Goal: Information Seeking & Learning: Learn about a topic

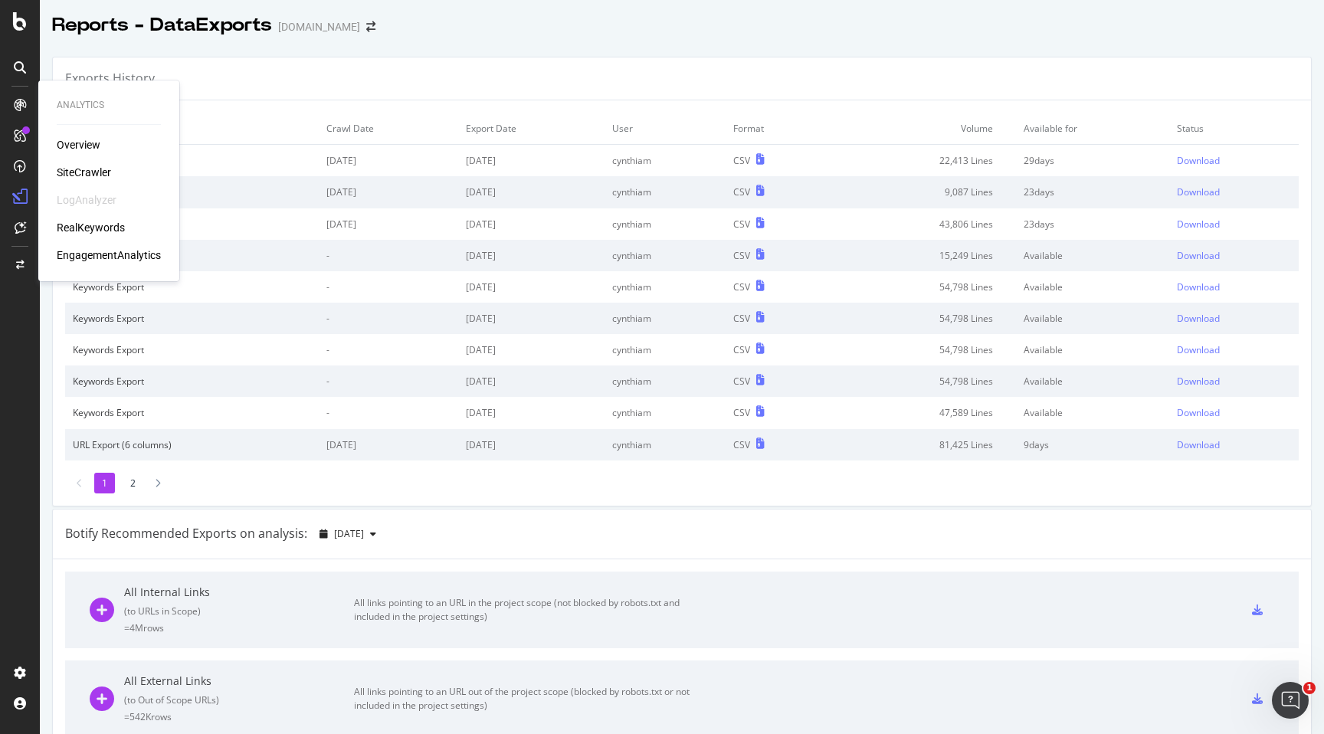
click at [79, 170] on div "SiteCrawler" at bounding box center [84, 172] width 54 height 15
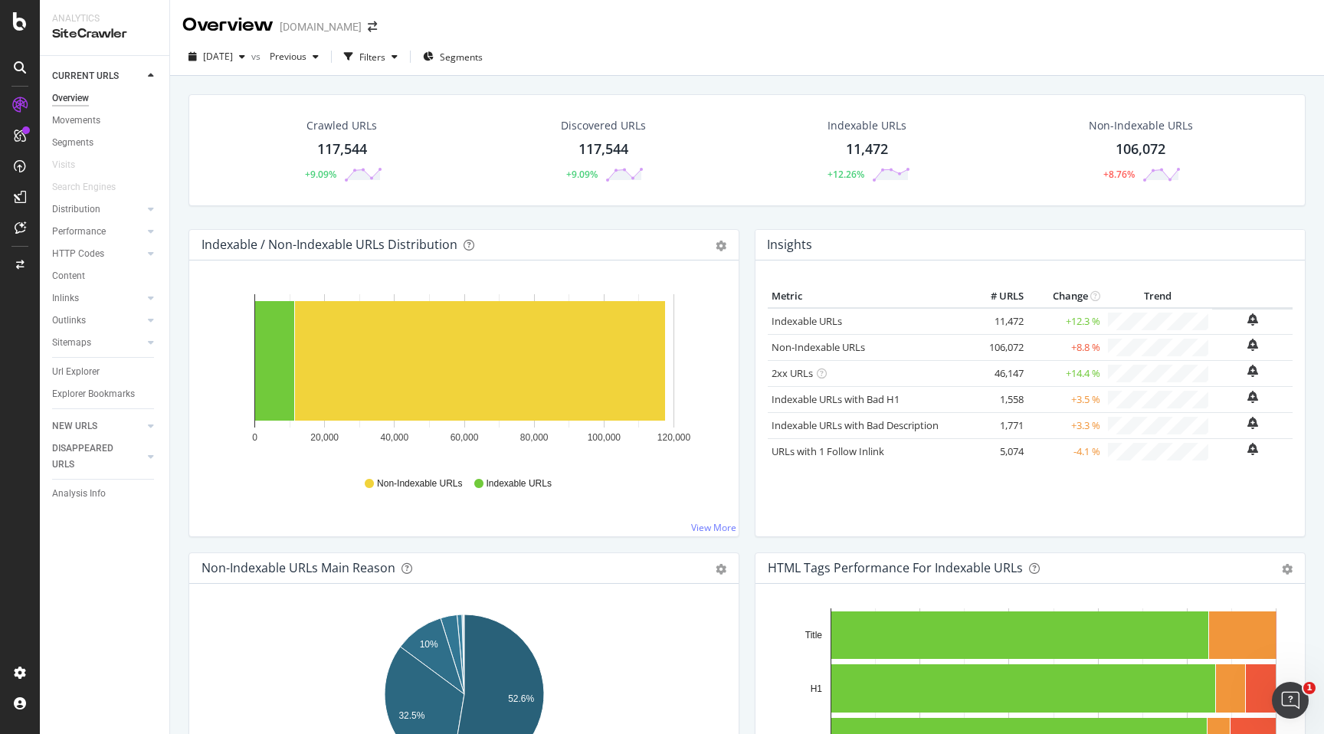
click at [353, 148] on div "117,544" at bounding box center [342, 149] width 50 height 20
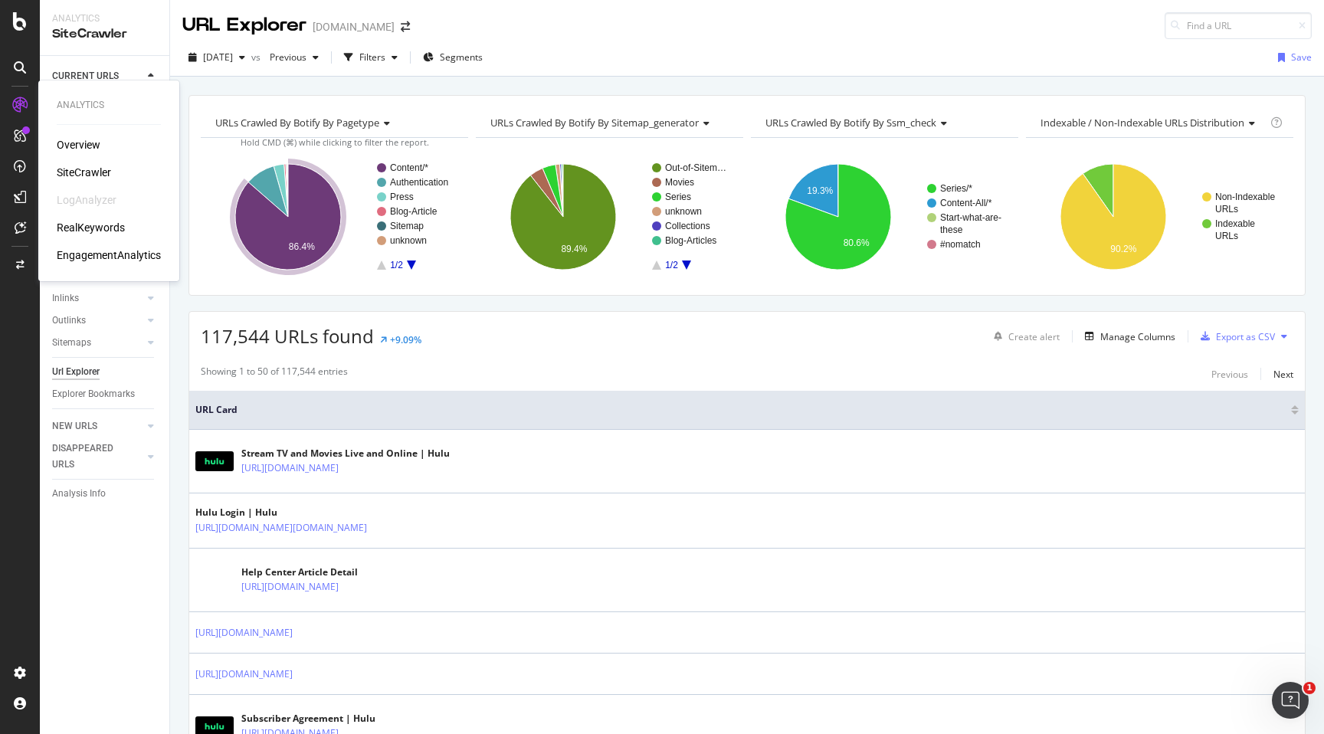
click at [74, 228] on div "RealKeywords" at bounding box center [91, 227] width 68 height 15
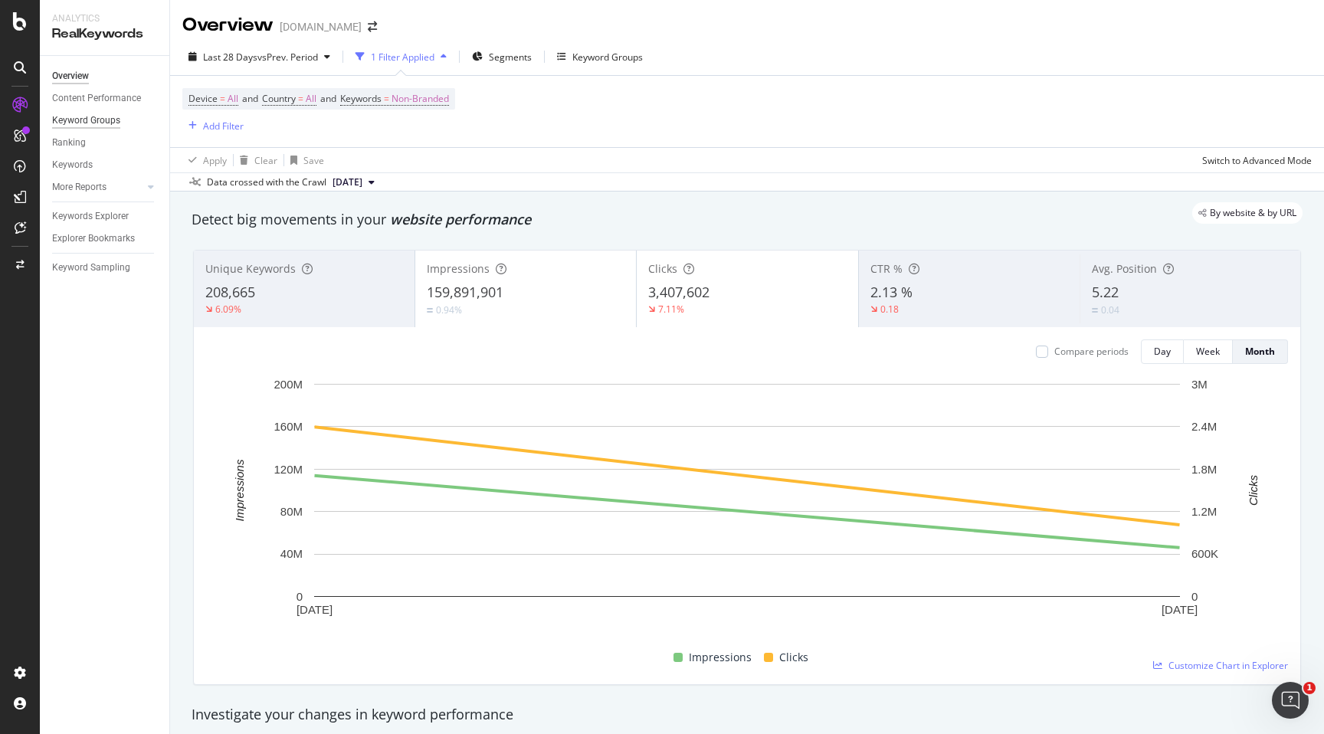
click at [103, 117] on div "Keyword Groups" at bounding box center [86, 121] width 68 height 16
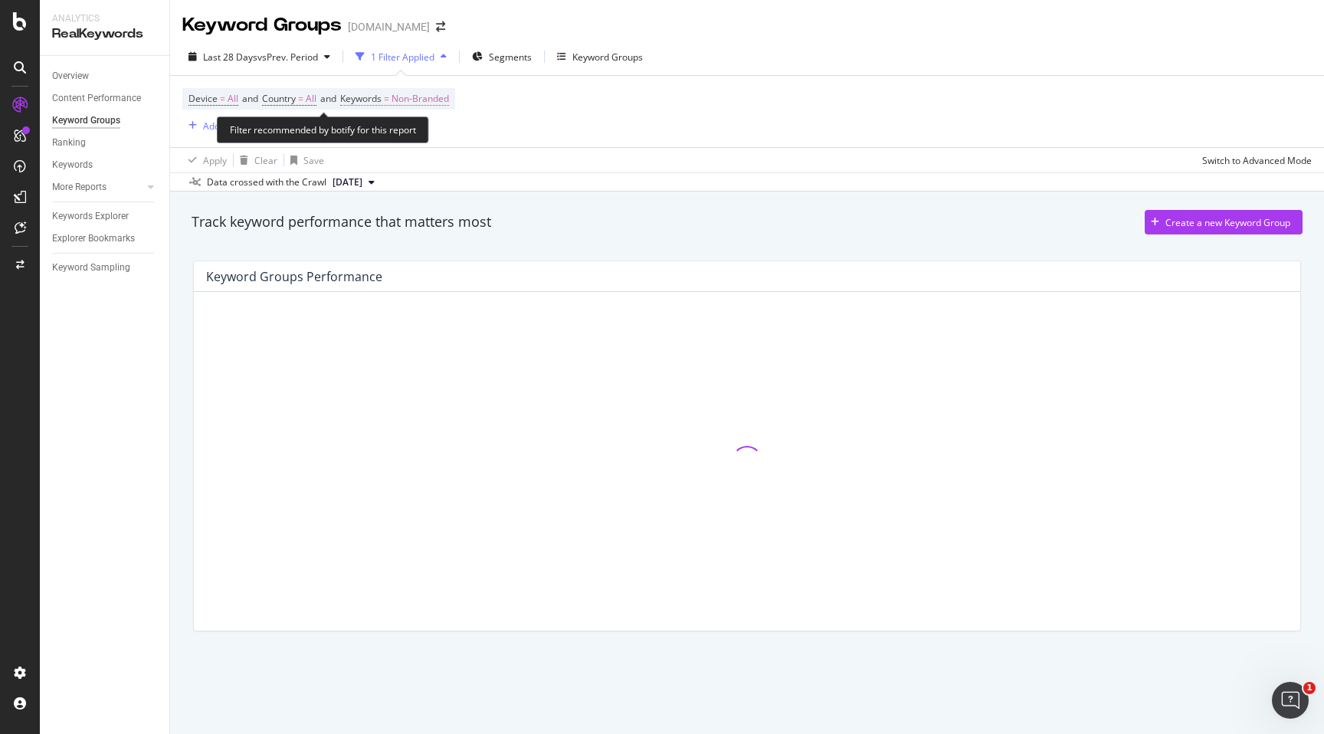
click at [429, 101] on span "Non-Branded" at bounding box center [420, 98] width 57 height 21
click at [429, 129] on div "Non-Branded" at bounding box center [404, 135] width 82 height 23
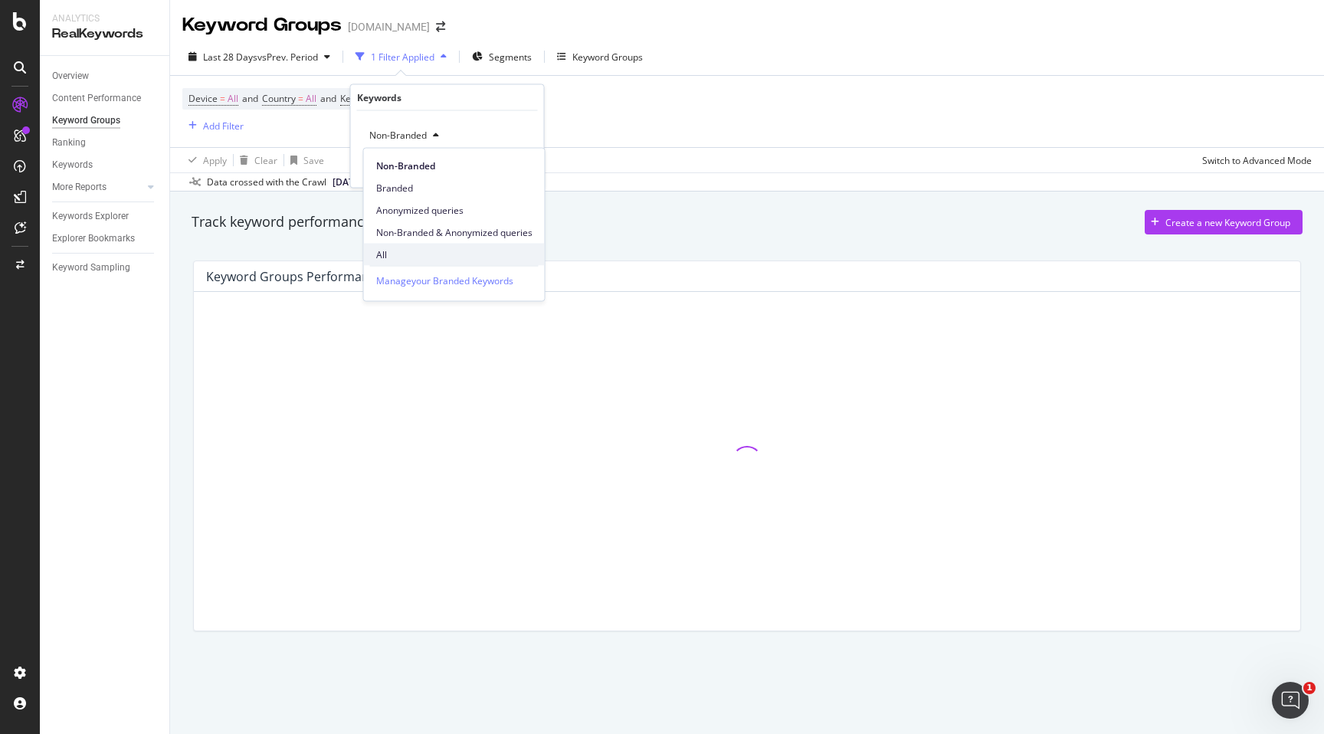
click at [412, 252] on span "All" at bounding box center [454, 255] width 156 height 14
click at [512, 156] on div "All Cancel Add filter Apply" at bounding box center [447, 149] width 193 height 77
click at [513, 169] on div "Apply" at bounding box center [520, 167] width 24 height 13
click at [385, 58] on div "Filters" at bounding box center [384, 57] width 26 height 13
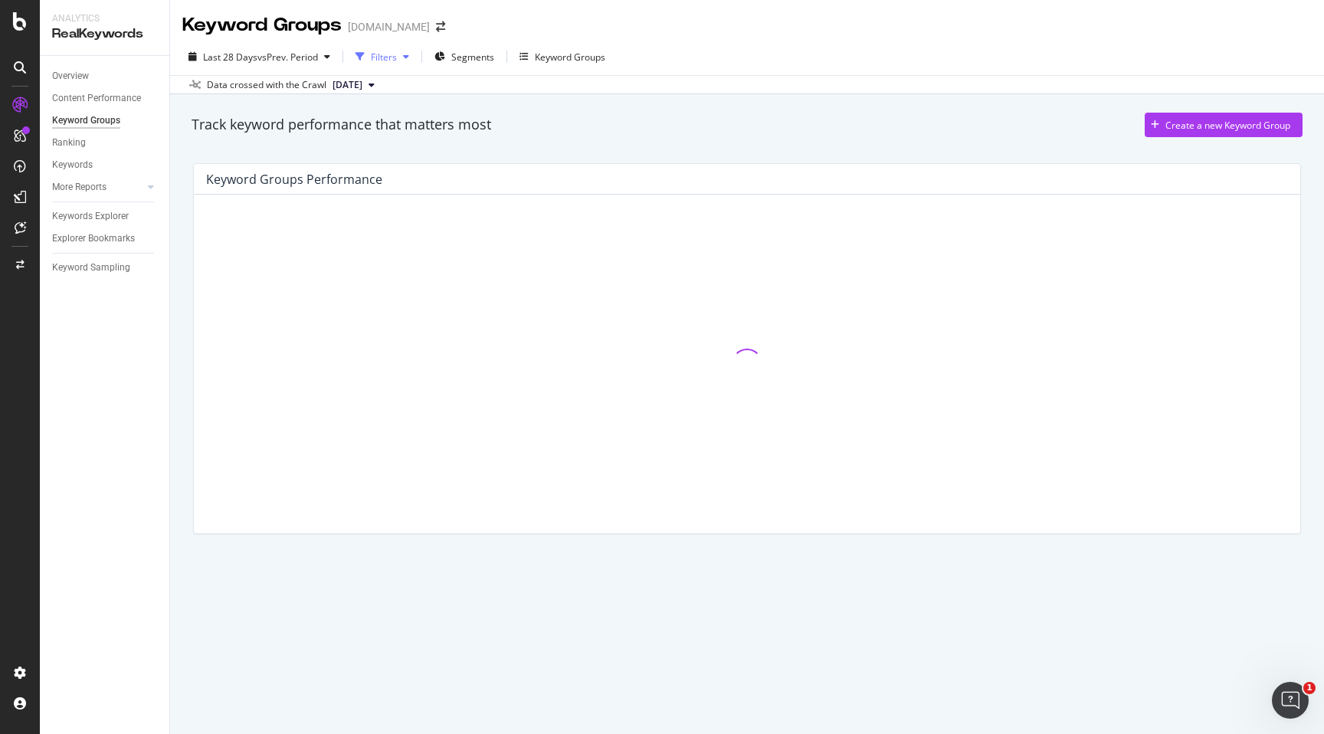
click at [385, 58] on div "Filters" at bounding box center [384, 57] width 26 height 13
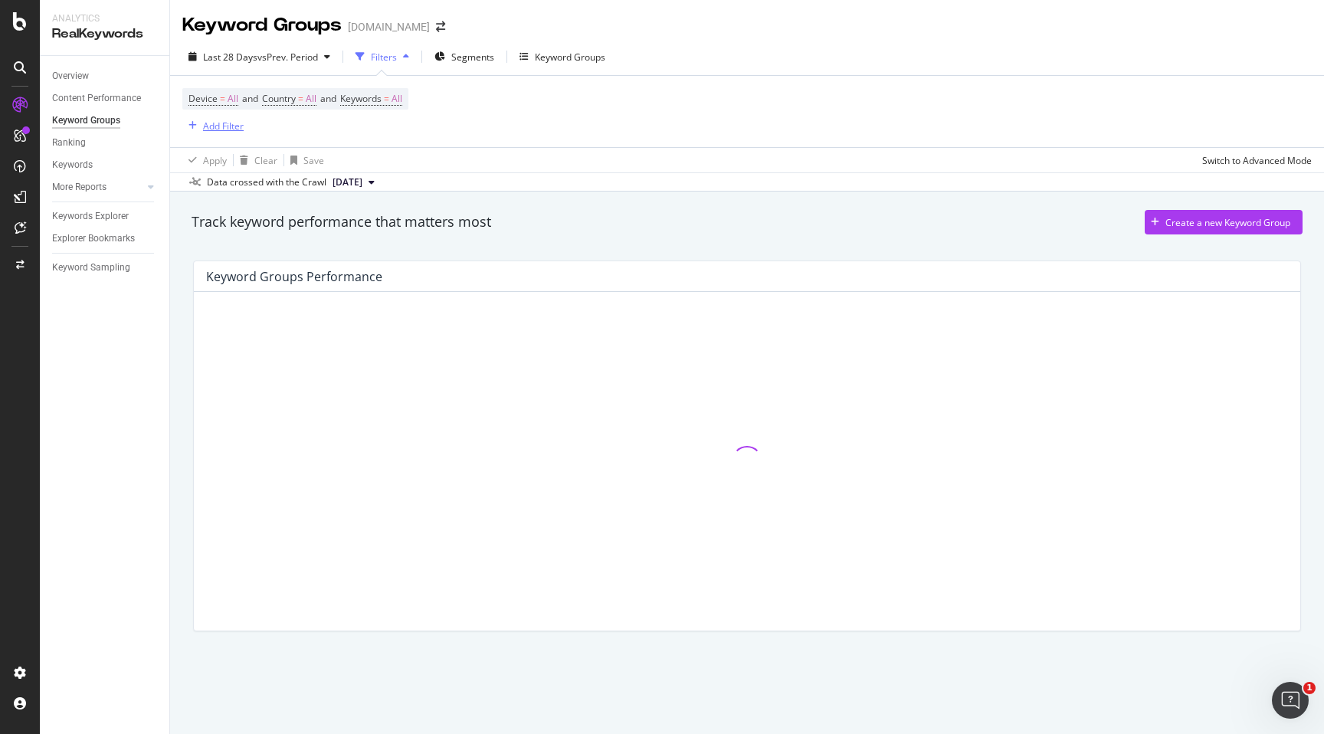
click at [219, 125] on div "Add Filter" at bounding box center [223, 126] width 41 height 13
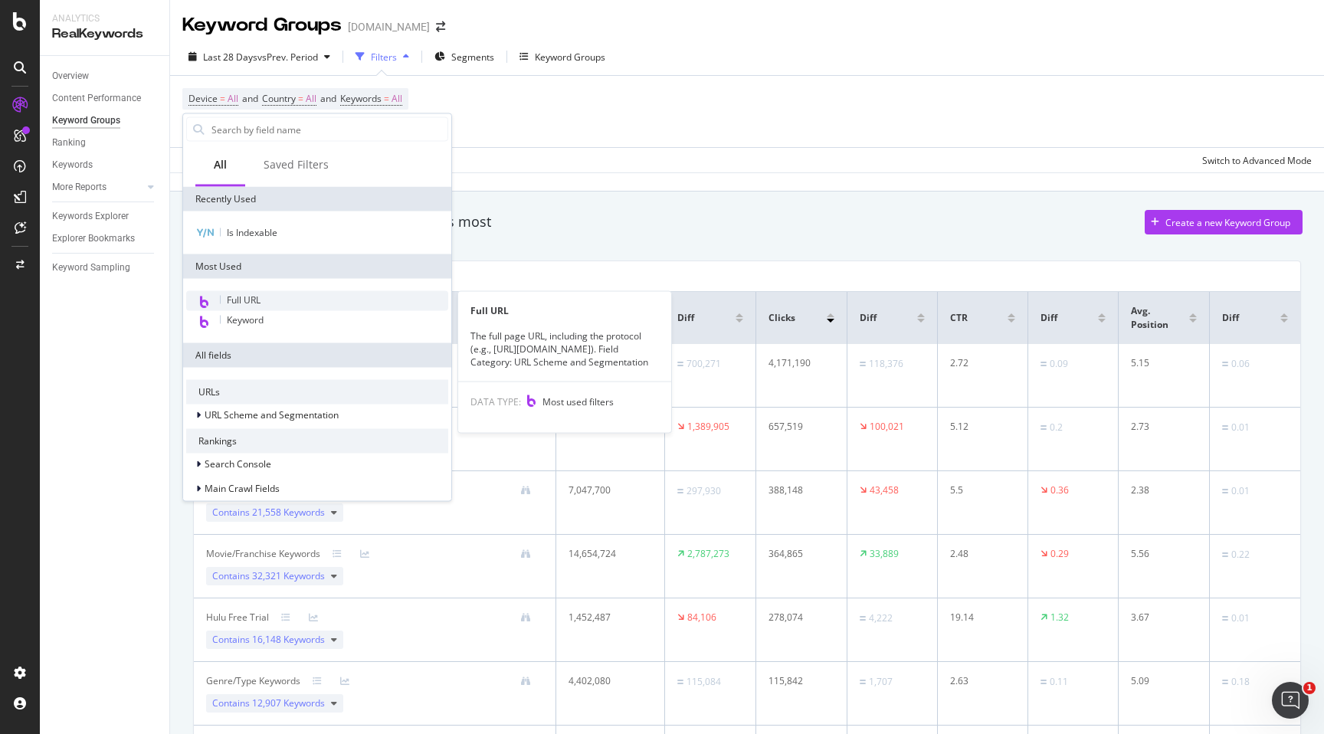
click at [235, 300] on span "Full URL" at bounding box center [244, 299] width 34 height 13
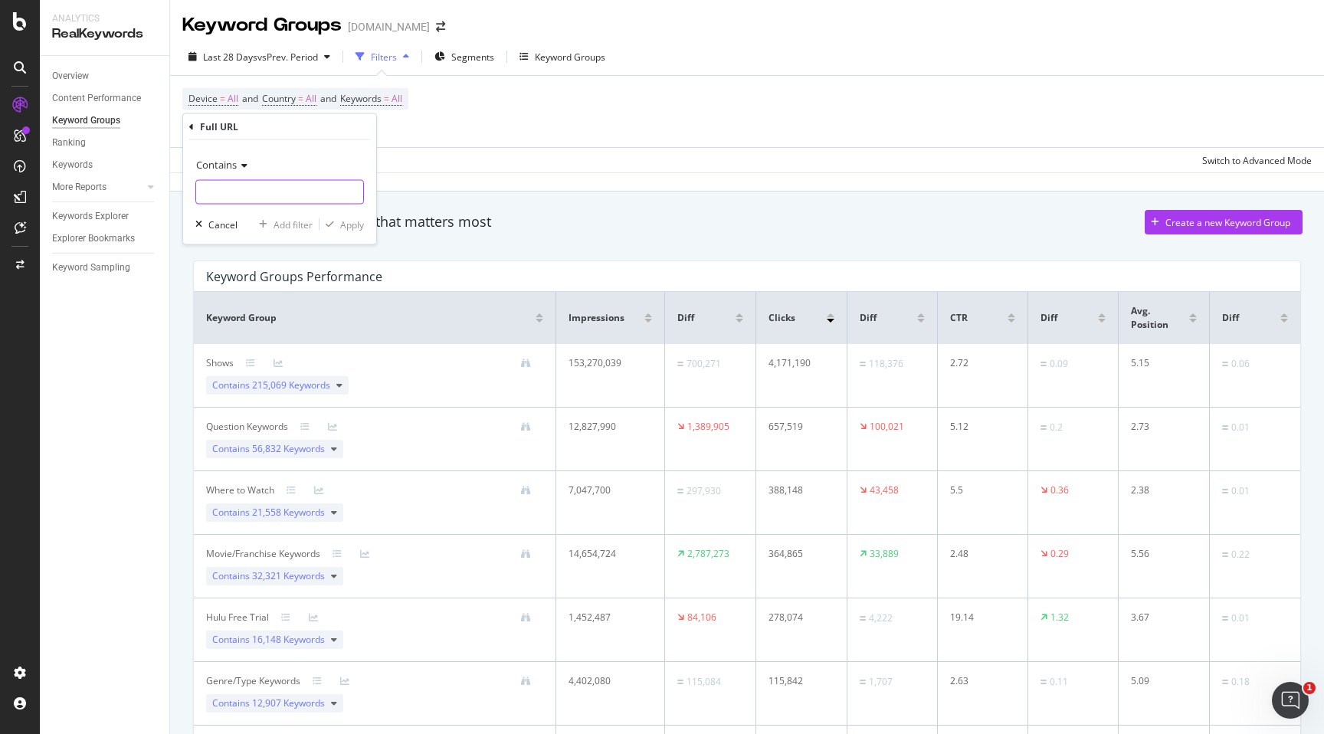
click at [280, 202] on input "text" at bounding box center [279, 192] width 167 height 25
type input "/movie/"
click at [346, 228] on div "Apply" at bounding box center [352, 224] width 24 height 13
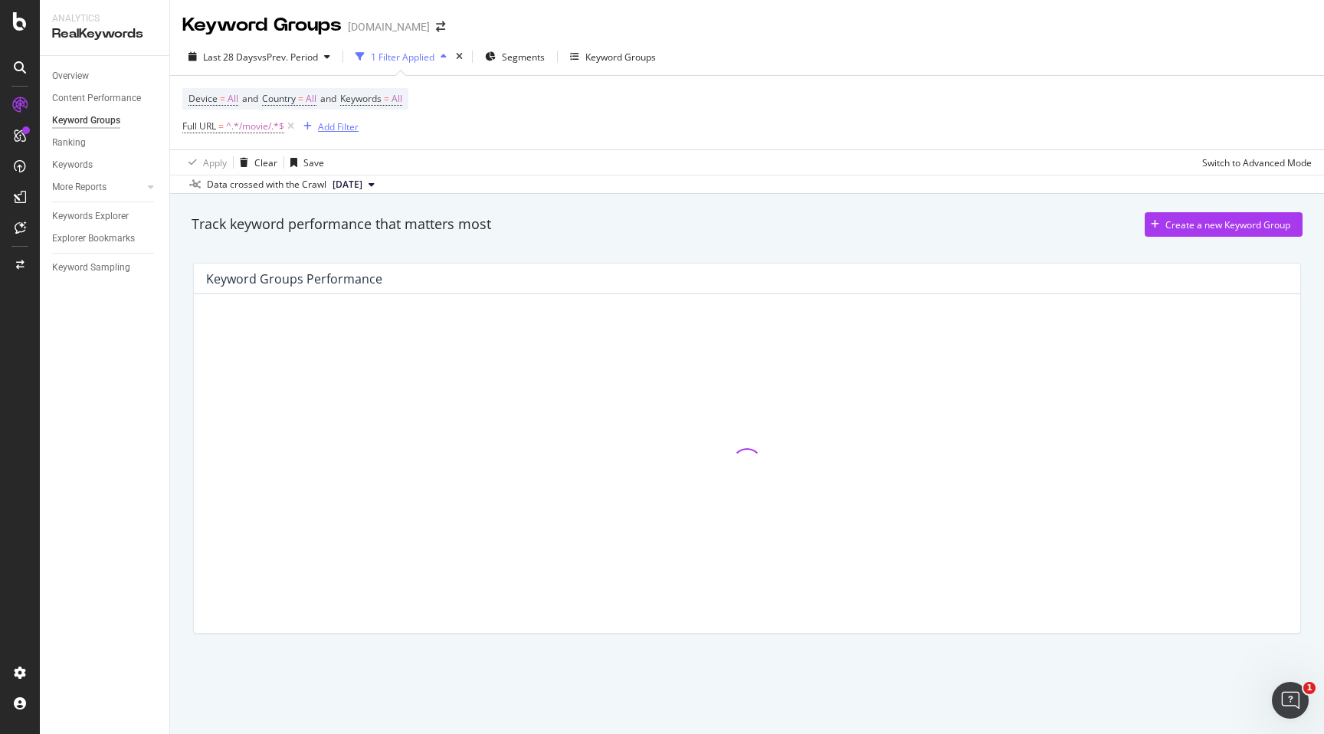
click at [325, 132] on div "Add Filter" at bounding box center [338, 126] width 41 height 13
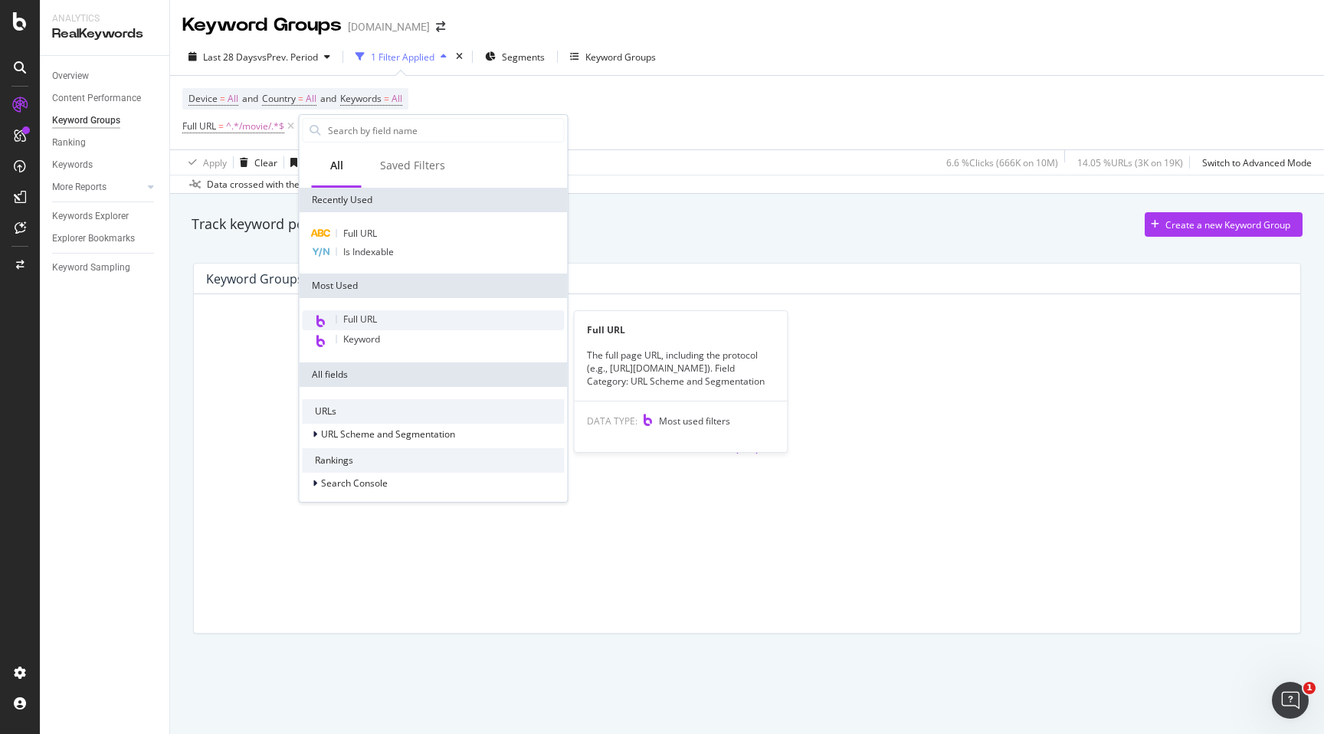
click at [362, 314] on span "Full URL" at bounding box center [360, 319] width 34 height 13
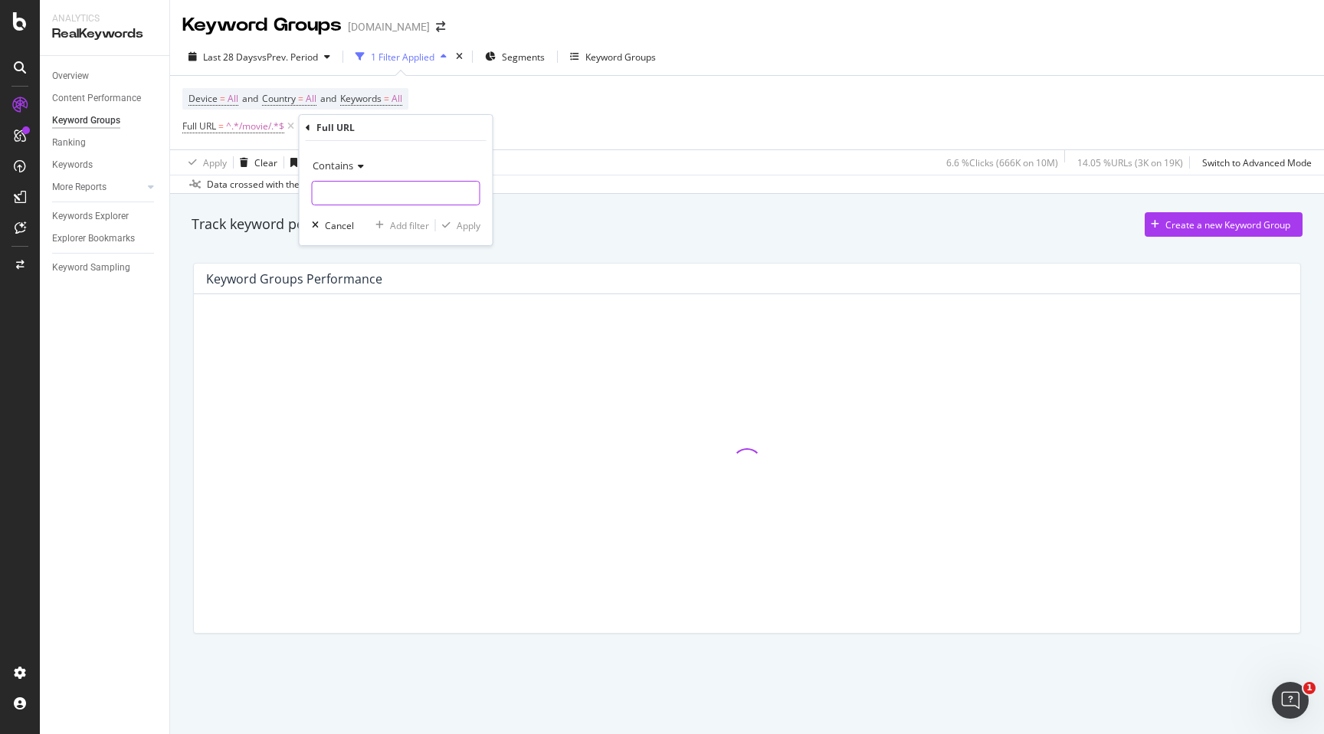
click at [384, 200] on input "text" at bounding box center [396, 193] width 167 height 25
type input "/series/"
click at [468, 225] on div "Apply" at bounding box center [469, 225] width 24 height 13
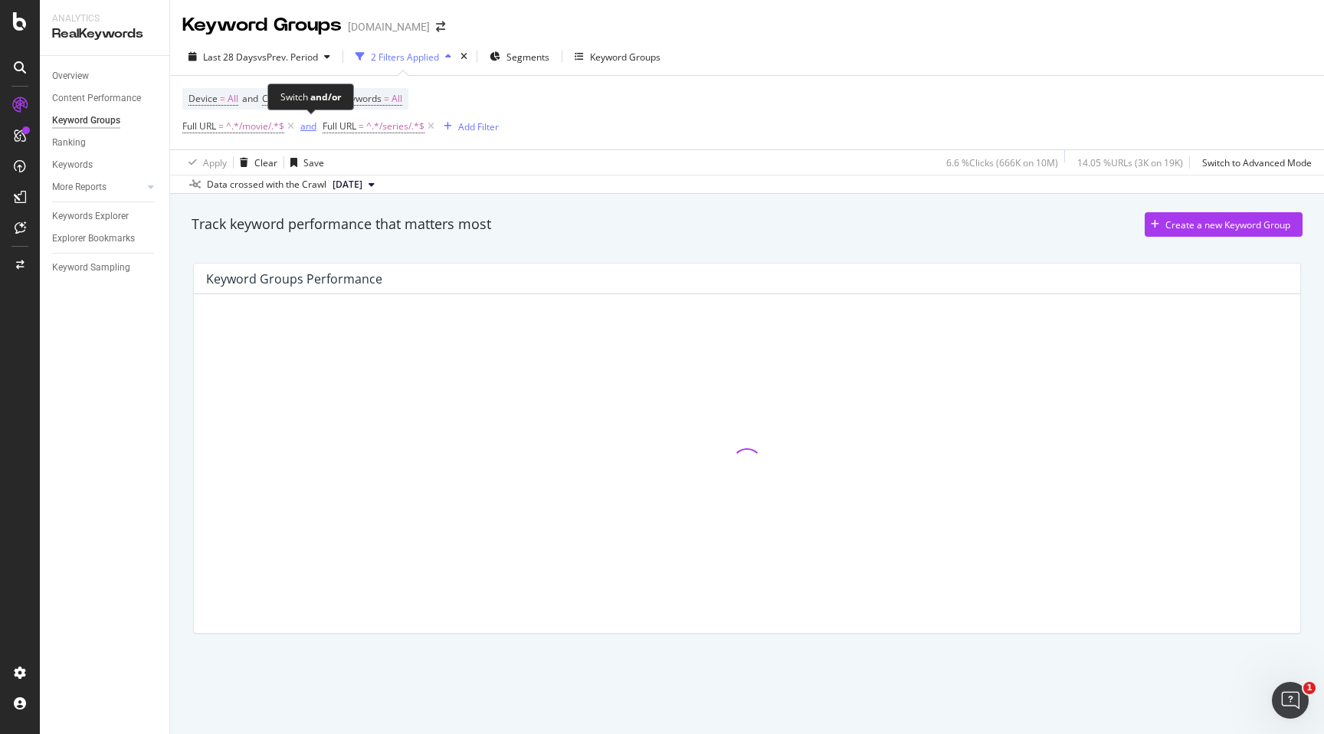
click at [309, 133] on div "and" at bounding box center [308, 126] width 16 height 13
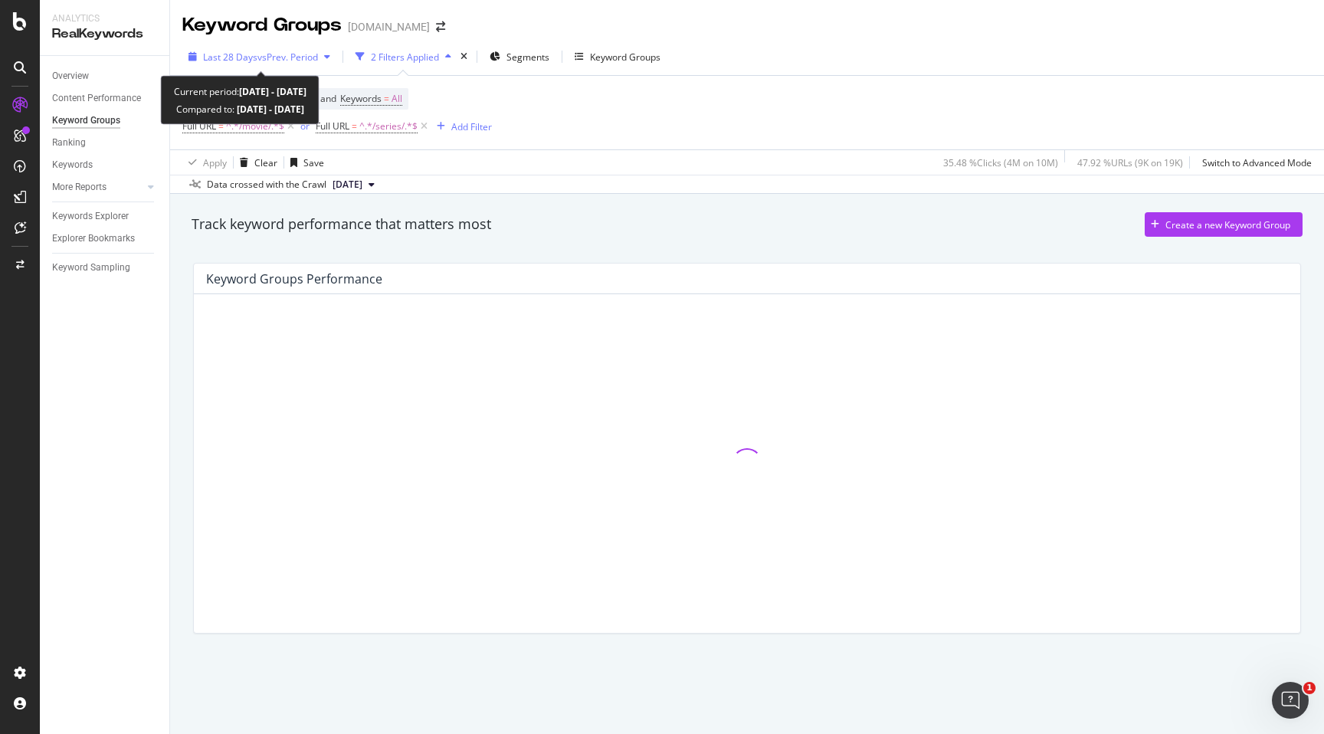
click at [332, 62] on div "Last 28 Days vs Prev. Period" at bounding box center [259, 56] width 154 height 23
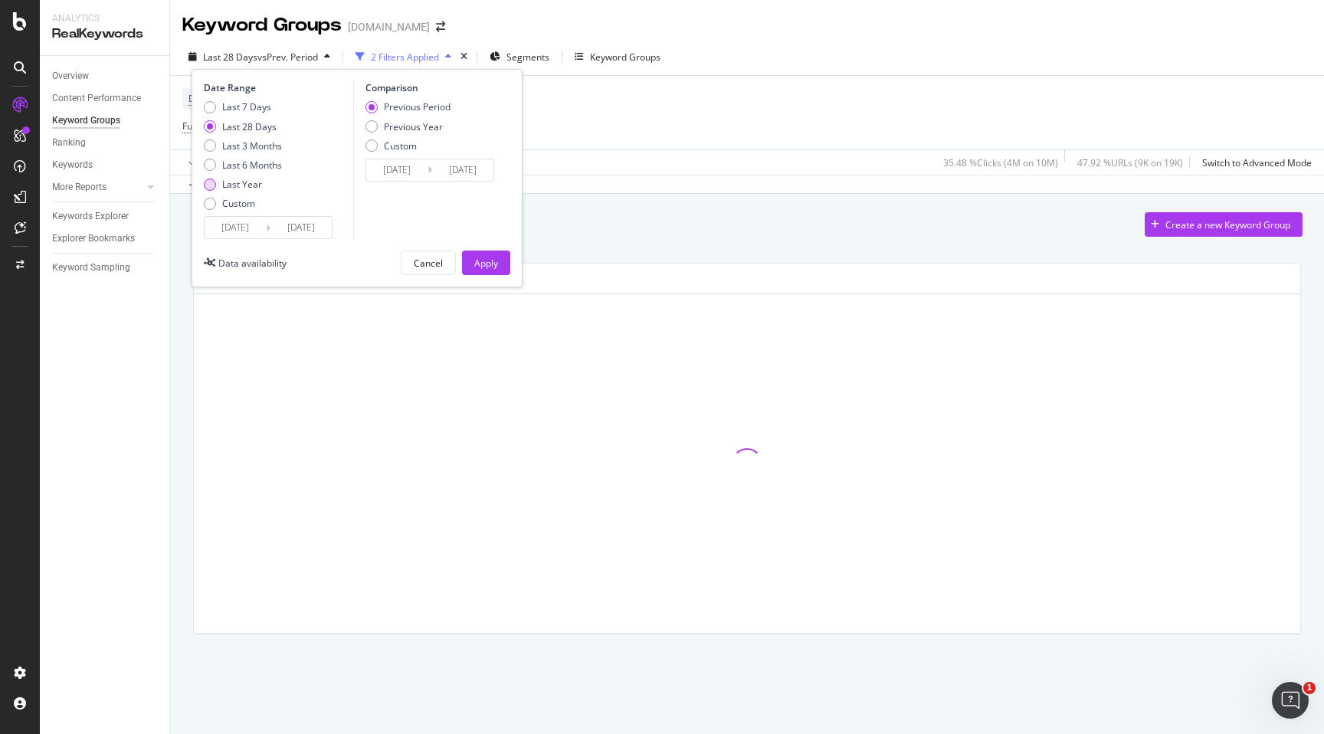
click at [263, 183] on div "Last Year" at bounding box center [243, 184] width 78 height 13
type input "[DATE]"
click at [477, 260] on div "Apply" at bounding box center [486, 263] width 24 height 13
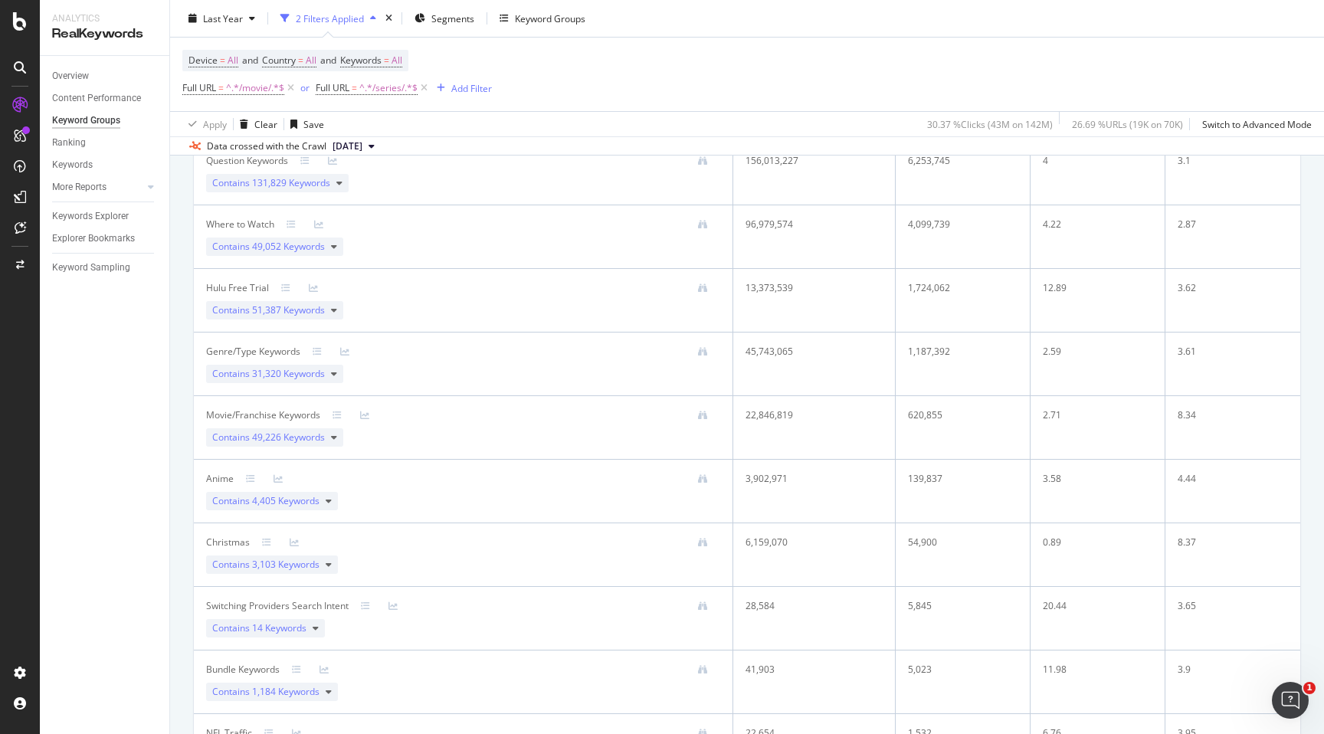
scroll to position [248, 0]
click at [280, 379] on span "31,320 Keywords" at bounding box center [288, 379] width 73 height 13
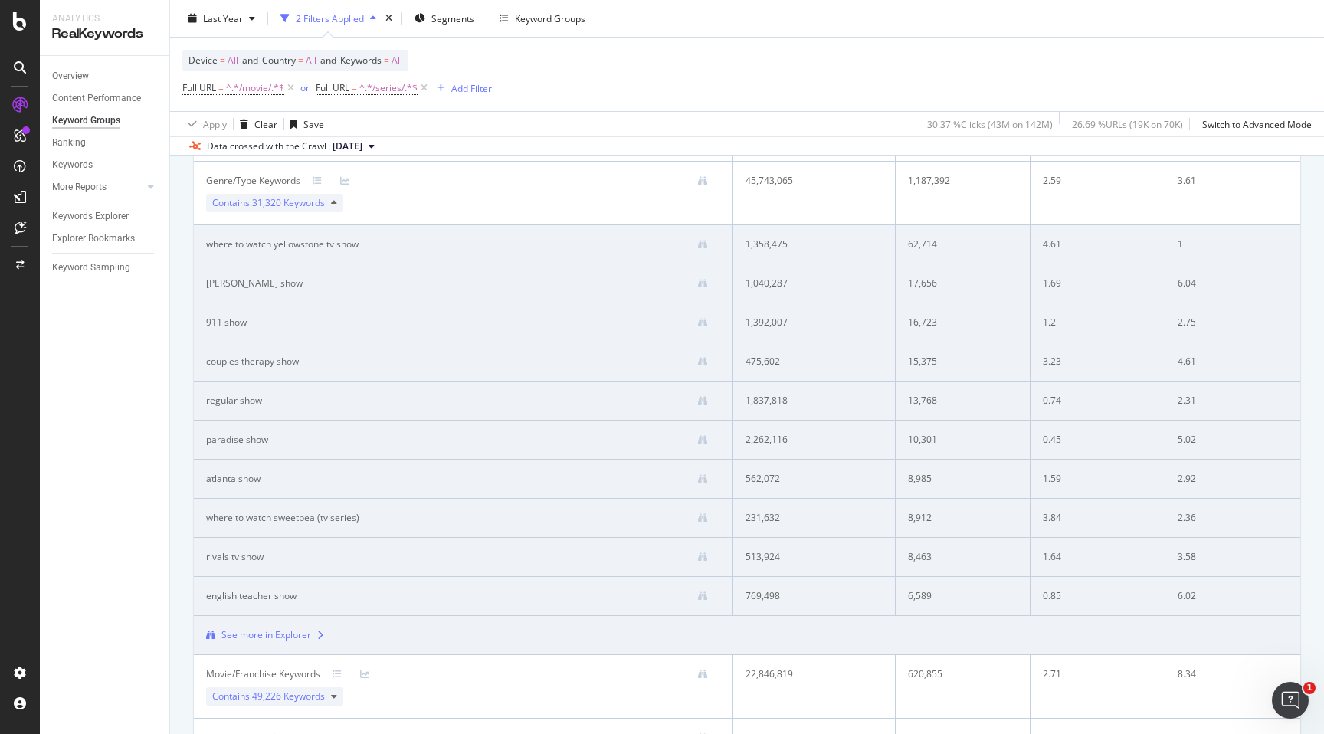
scroll to position [438, 0]
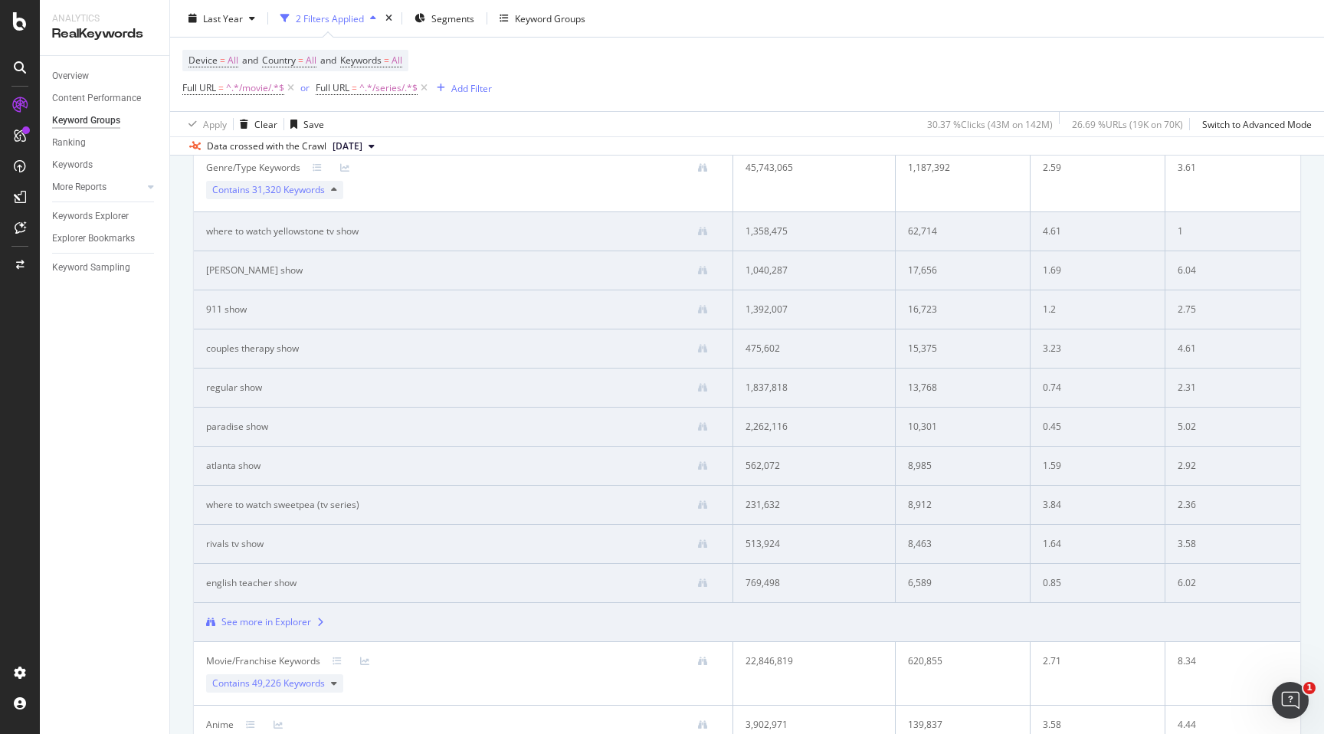
click at [281, 625] on div "See more in Explorer" at bounding box center [266, 622] width 90 height 14
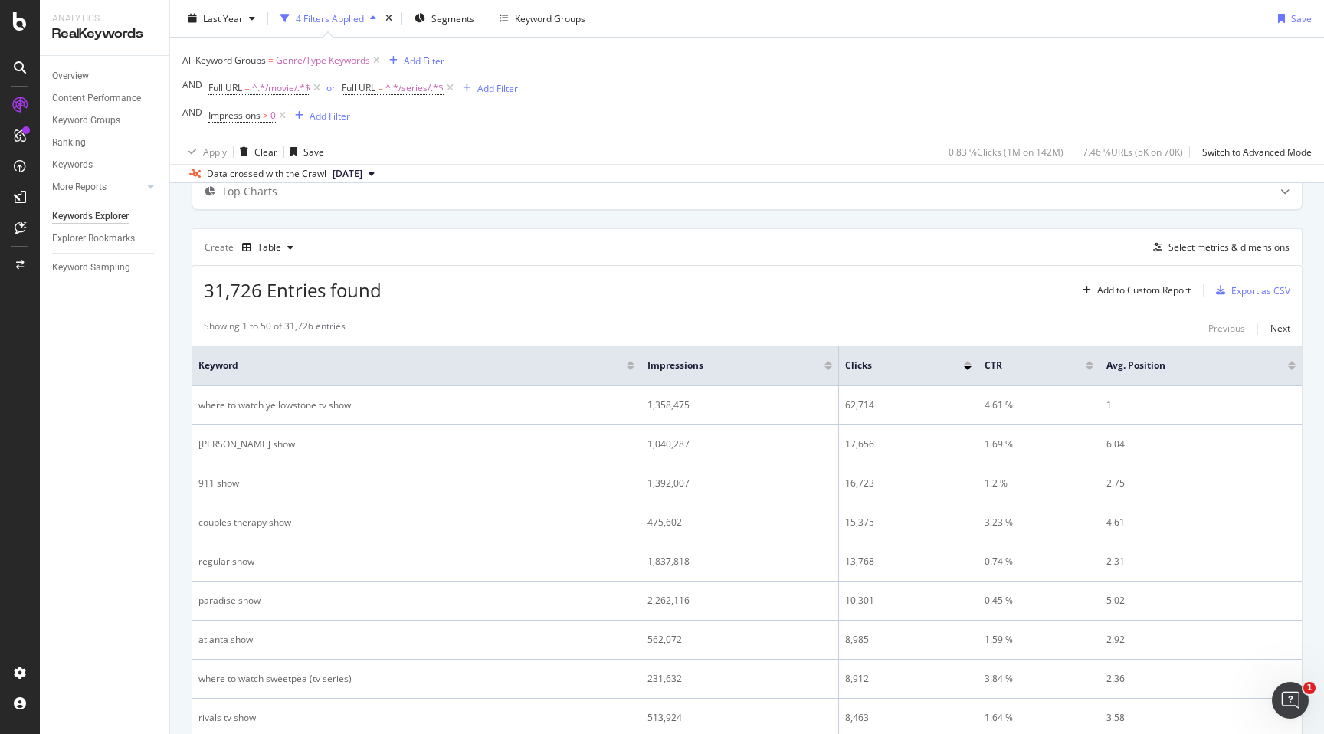
scroll to position [69, 0]
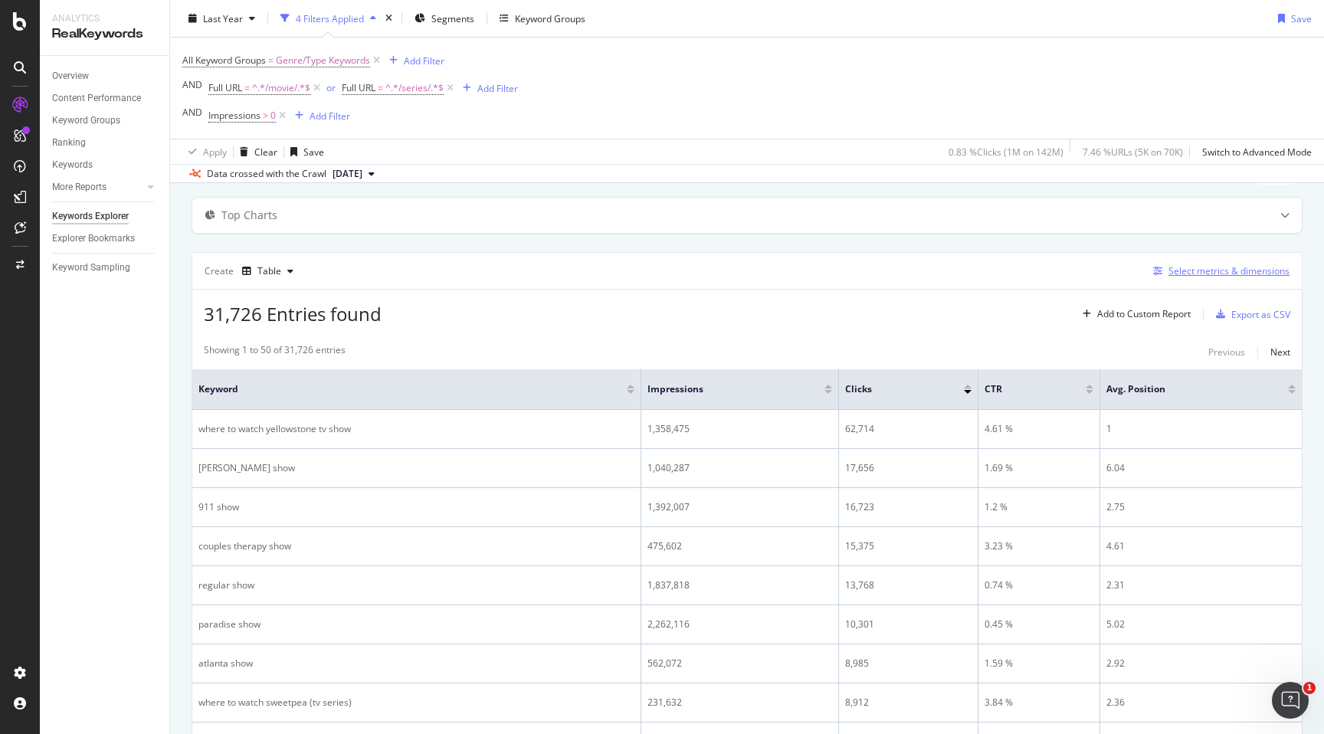
click at [1228, 271] on div "Select metrics & dimensions" at bounding box center [1229, 270] width 121 height 13
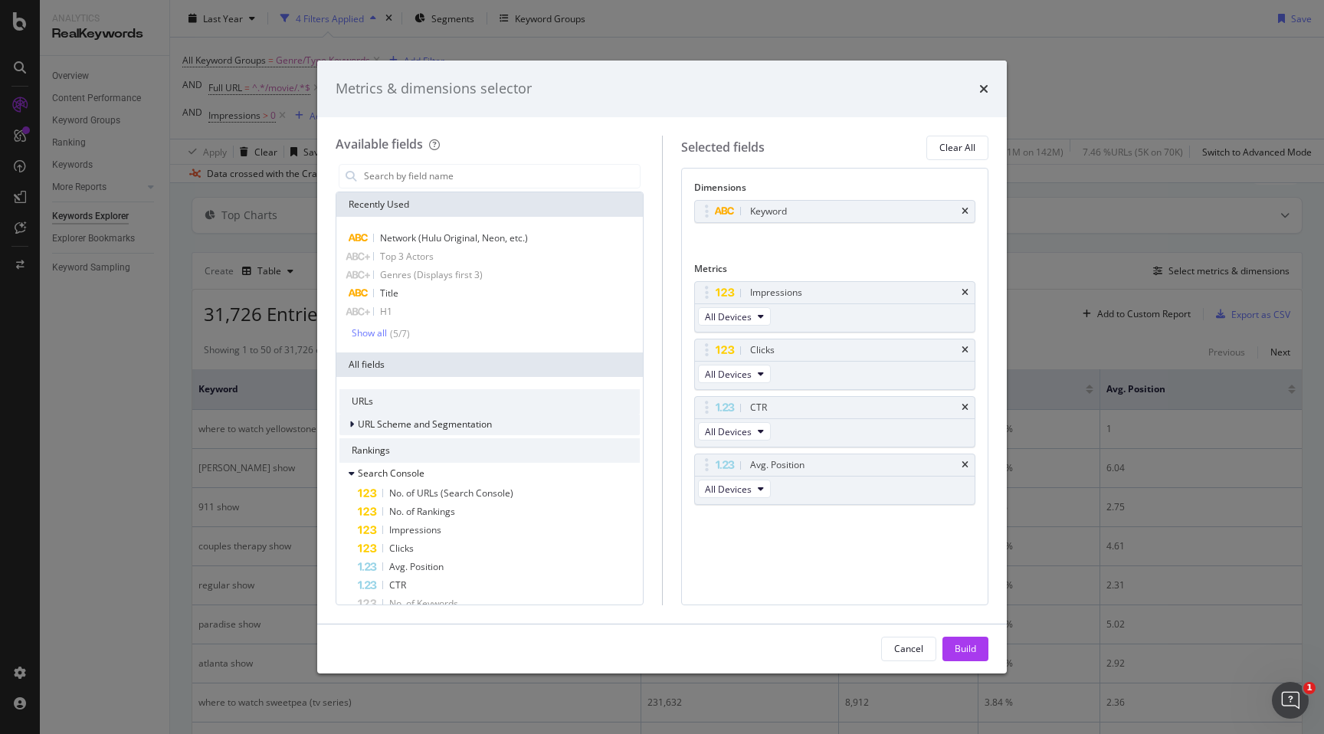
click at [559, 420] on div "URL Scheme and Segmentation" at bounding box center [489, 424] width 300 height 21
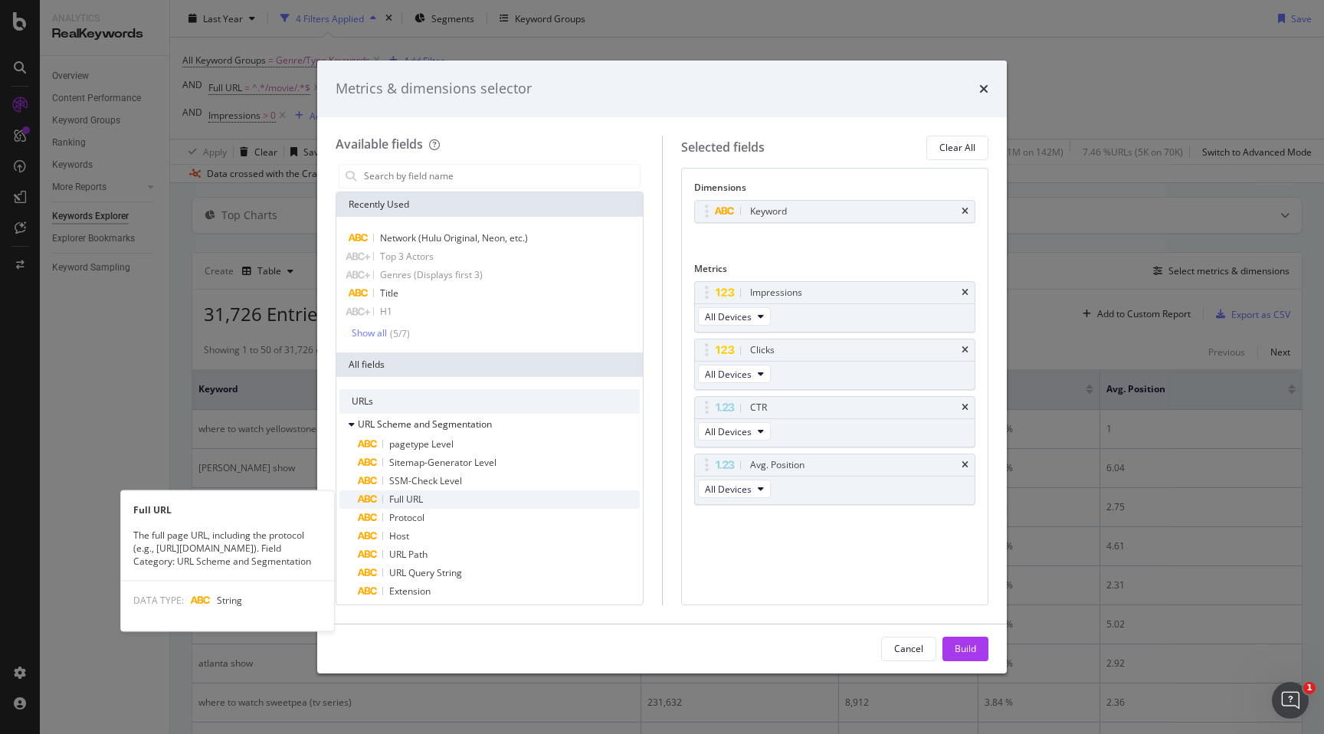
click at [530, 494] on div "Full URL" at bounding box center [499, 499] width 282 height 18
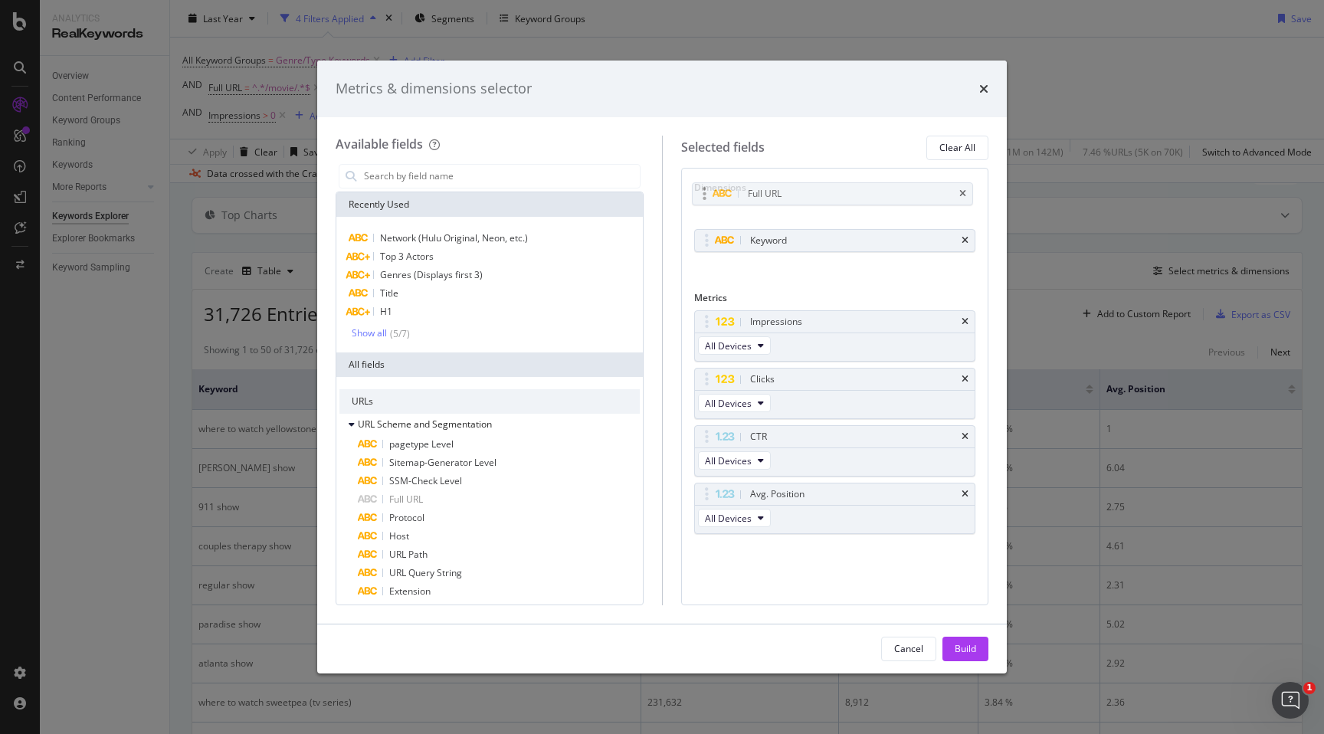
drag, startPoint x: 859, startPoint y: 240, endPoint x: 858, endPoint y: 194, distance: 46.0
click at [857, 193] on body "Analytics RealKeywords Overview Content Performance Keyword Groups Ranking Keyw…" at bounding box center [662, 367] width 1324 height 734
click at [967, 653] on div "Build" at bounding box center [965, 648] width 21 height 13
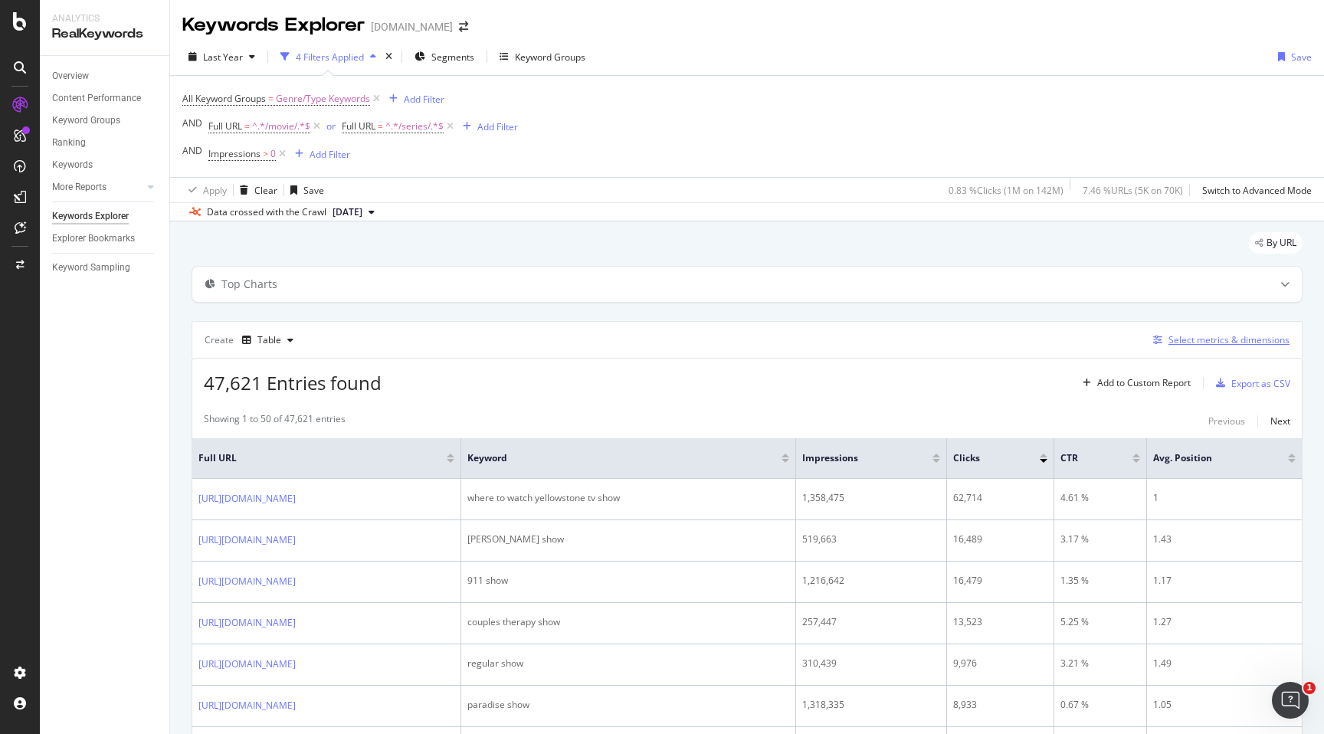
click at [1196, 341] on div "Select metrics & dimensions" at bounding box center [1229, 339] width 121 height 13
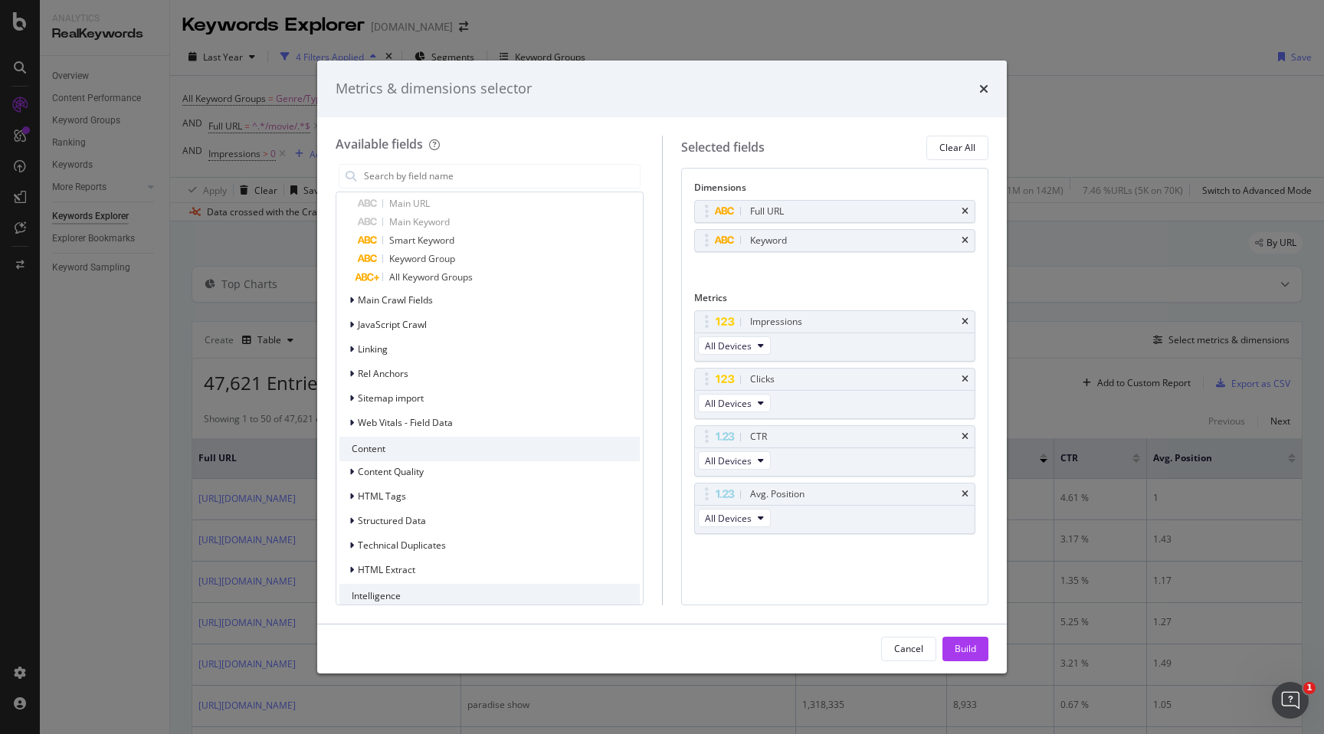
scroll to position [1228, 0]
click at [515, 496] on div "HTML Tags" at bounding box center [489, 495] width 300 height 21
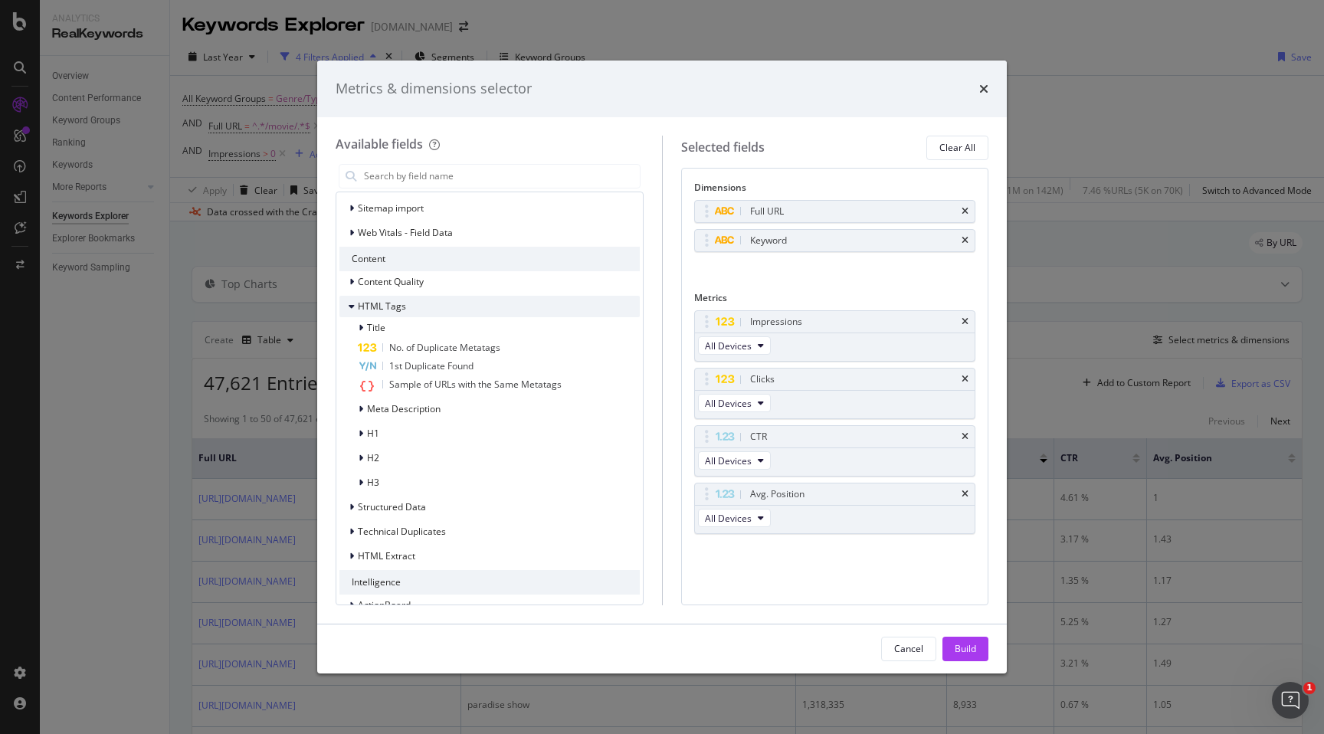
scroll to position [1418, 0]
click at [503, 172] on input "modal" at bounding box center [500, 176] width 277 height 23
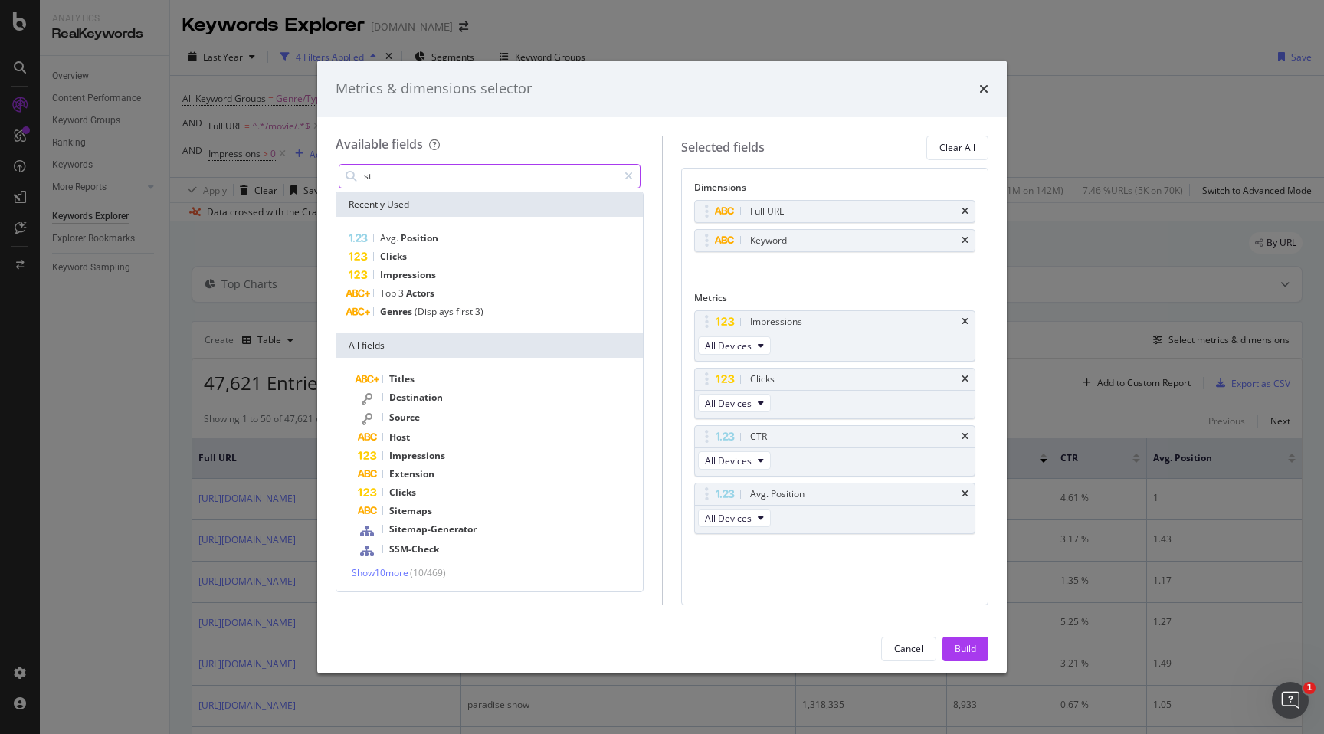
scroll to position [0, 0]
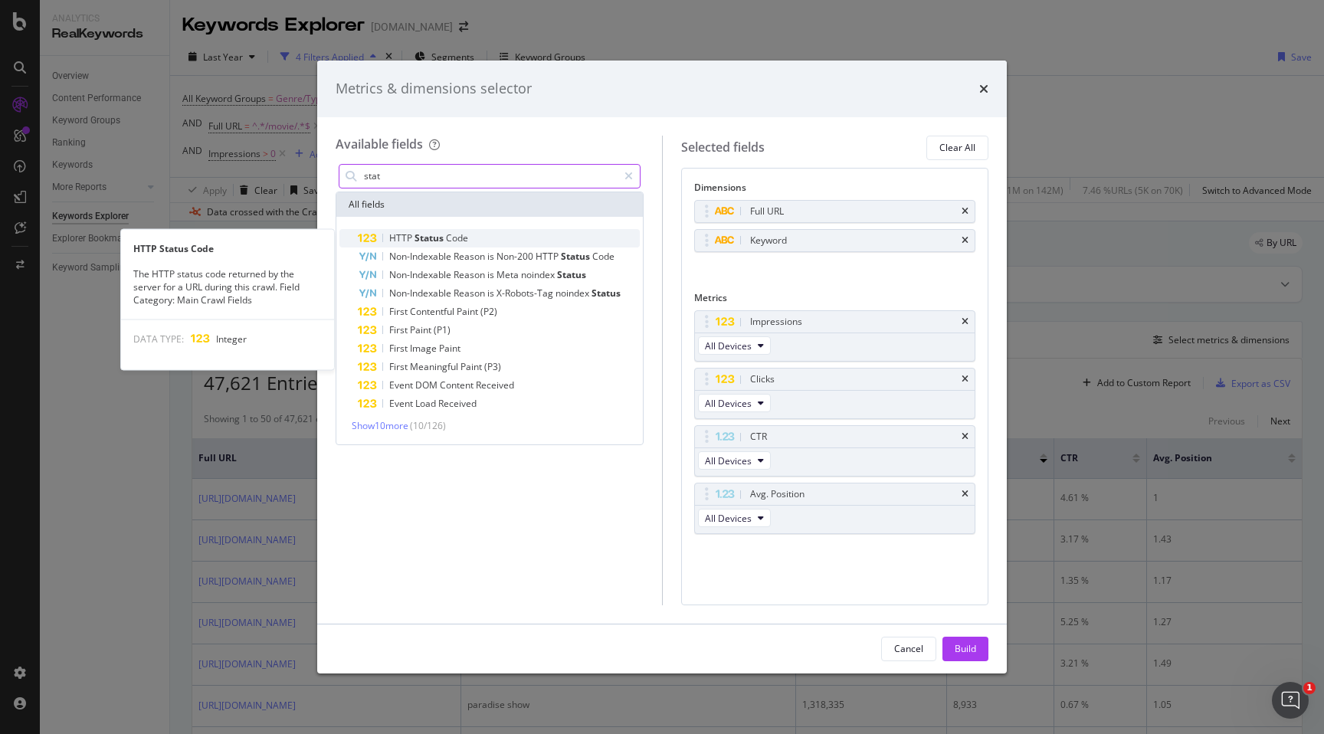
type input "stat"
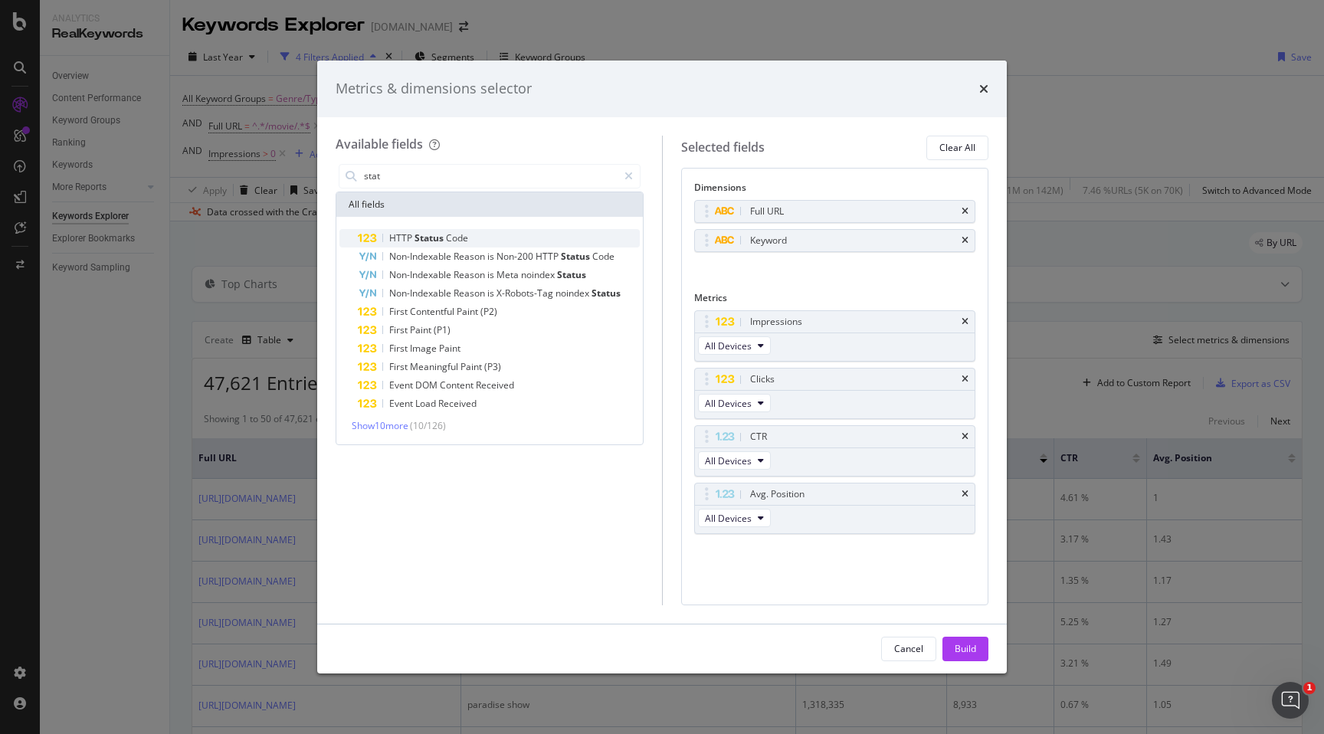
click at [468, 245] on div "HTTP Status Code" at bounding box center [499, 238] width 282 height 18
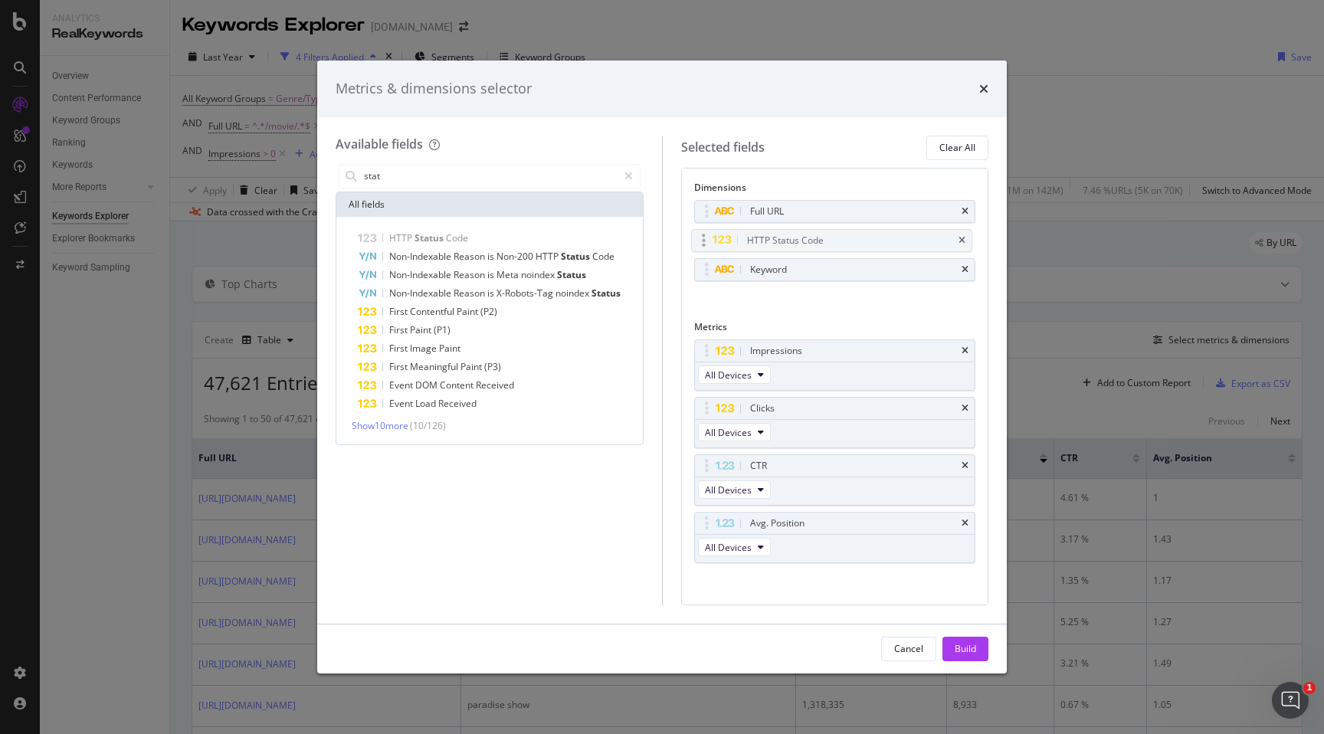
drag, startPoint x: 861, startPoint y: 274, endPoint x: 857, endPoint y: 244, distance: 30.1
click at [857, 244] on body "Analytics RealKeywords Overview Content Performance Keyword Groups Ranking Keyw…" at bounding box center [662, 367] width 1324 height 734
click at [964, 643] on div "Build" at bounding box center [965, 648] width 21 height 13
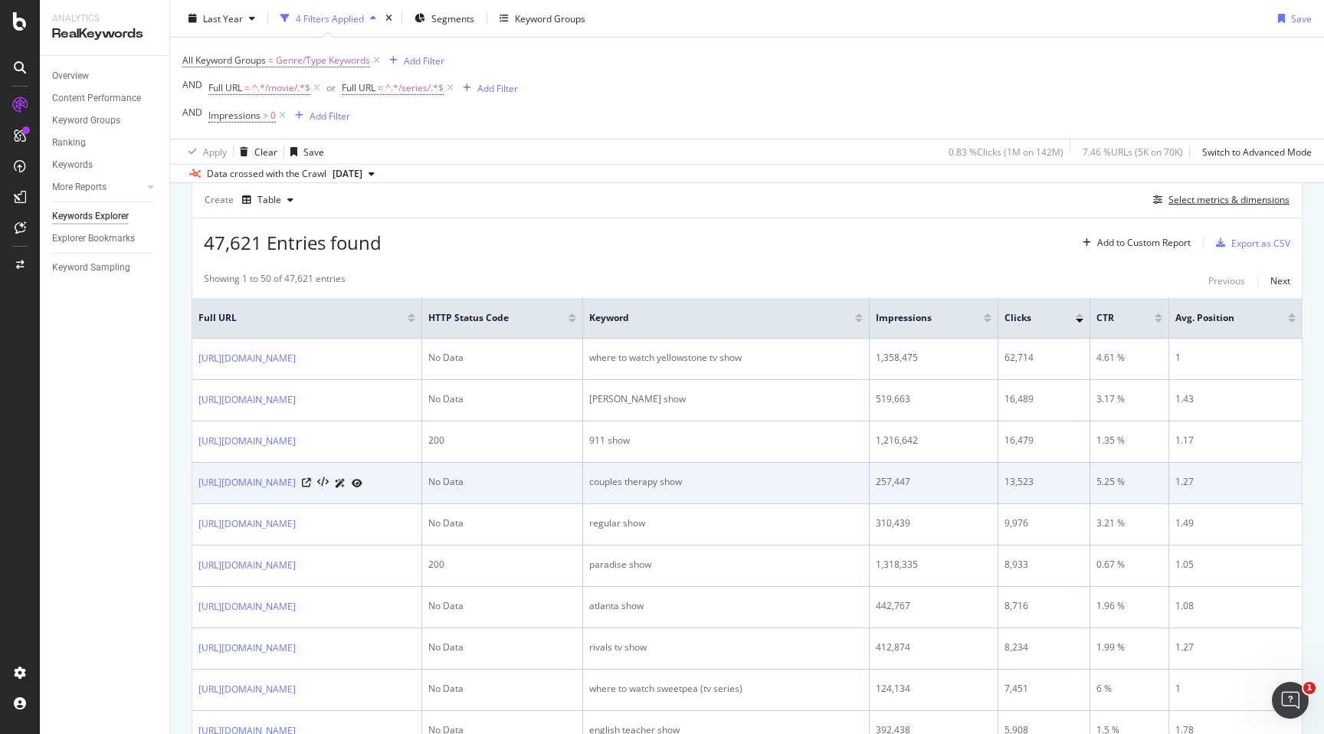
scroll to position [141, 0]
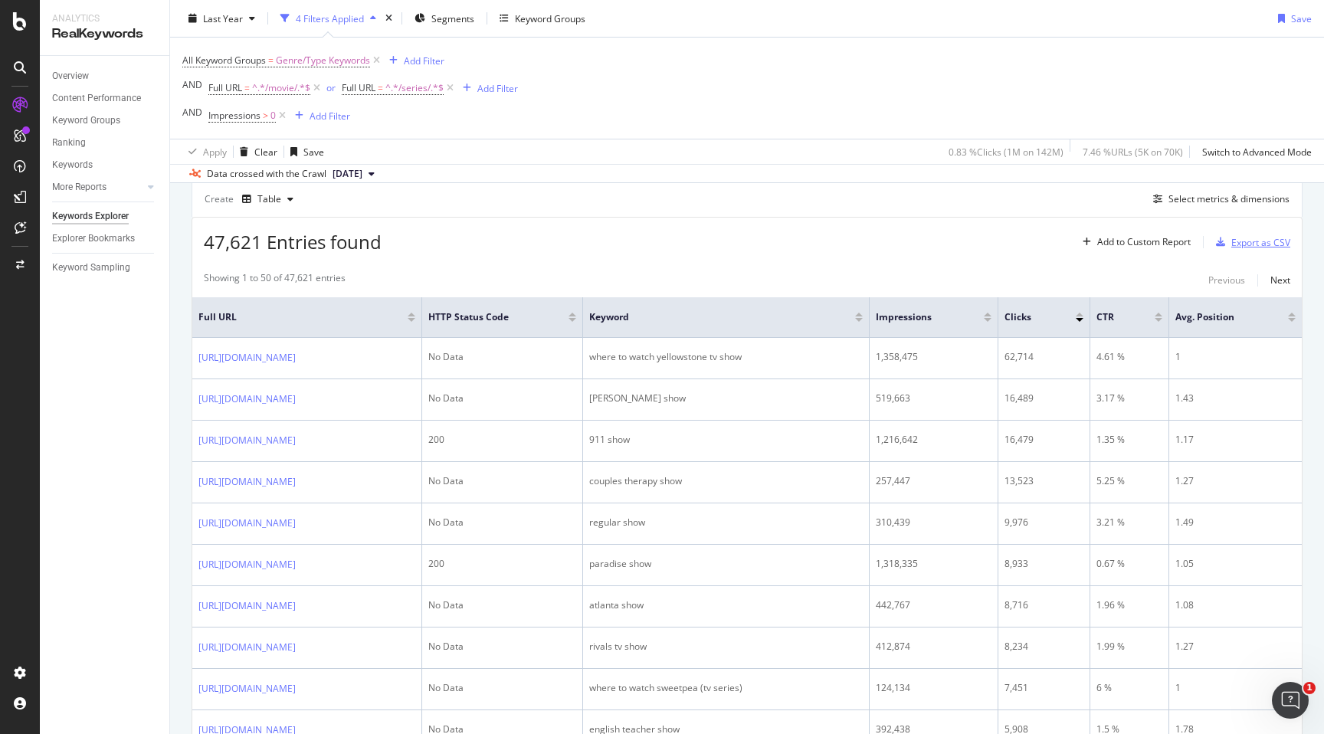
click at [1276, 248] on div "Export as CSV" at bounding box center [1260, 242] width 59 height 13
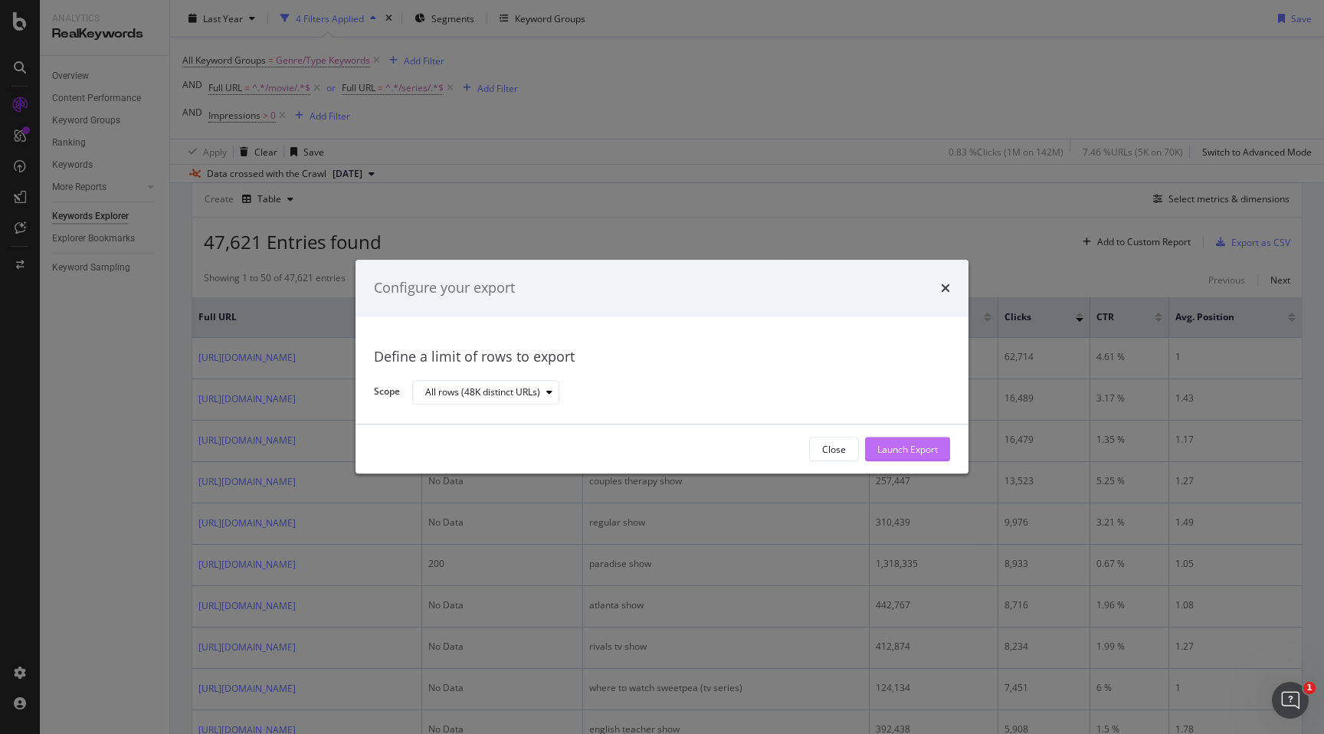
click at [877, 448] on div "Launch Export" at bounding box center [907, 449] width 61 height 13
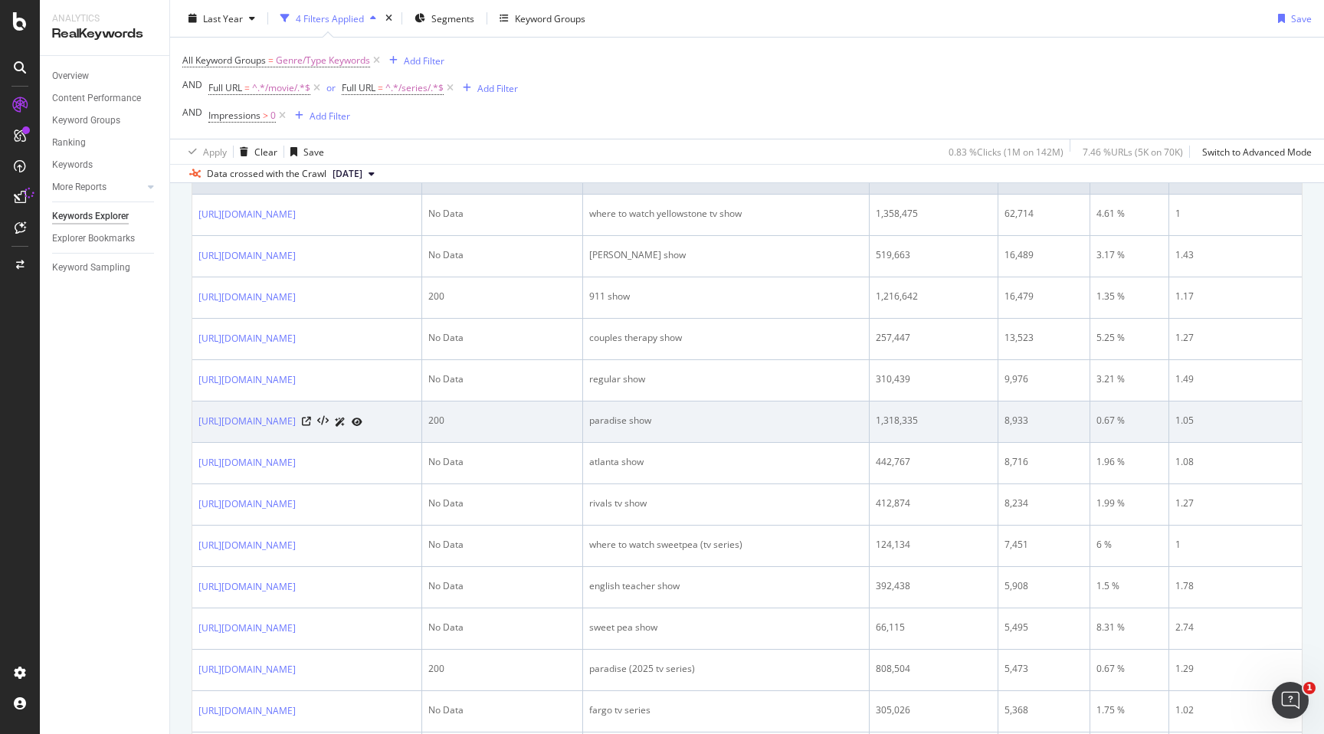
scroll to position [286, 0]
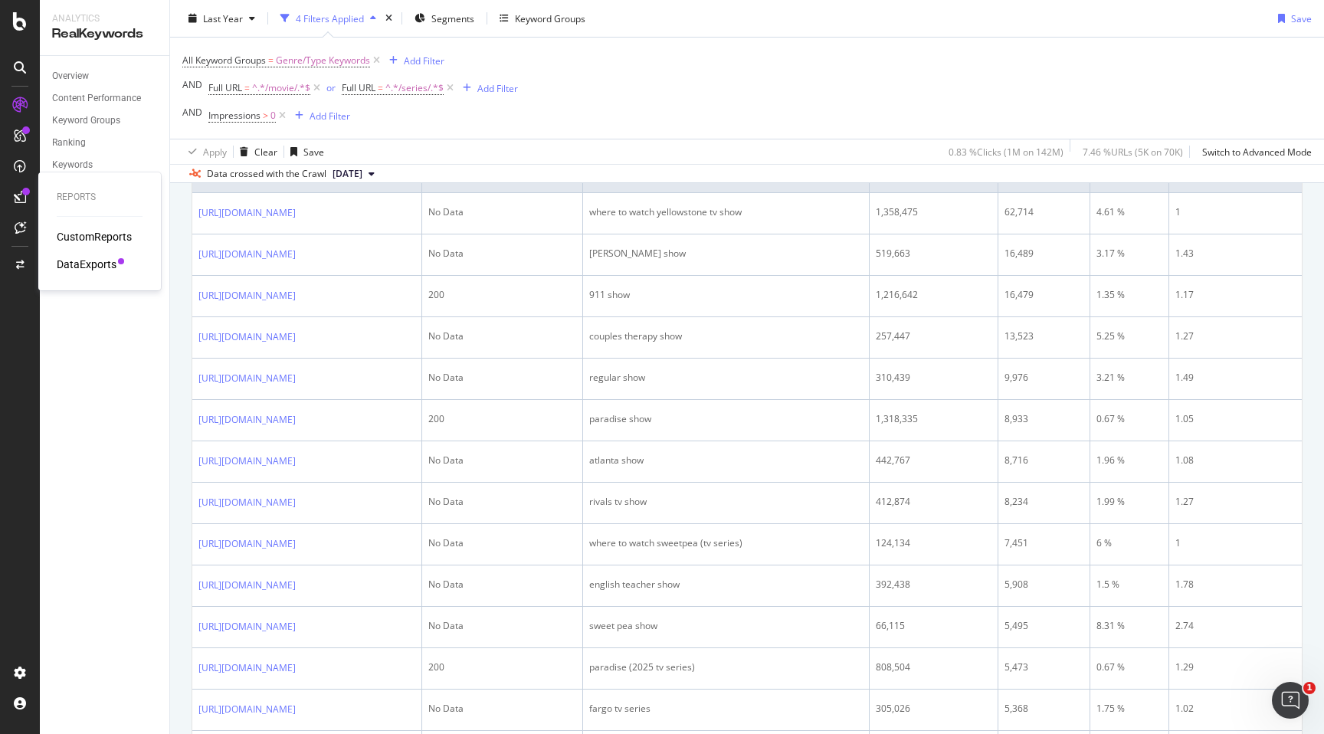
click at [73, 268] on div "DataExports" at bounding box center [87, 264] width 60 height 15
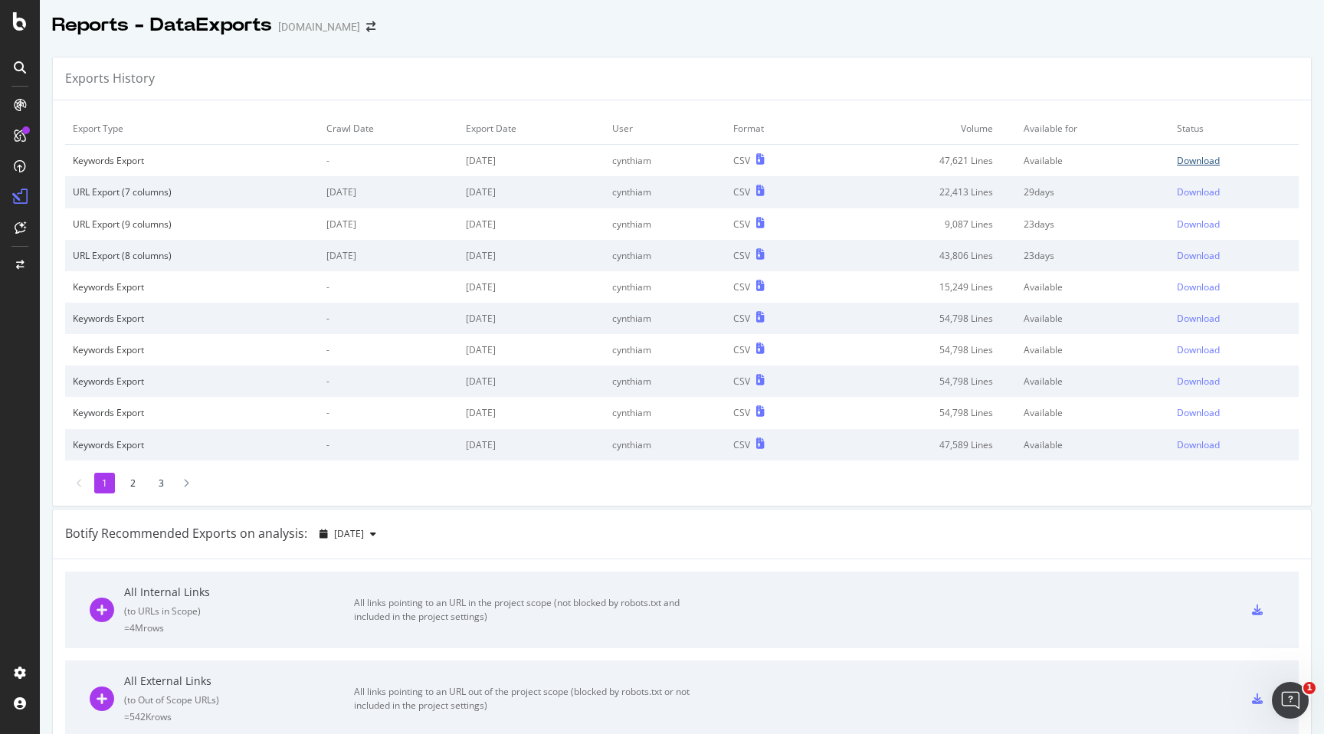
click at [1218, 158] on div "Download" at bounding box center [1198, 160] width 43 height 13
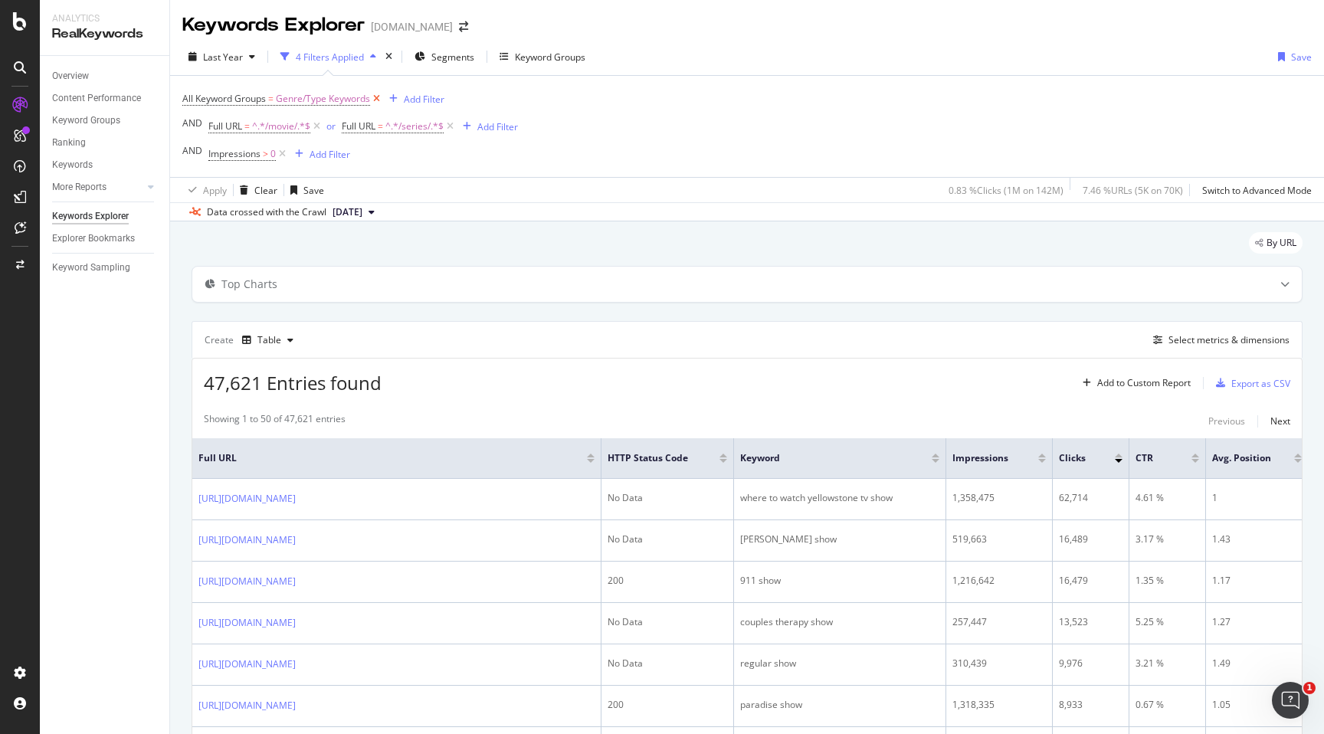
click at [379, 99] on icon at bounding box center [376, 98] width 13 height 15
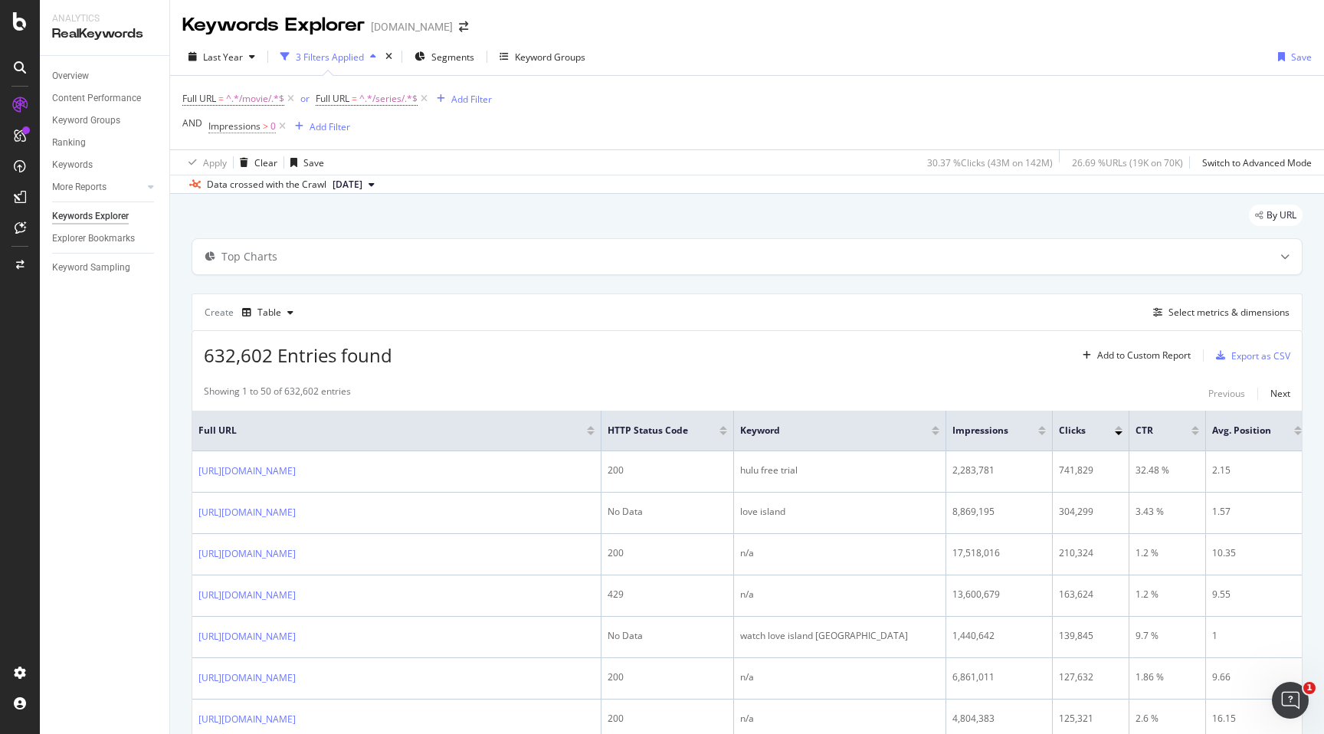
click at [246, 130] on span "Impressions" at bounding box center [234, 126] width 52 height 13
click at [272, 212] on input "0" at bounding box center [305, 215] width 169 height 25
type input "1000"
click at [379, 257] on div "All Devices Greater than 1000 Cancel Add filter Apply" at bounding box center [305, 203] width 193 height 129
click at [379, 249] on div "Apply" at bounding box center [378, 247] width 24 height 13
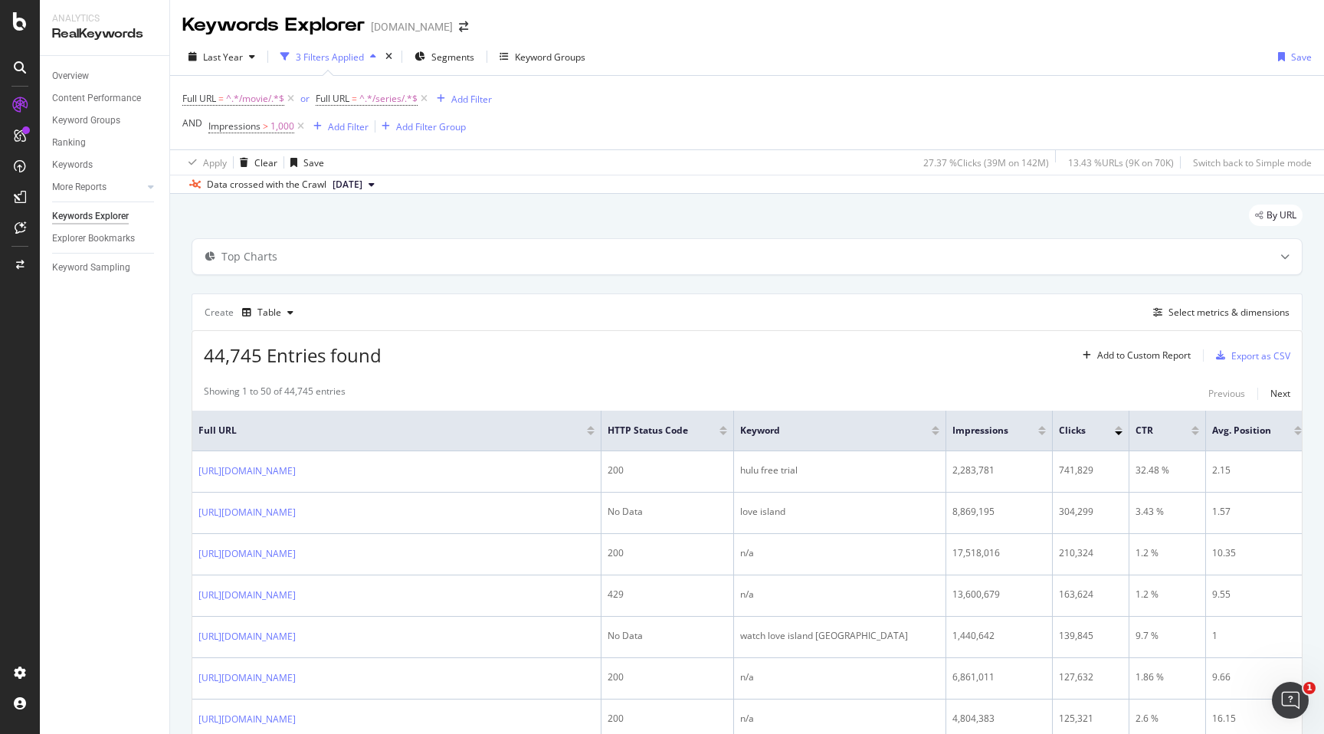
click at [379, 249] on div "Top Charts" at bounding box center [747, 256] width 1110 height 35
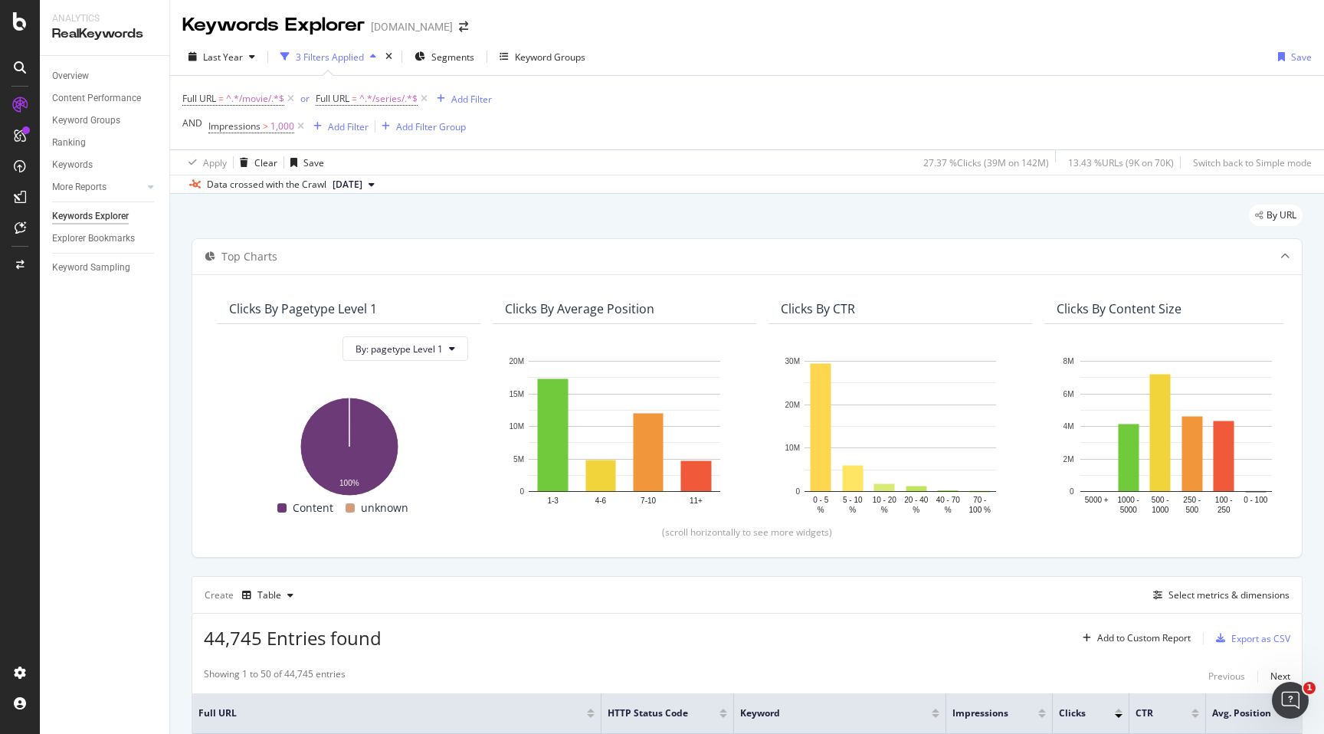
click at [1264, 219] on div "By URL" at bounding box center [1276, 215] width 54 height 21
click at [212, 257] on icon at bounding box center [210, 256] width 11 height 9
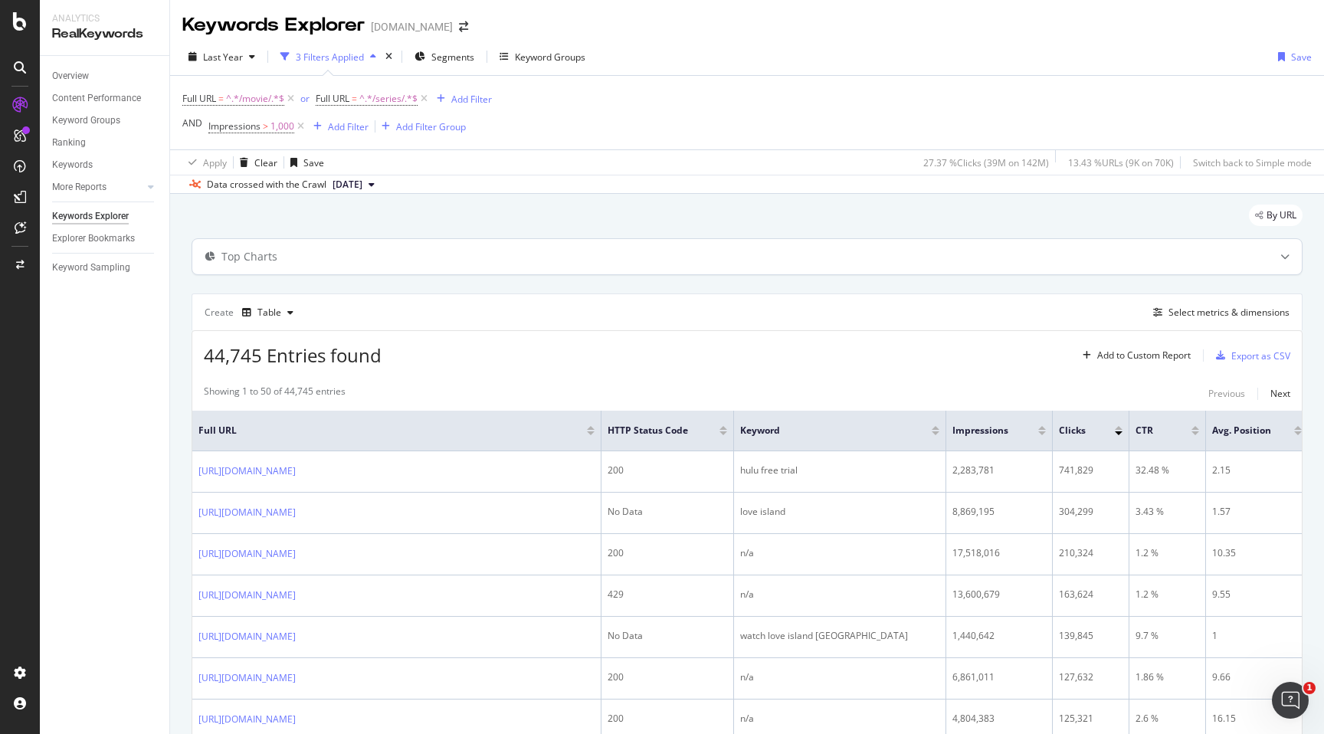
click at [212, 257] on icon at bounding box center [210, 256] width 11 height 9
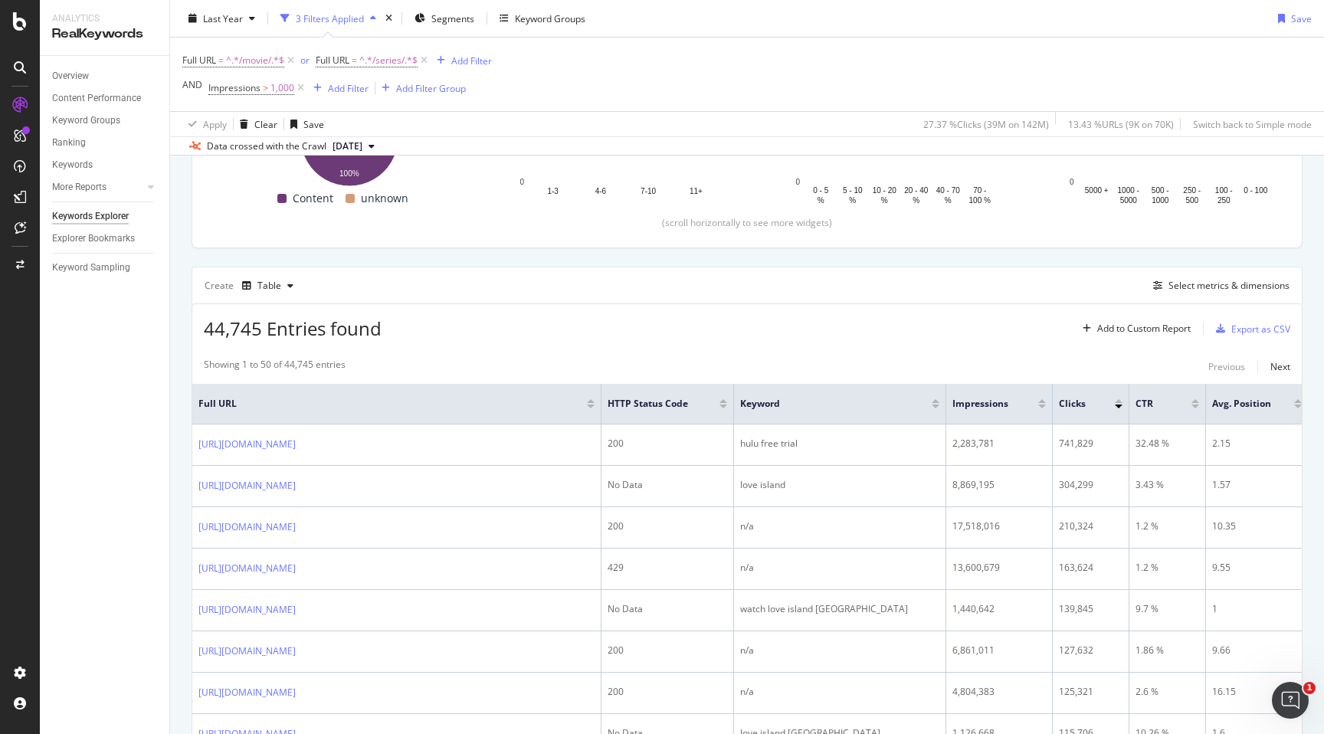
scroll to position [309, 0]
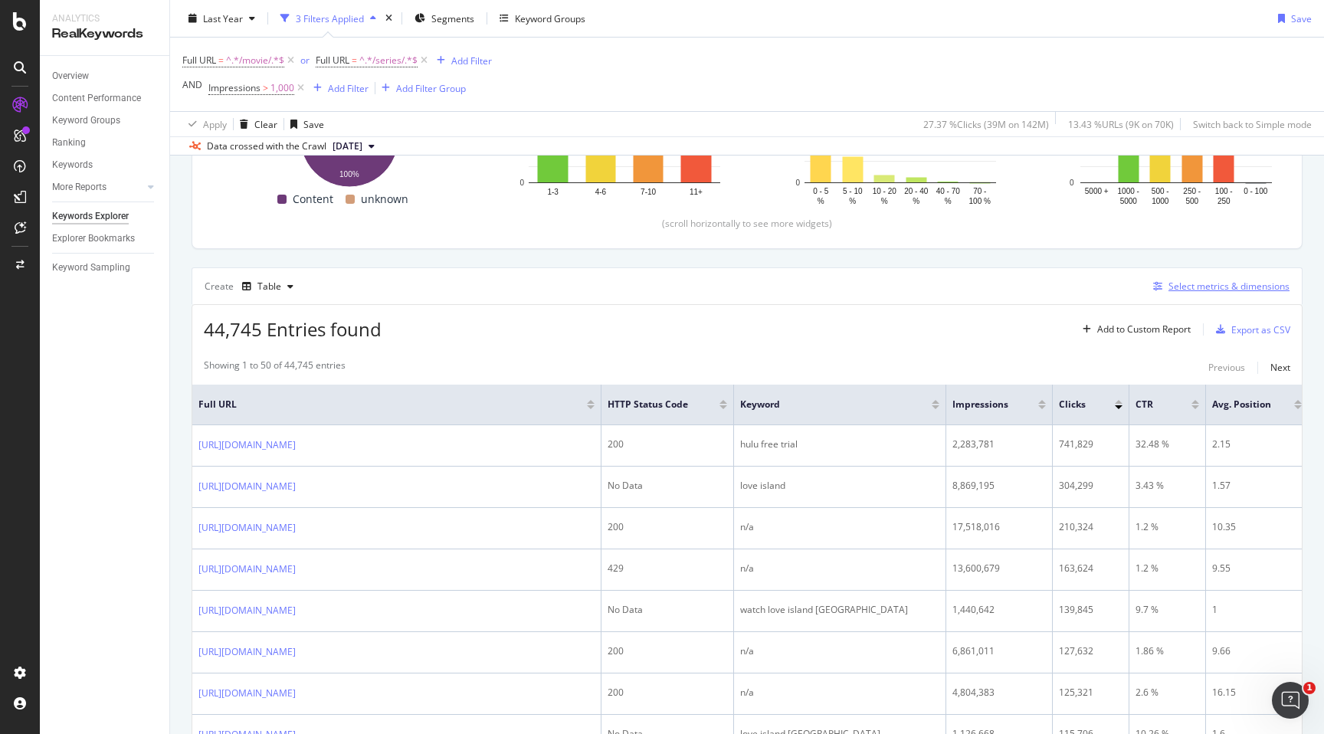
click at [1224, 289] on div "Select metrics & dimensions" at bounding box center [1229, 286] width 121 height 13
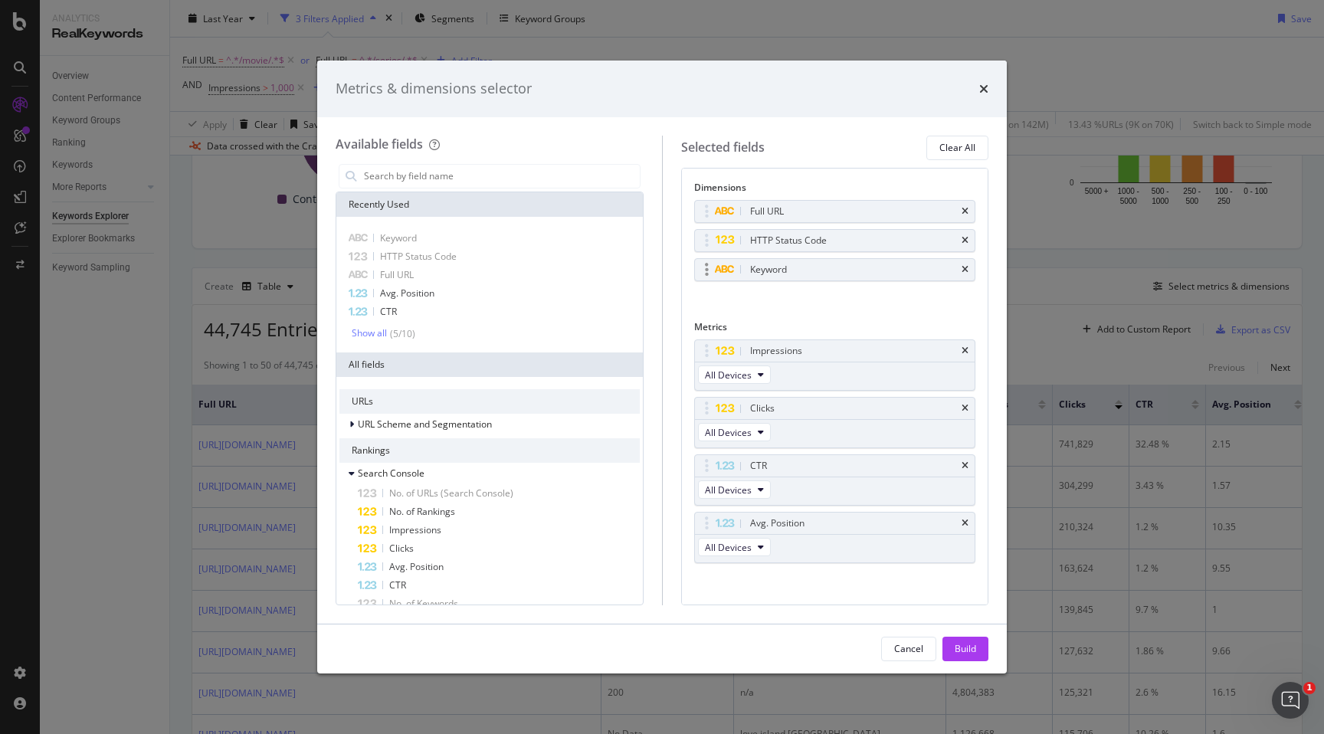
click at [708, 271] on icon "modal" at bounding box center [707, 269] width 4 height 15
click at [374, 330] on div "Show all" at bounding box center [369, 333] width 35 height 11
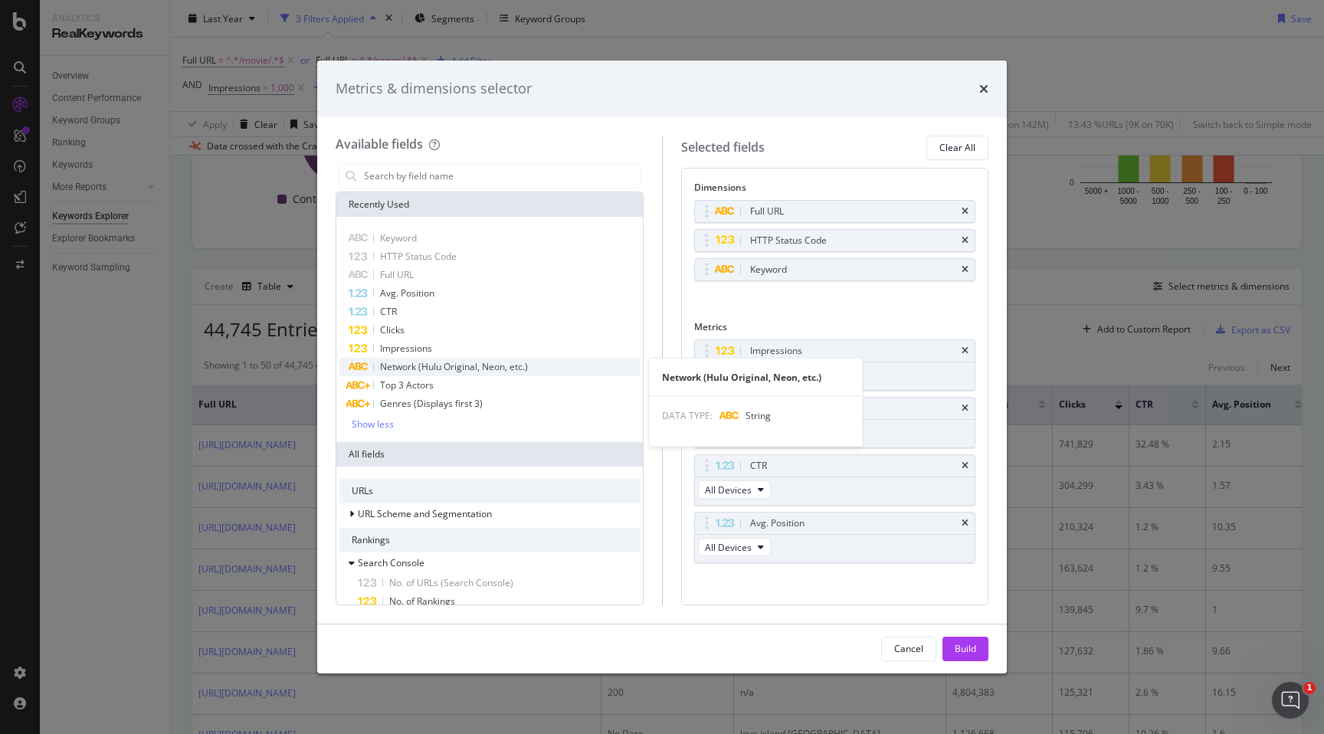
click at [463, 368] on span "Network (Hulu Original, Neon, etc.)" at bounding box center [454, 366] width 148 height 13
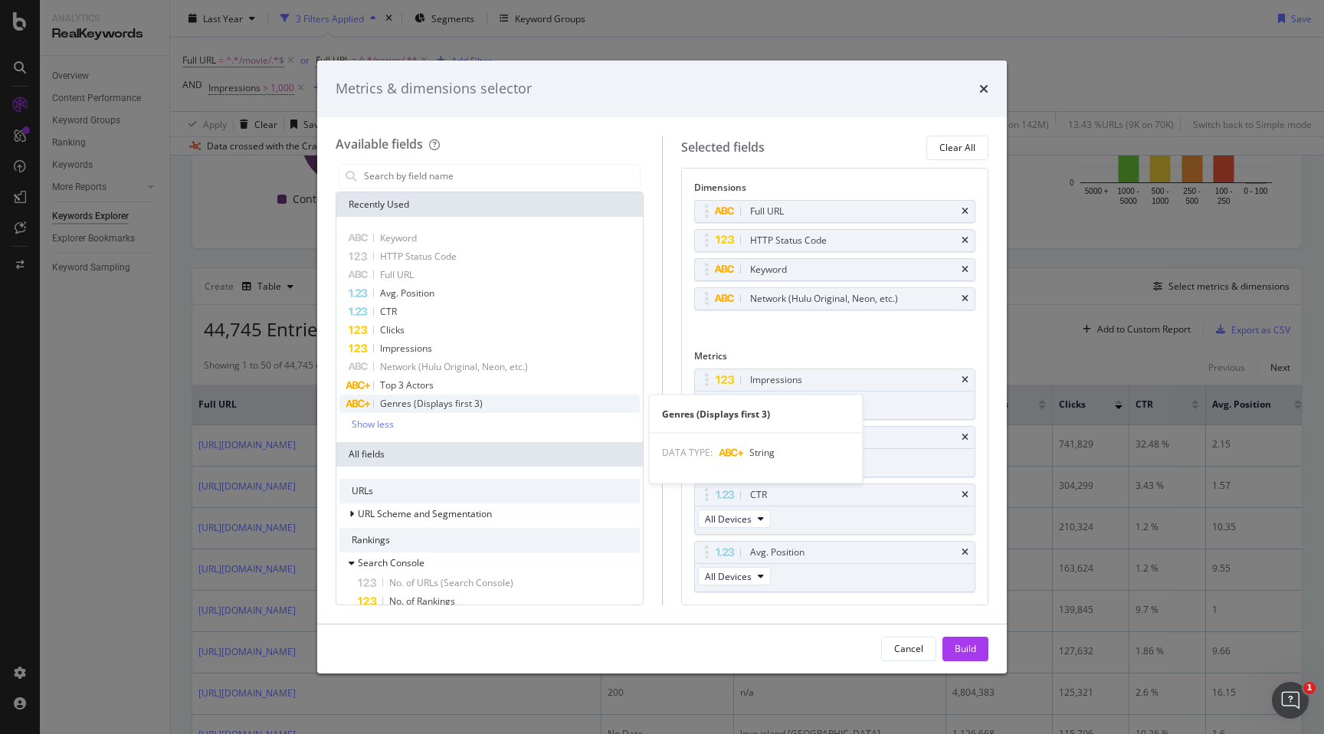
click at [453, 408] on span "Genres (Displays first 3)" at bounding box center [431, 403] width 103 height 13
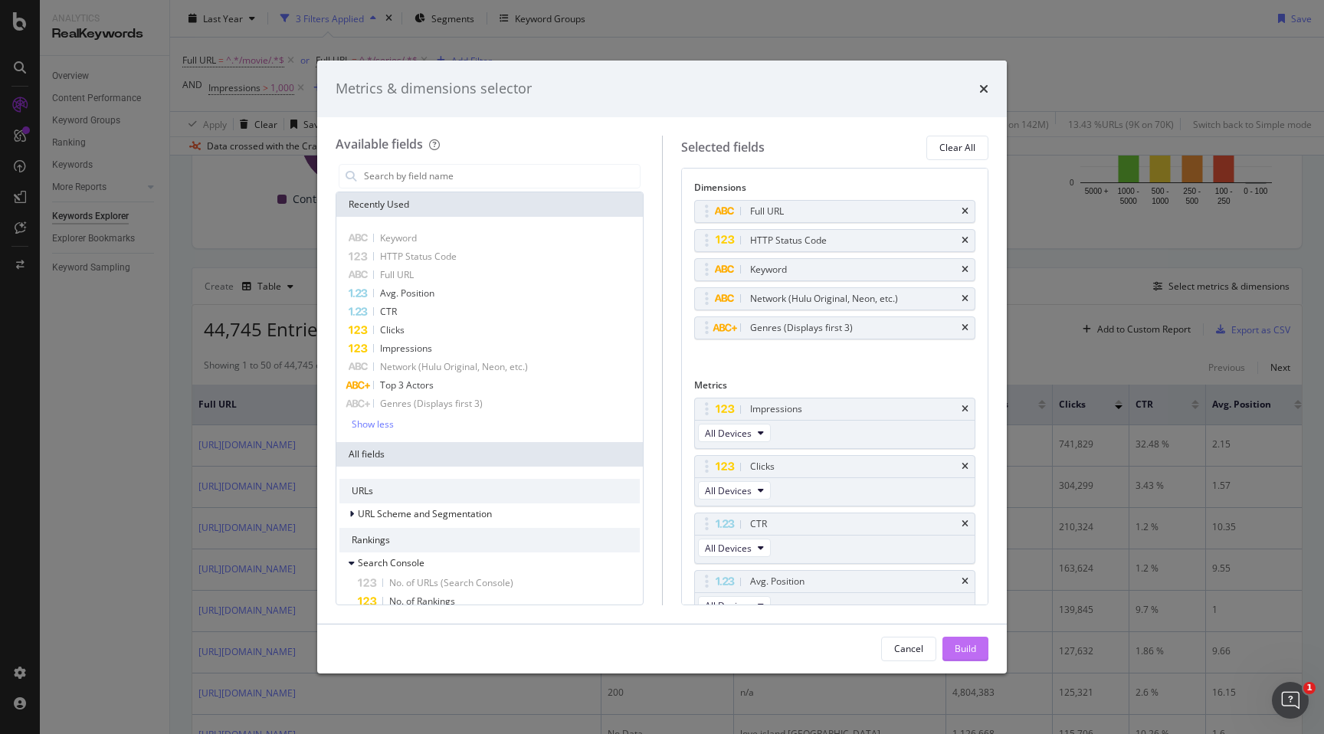
click at [953, 647] on button "Build" at bounding box center [966, 649] width 46 height 25
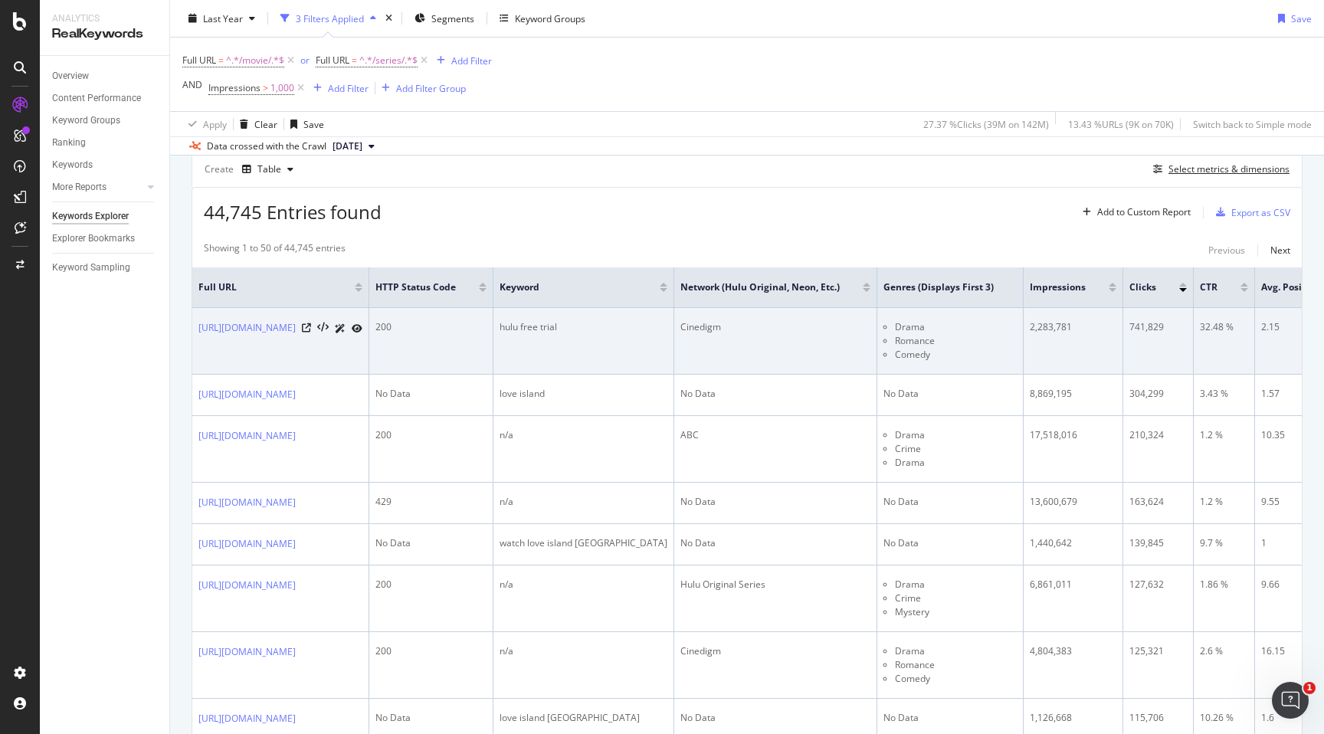
scroll to position [427, 0]
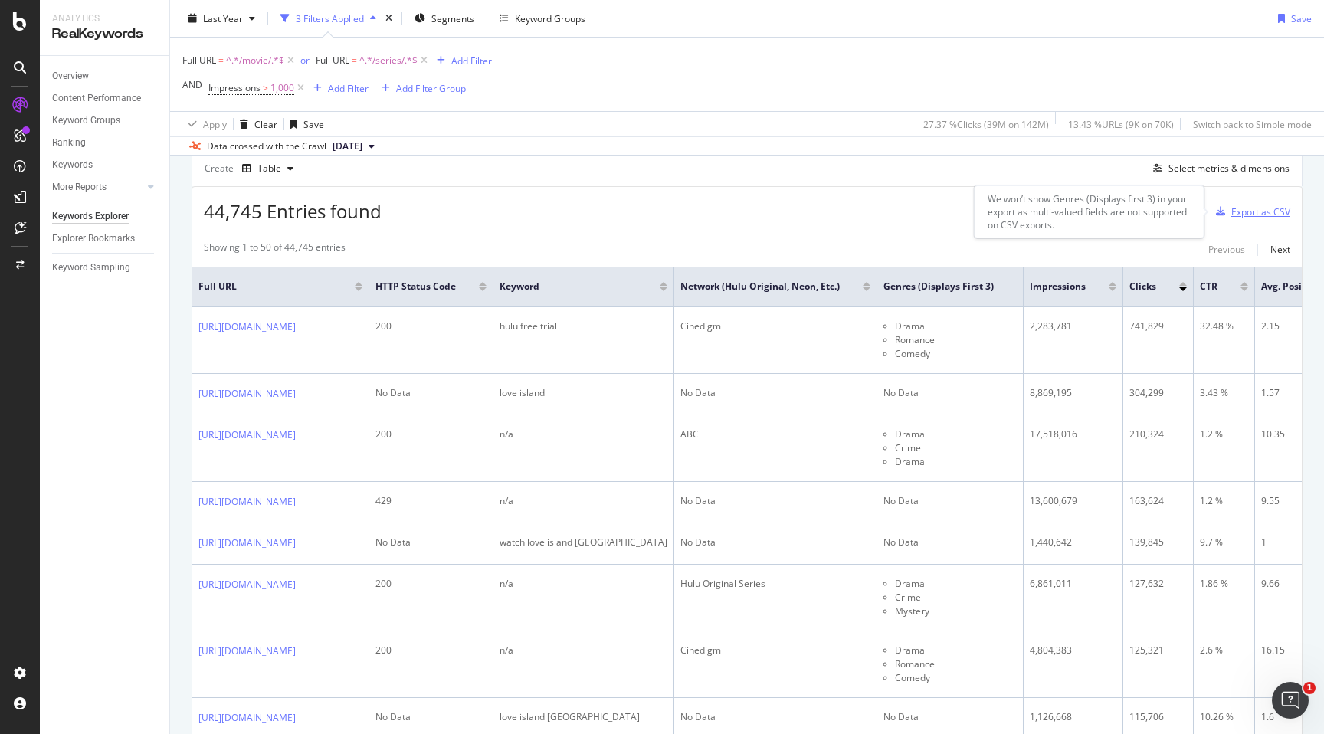
click at [1271, 208] on div "Export as CSV" at bounding box center [1260, 211] width 59 height 13
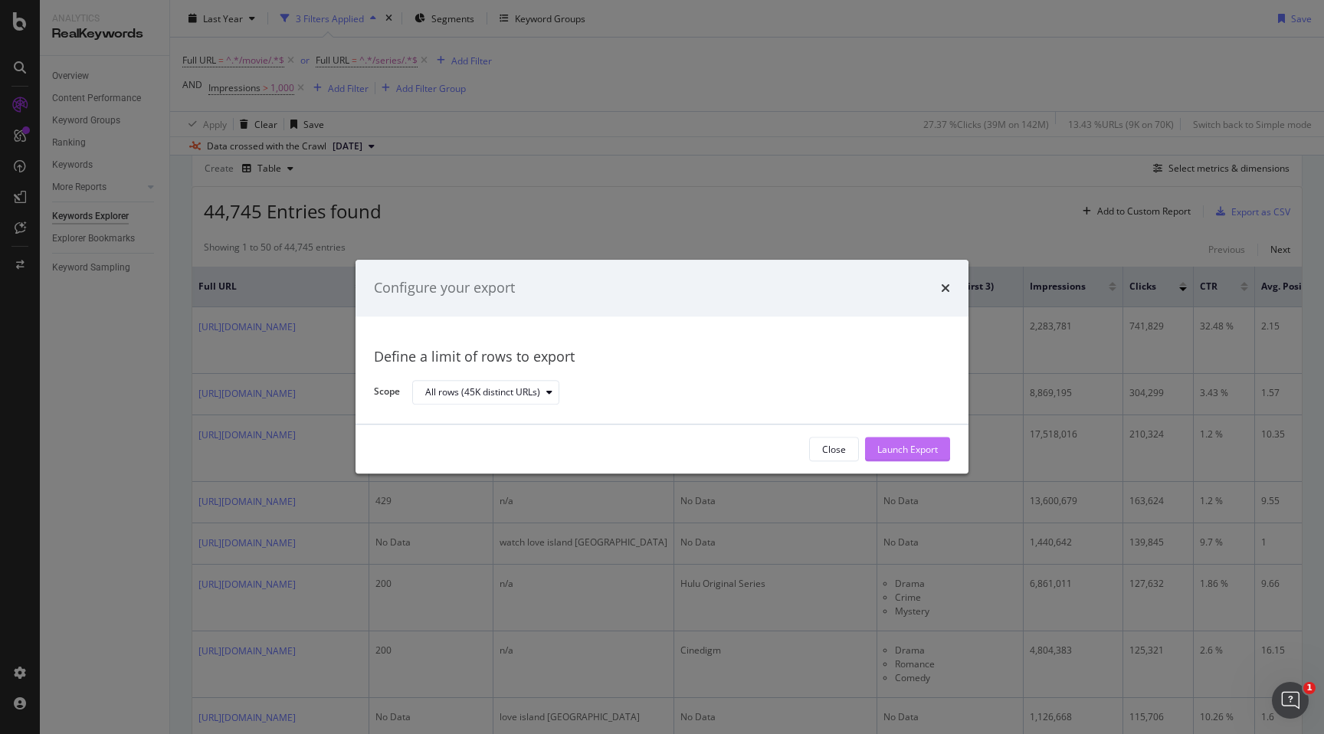
click at [899, 457] on div "Launch Export" at bounding box center [907, 449] width 61 height 23
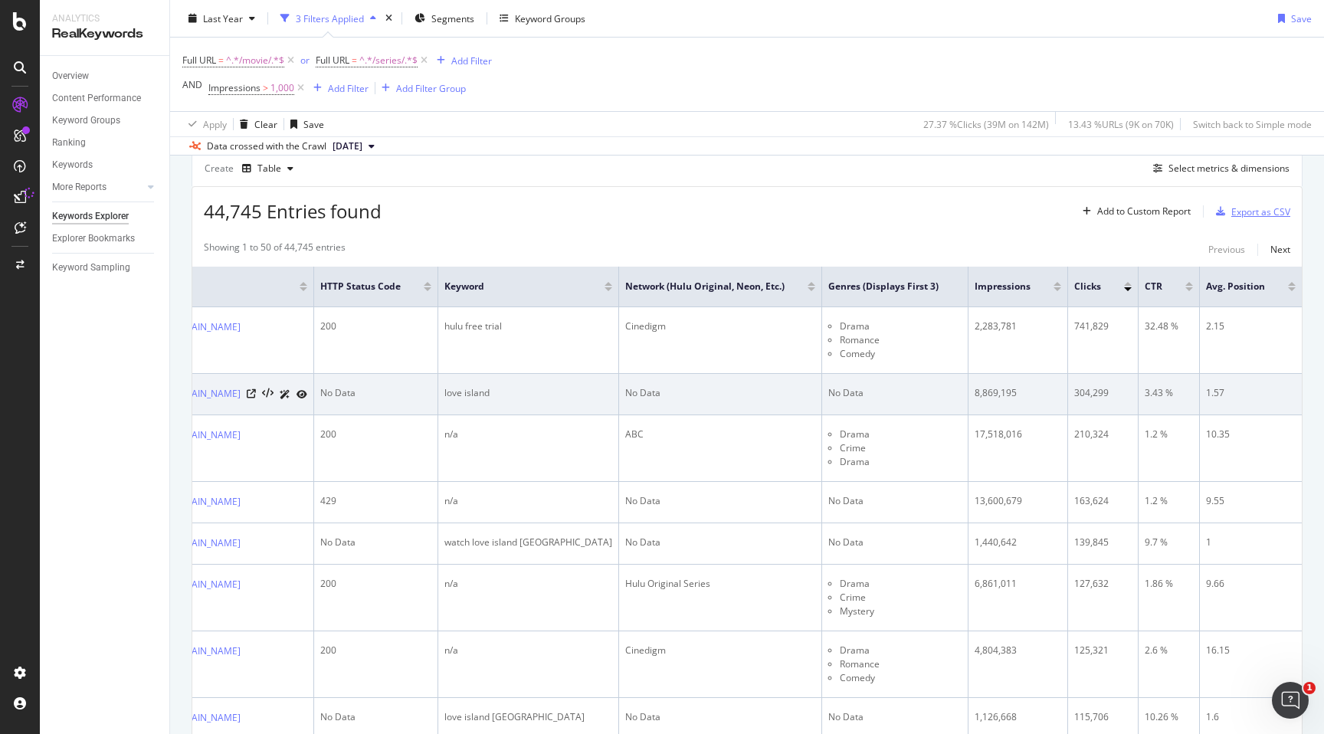
scroll to position [0, 248]
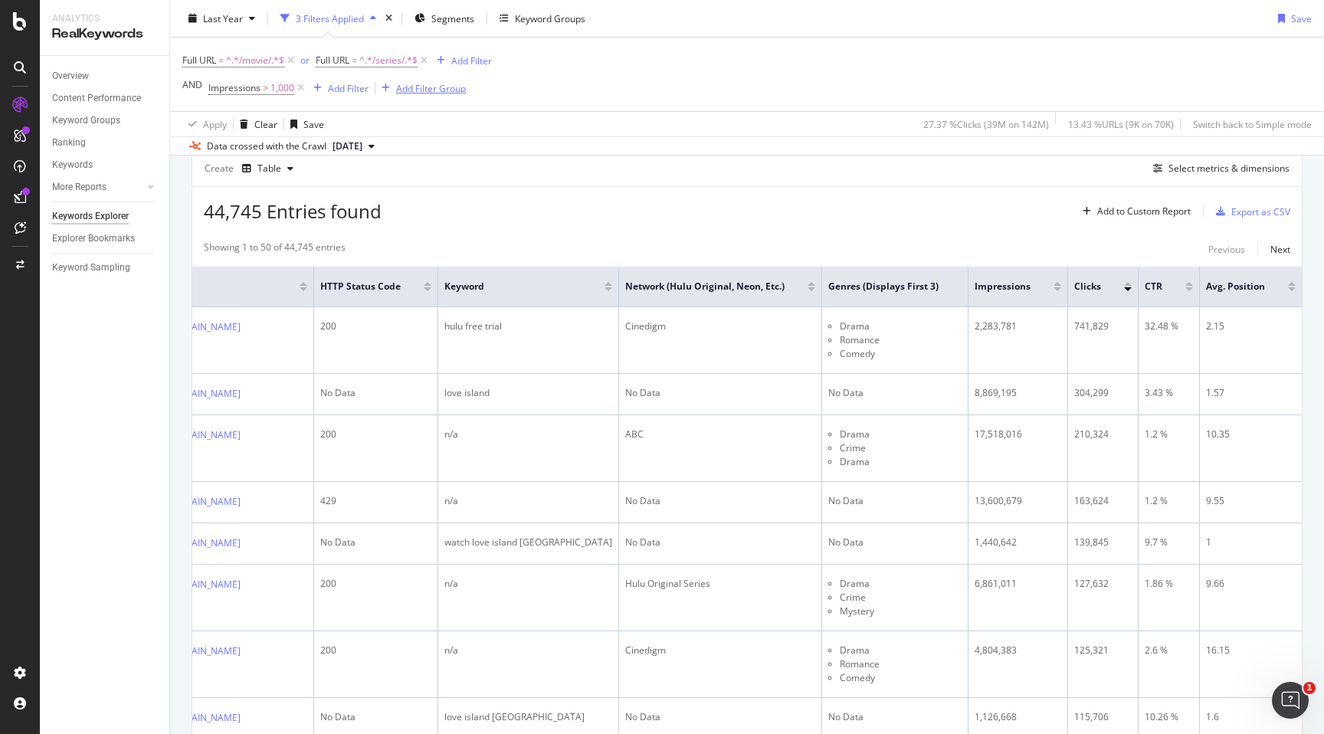
click at [411, 93] on div "Add Filter Group" at bounding box center [431, 87] width 70 height 13
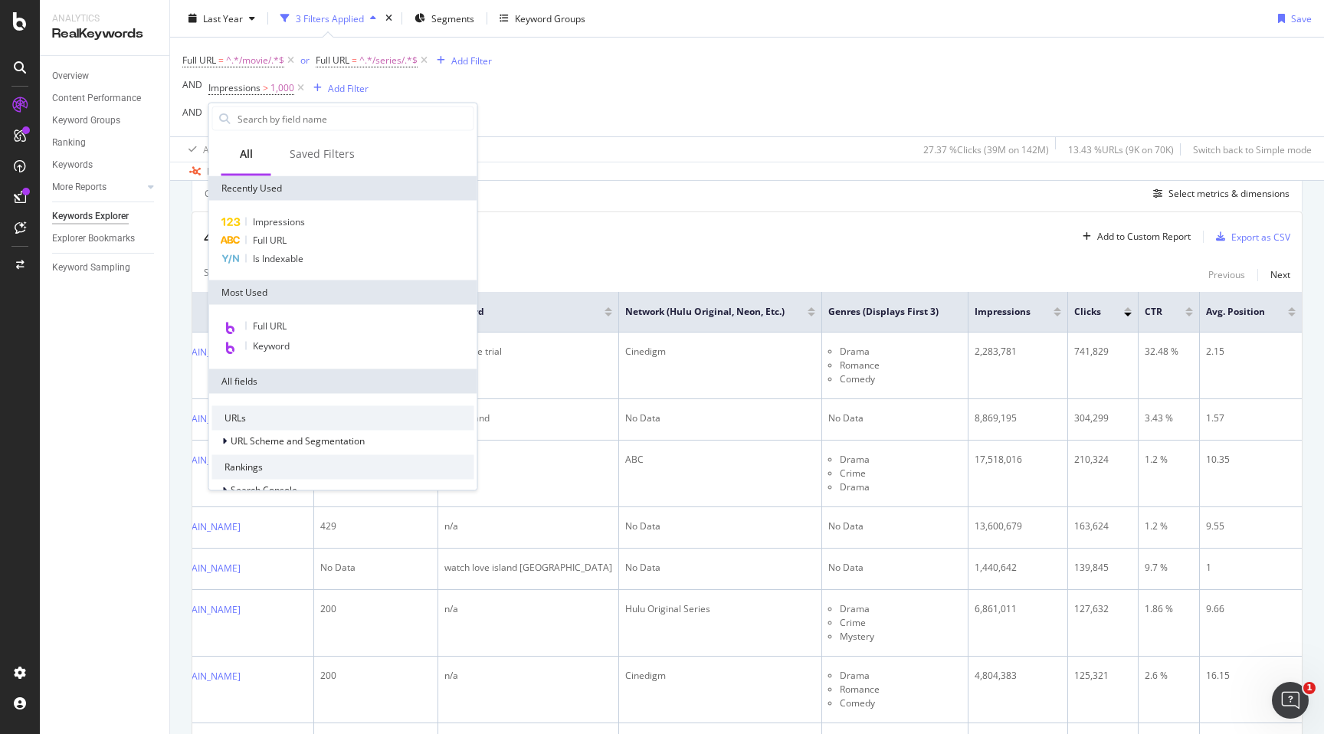
scroll to position [452, 0]
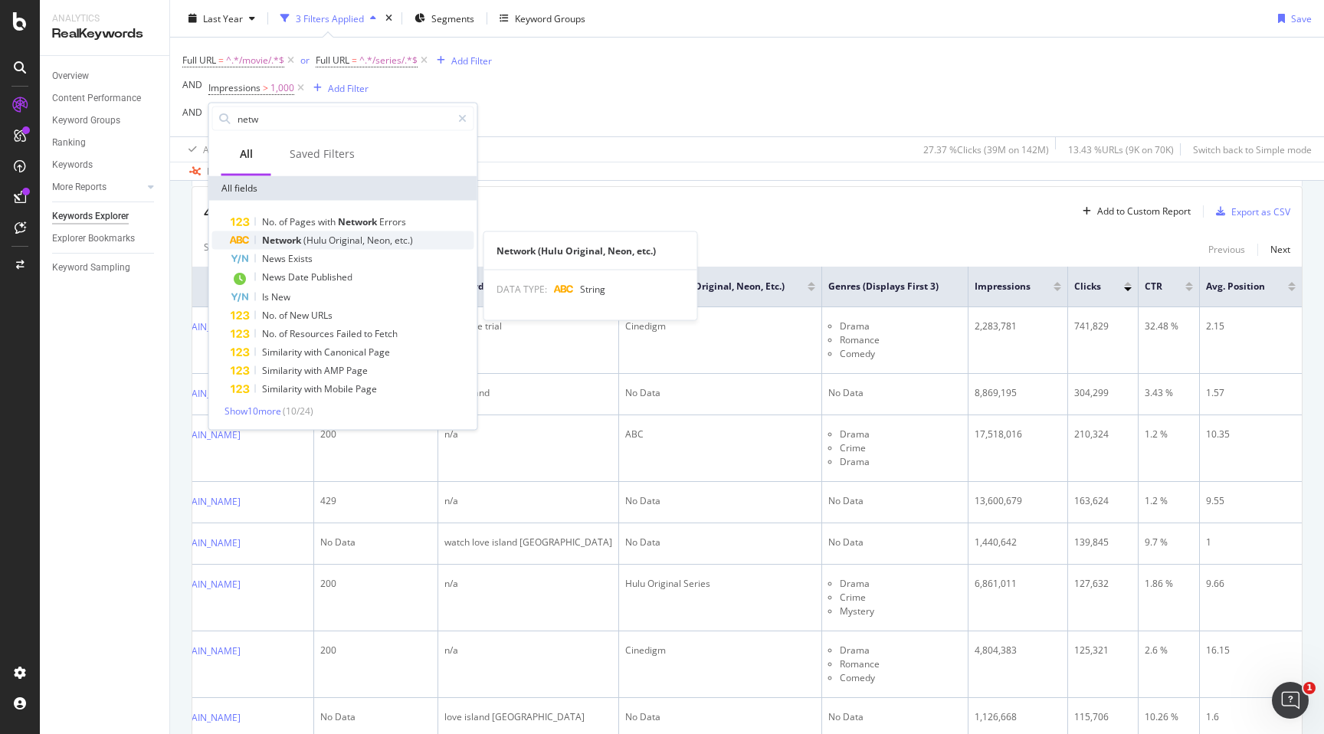
type input "netw"
click at [355, 235] on span "Original," at bounding box center [348, 240] width 38 height 13
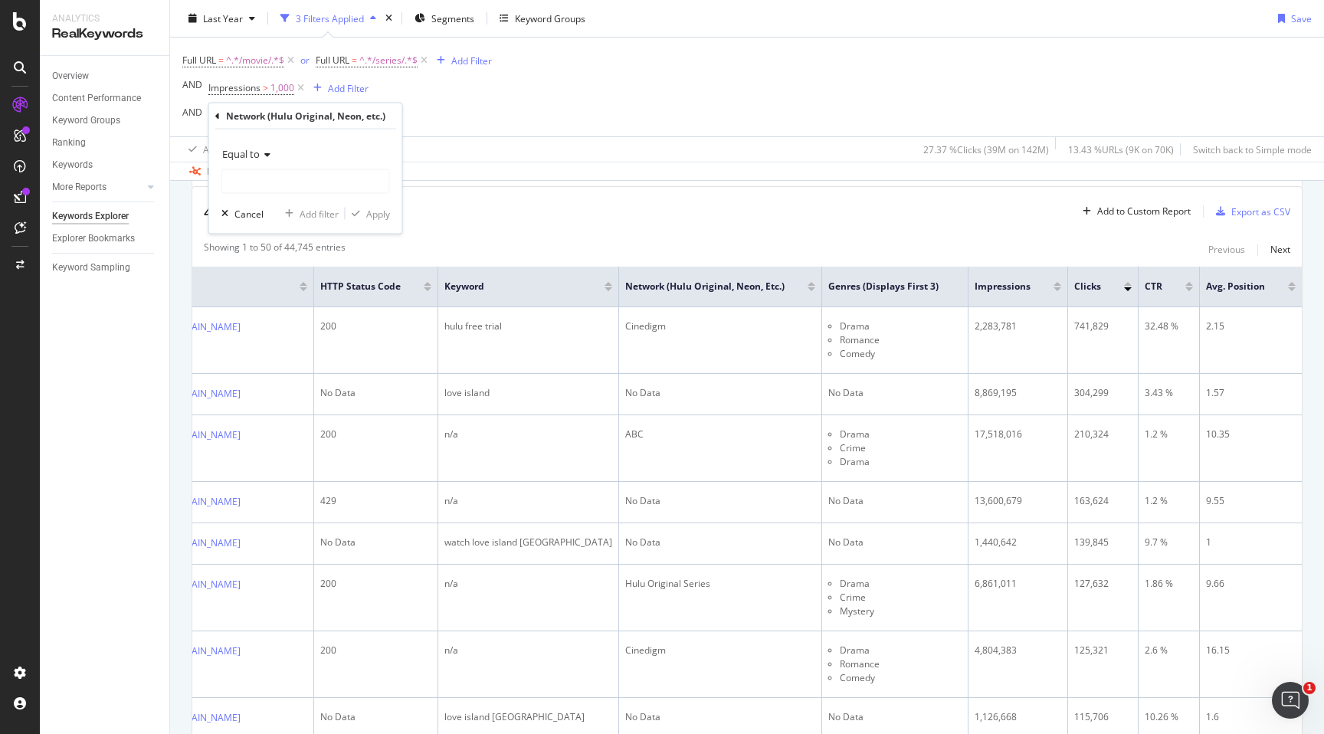
click at [269, 154] on icon at bounding box center [265, 154] width 11 height 9
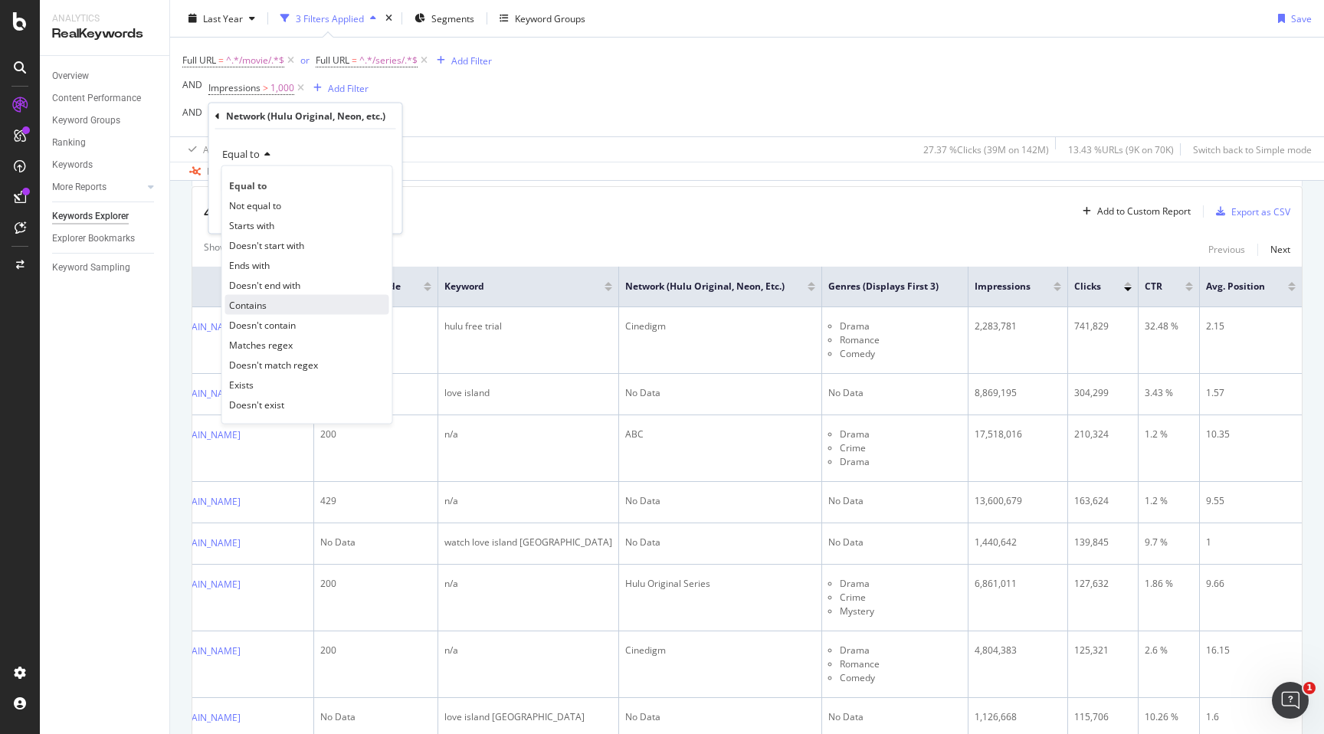
click at [265, 307] on span "Contains" at bounding box center [248, 304] width 38 height 13
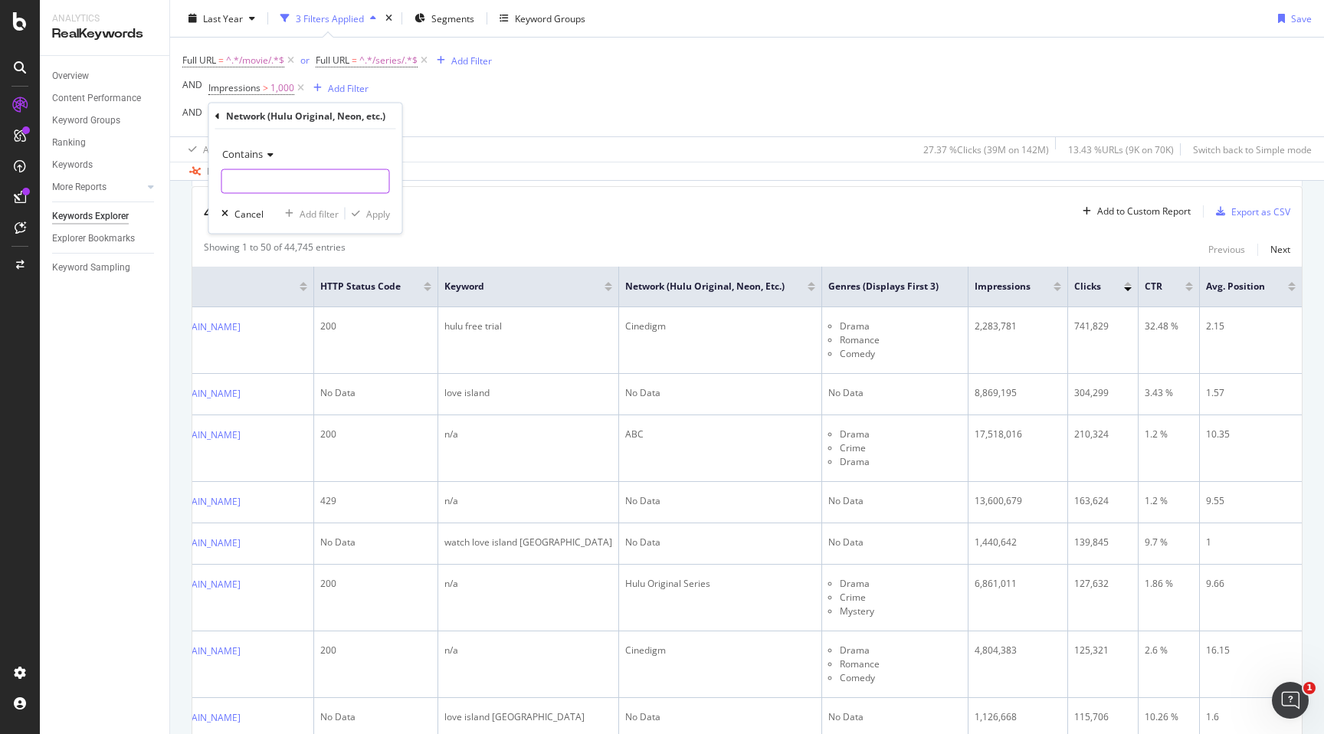
click at [297, 181] on input "text" at bounding box center [305, 181] width 167 height 25
type input "hulu"
click at [381, 212] on div "Apply" at bounding box center [378, 213] width 24 height 13
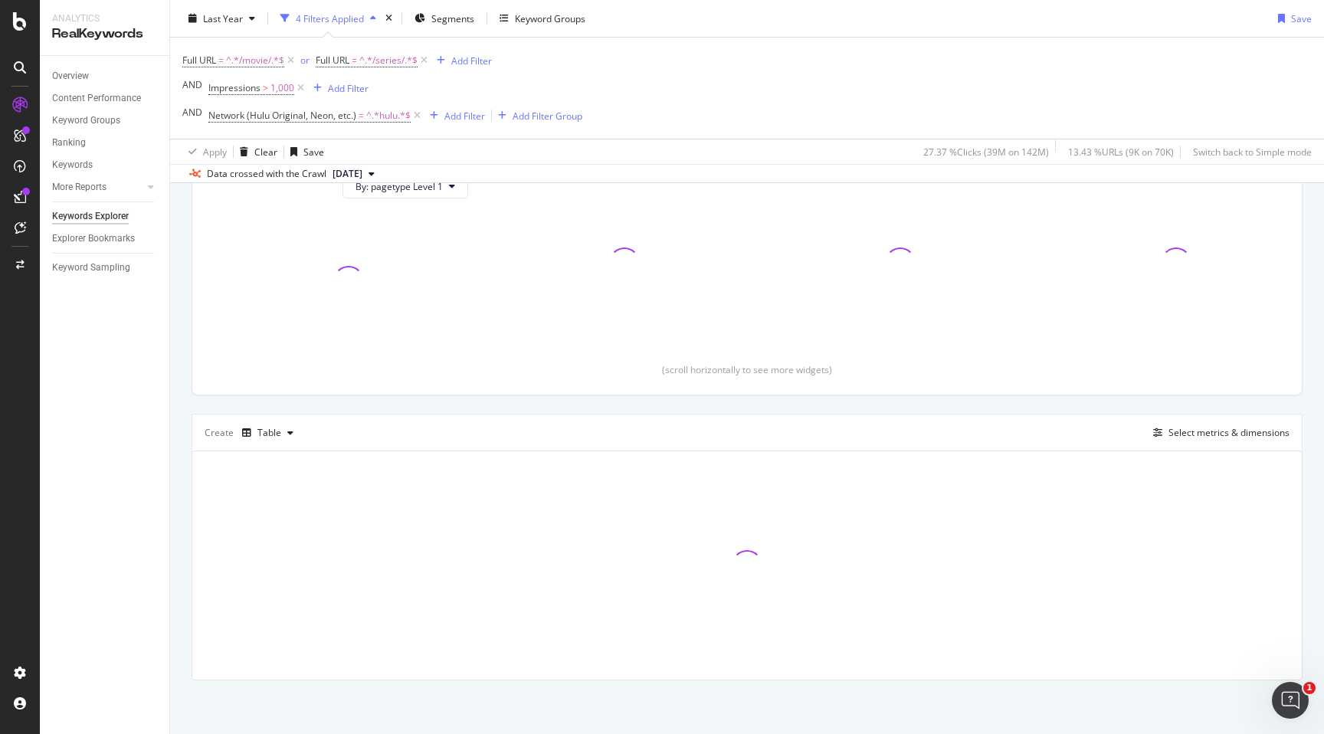
scroll to position [192, 0]
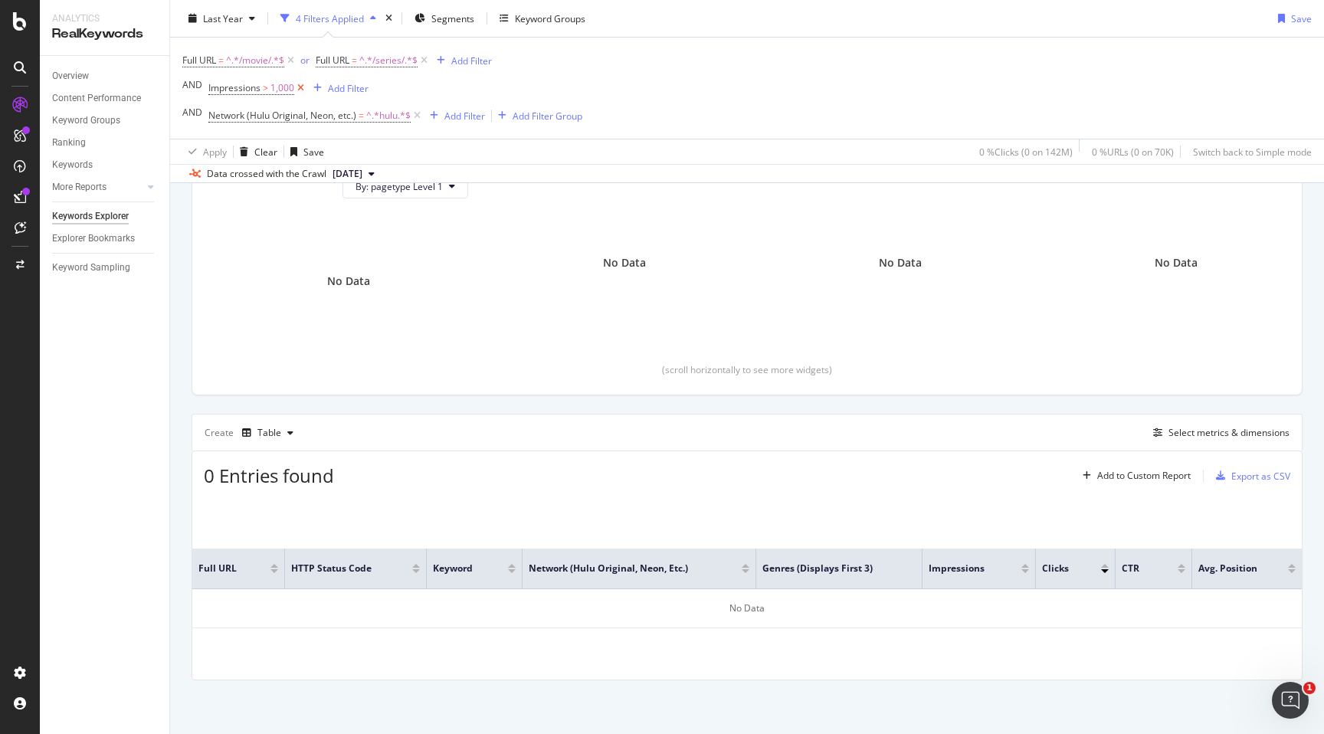
click at [297, 90] on icon at bounding box center [300, 87] width 13 height 15
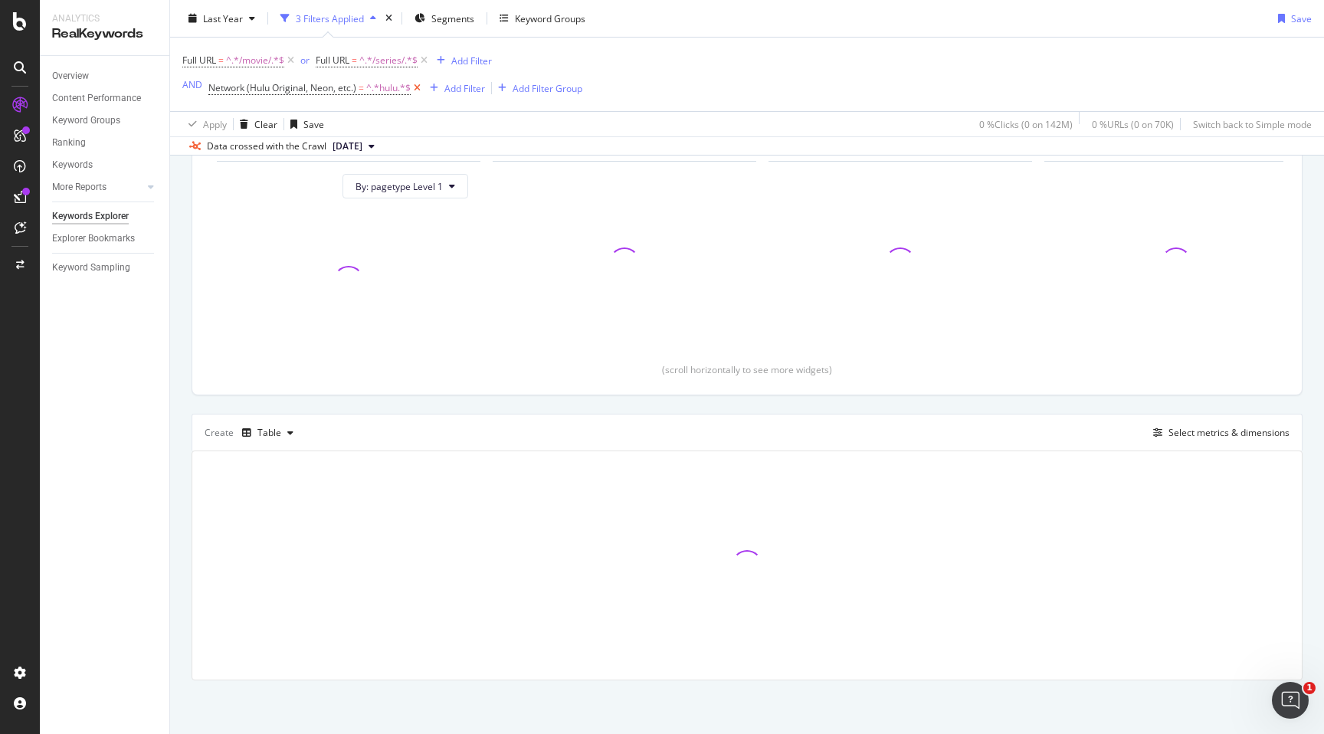
scroll to position [163, 0]
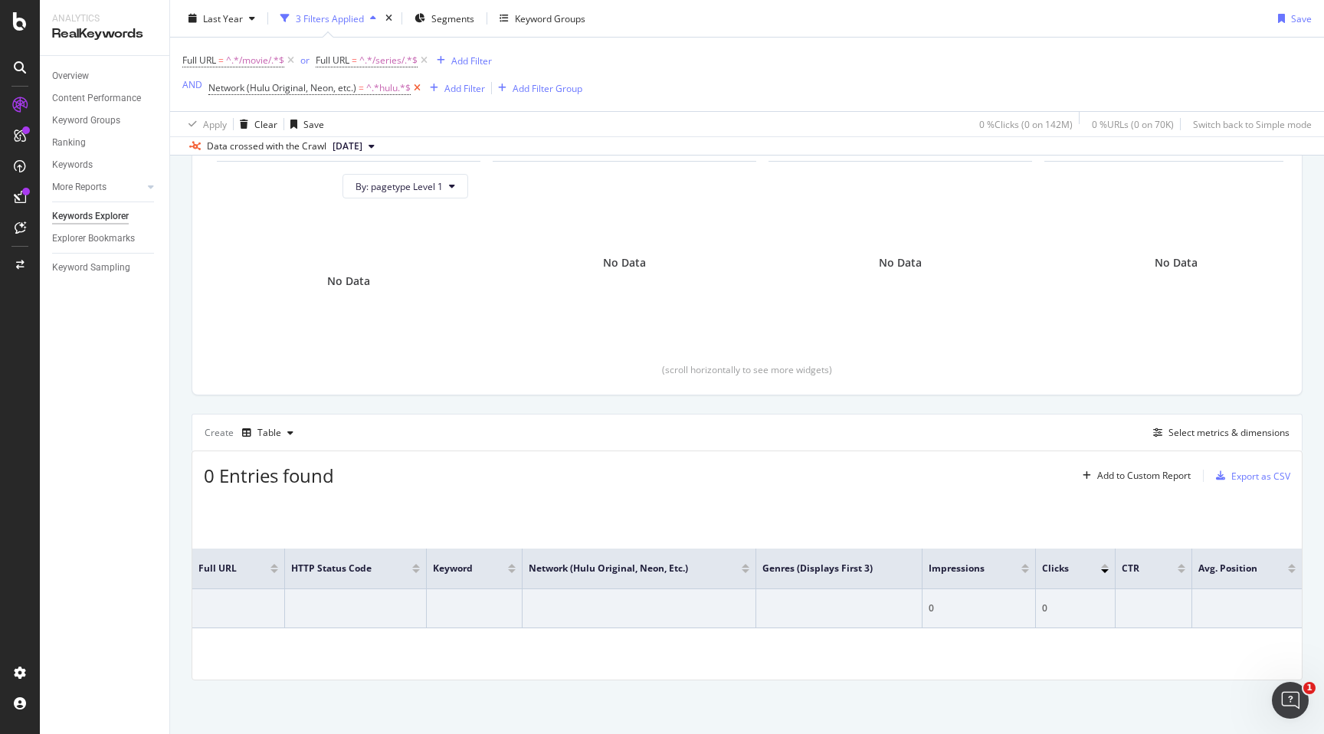
click at [418, 87] on icon at bounding box center [417, 87] width 13 height 15
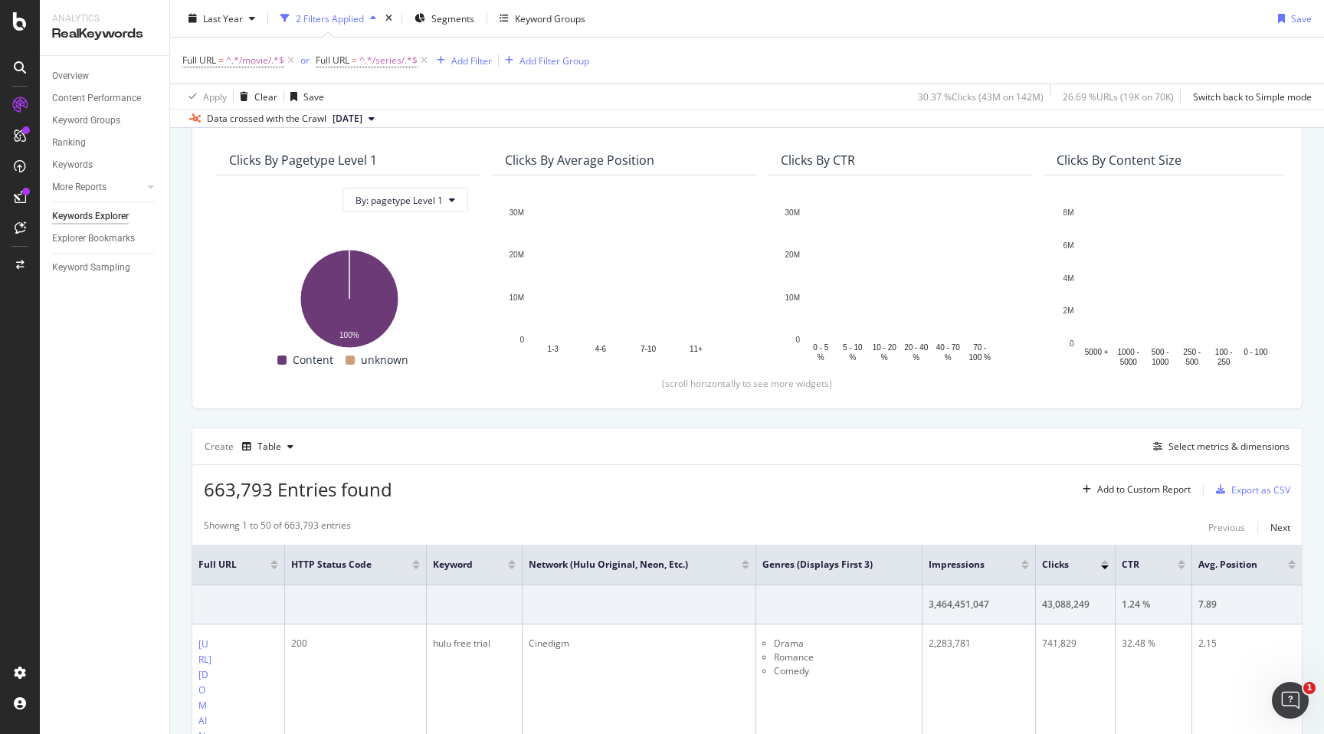
scroll to position [187, 0]
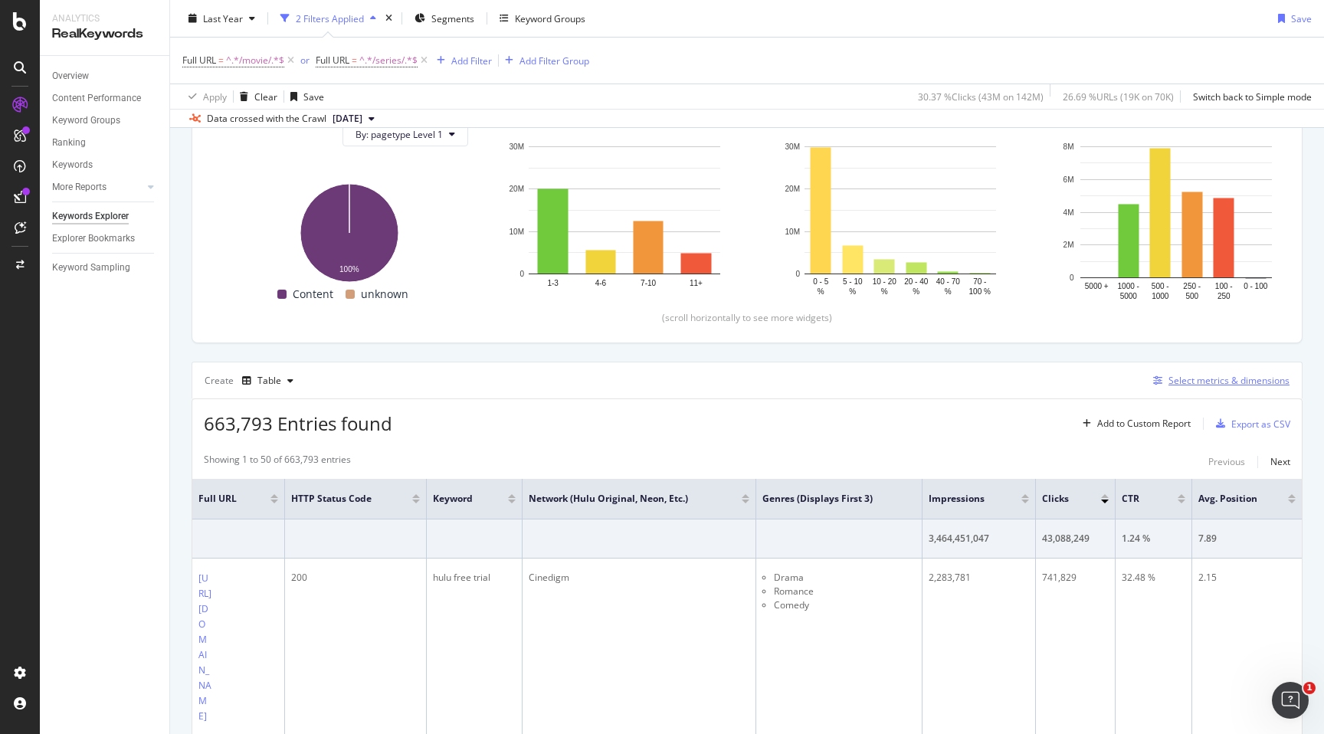
click at [1204, 385] on div "Select metrics & dimensions" at bounding box center [1229, 380] width 121 height 13
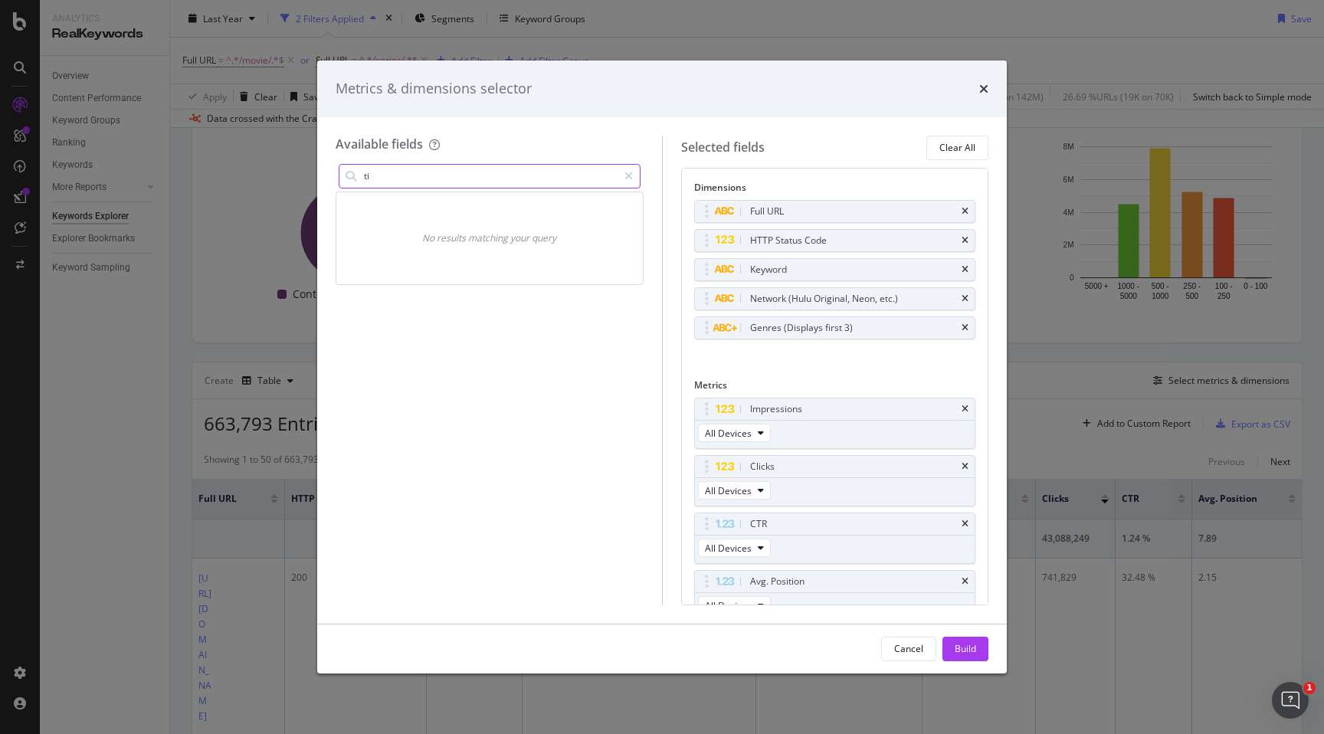
type input "t"
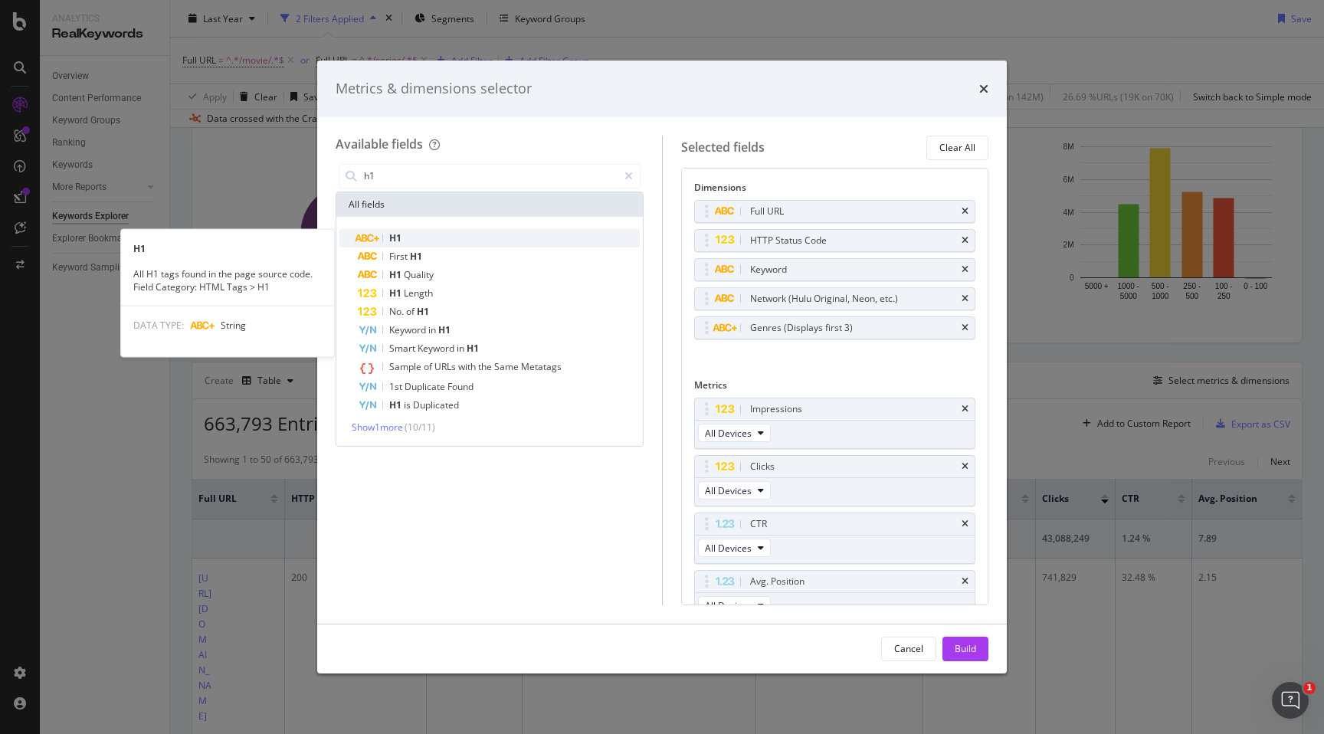
type input "h1"
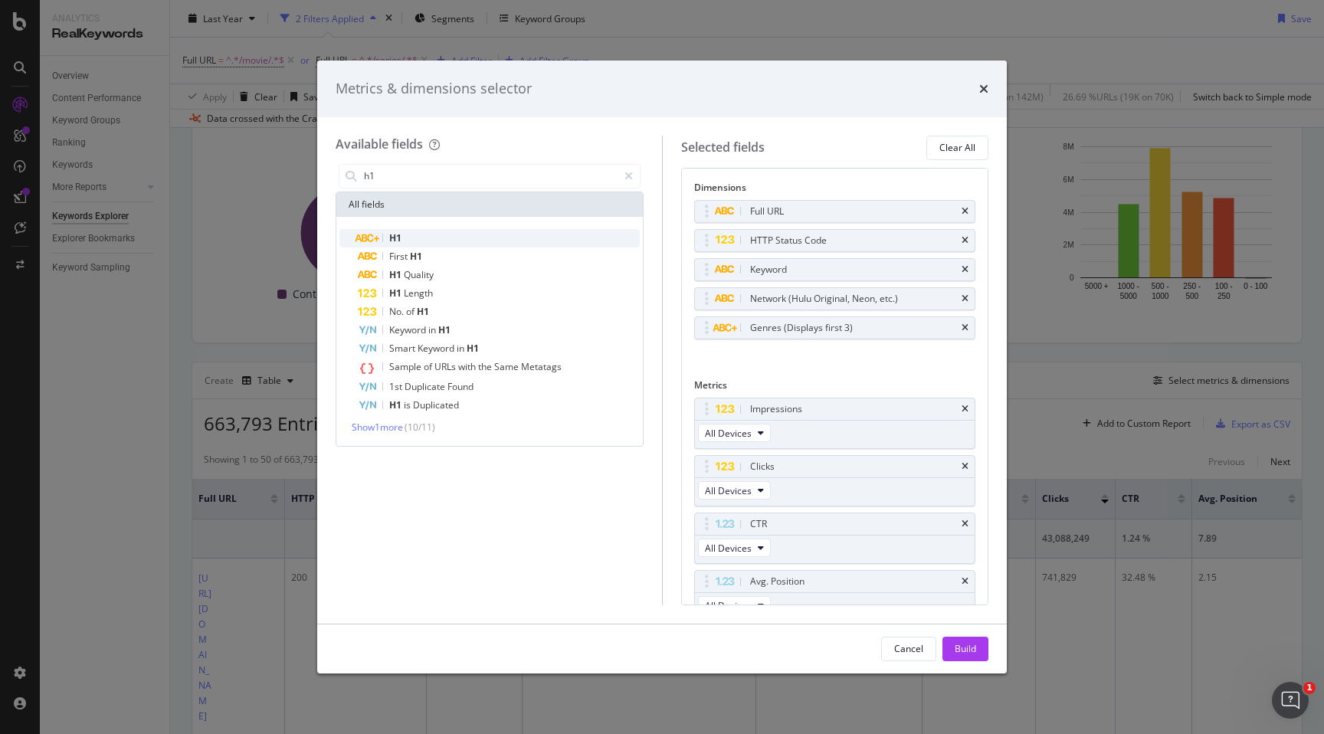
click at [536, 239] on div "H1" at bounding box center [499, 238] width 282 height 18
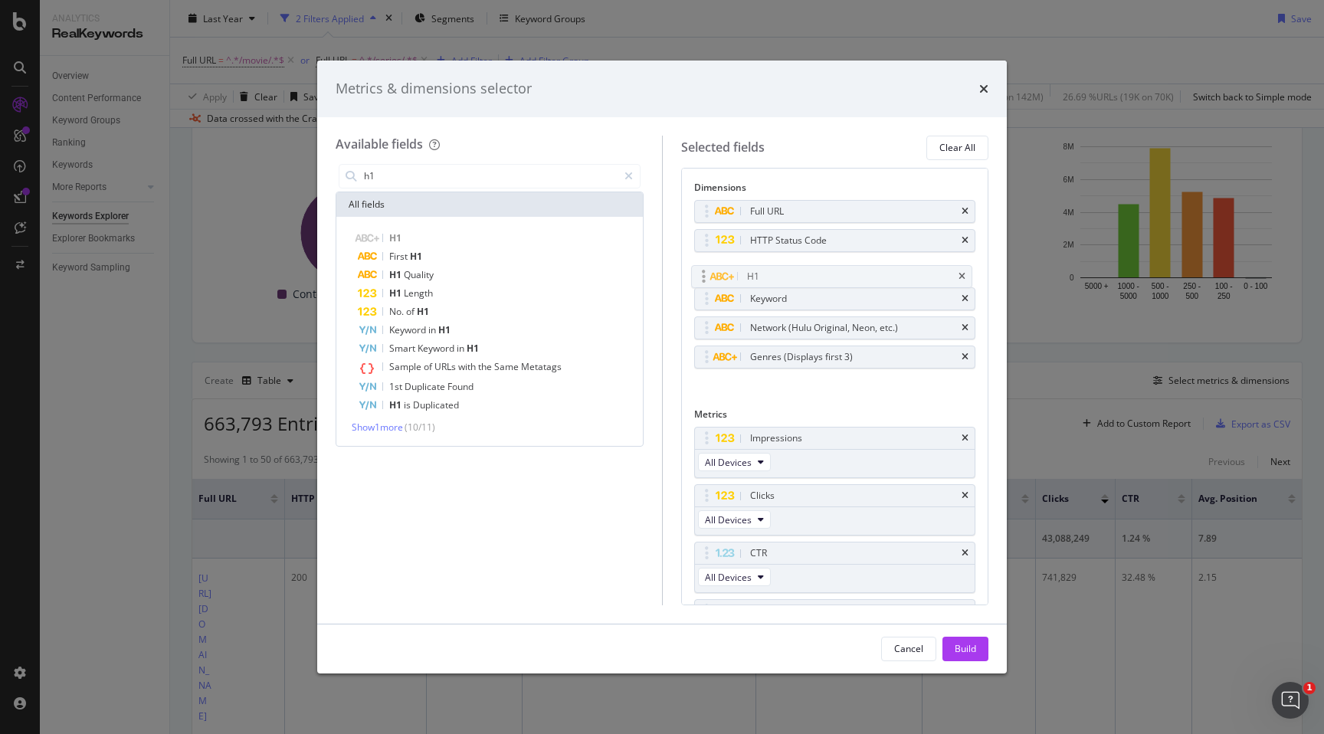
drag, startPoint x: 809, startPoint y: 357, endPoint x: 806, endPoint y: 271, distance: 85.9
click at [806, 274] on body "Analytics RealKeywords Overview Content Performance Keyword Groups Ranking Keyw…" at bounding box center [662, 367] width 1324 height 734
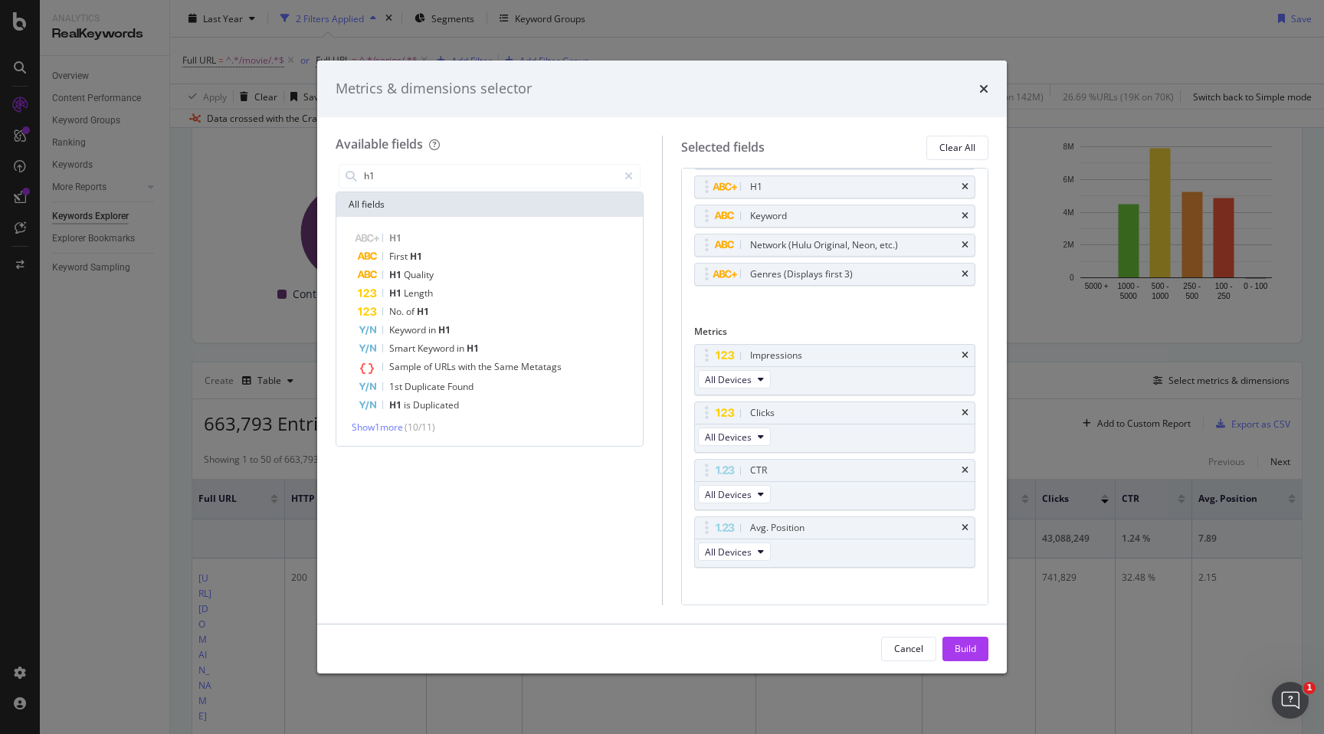
scroll to position [97, 0]
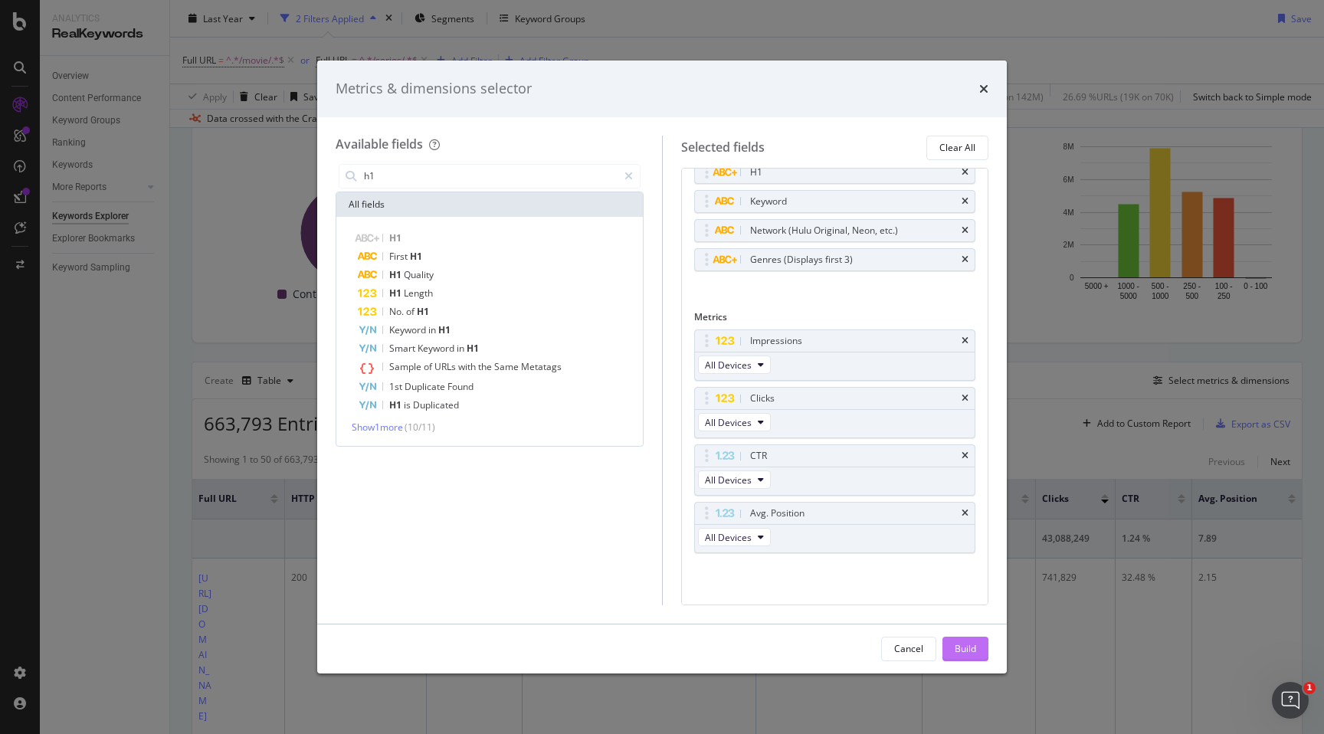
click at [969, 648] on div "Build" at bounding box center [965, 648] width 21 height 13
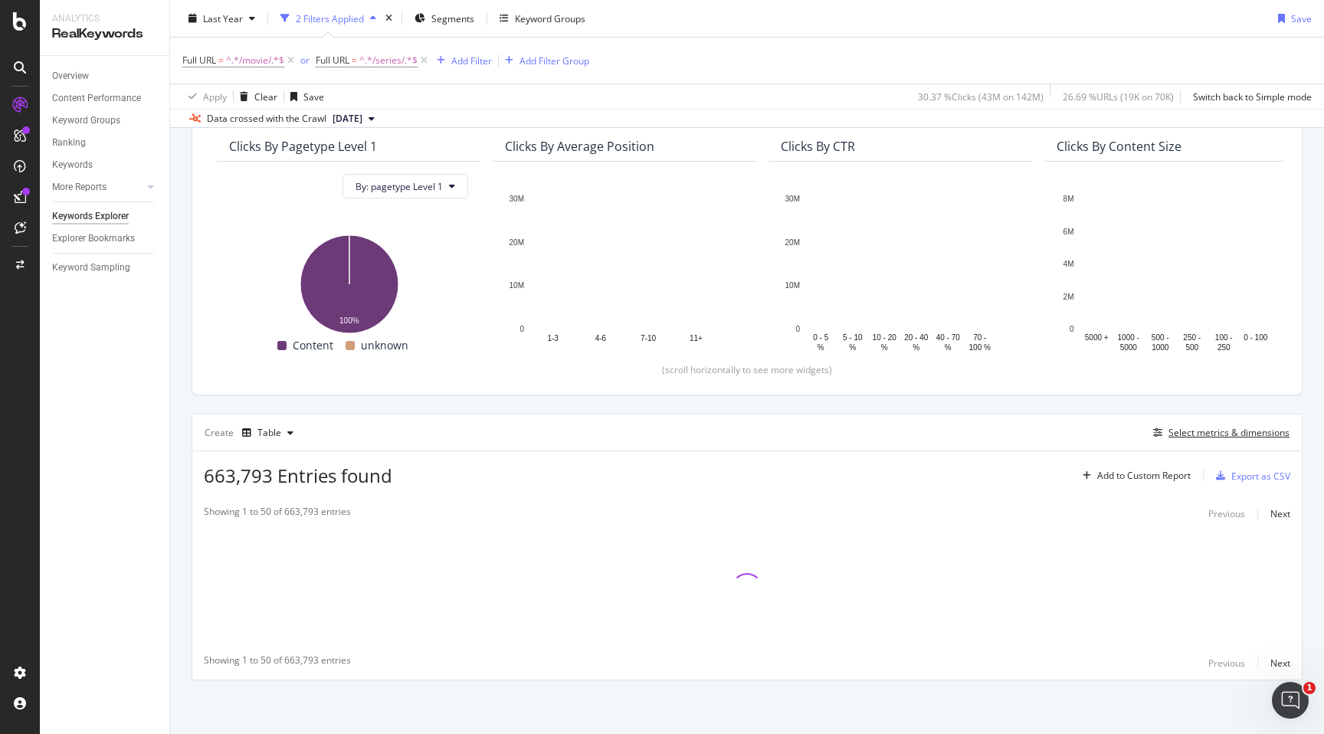
scroll to position [136, 0]
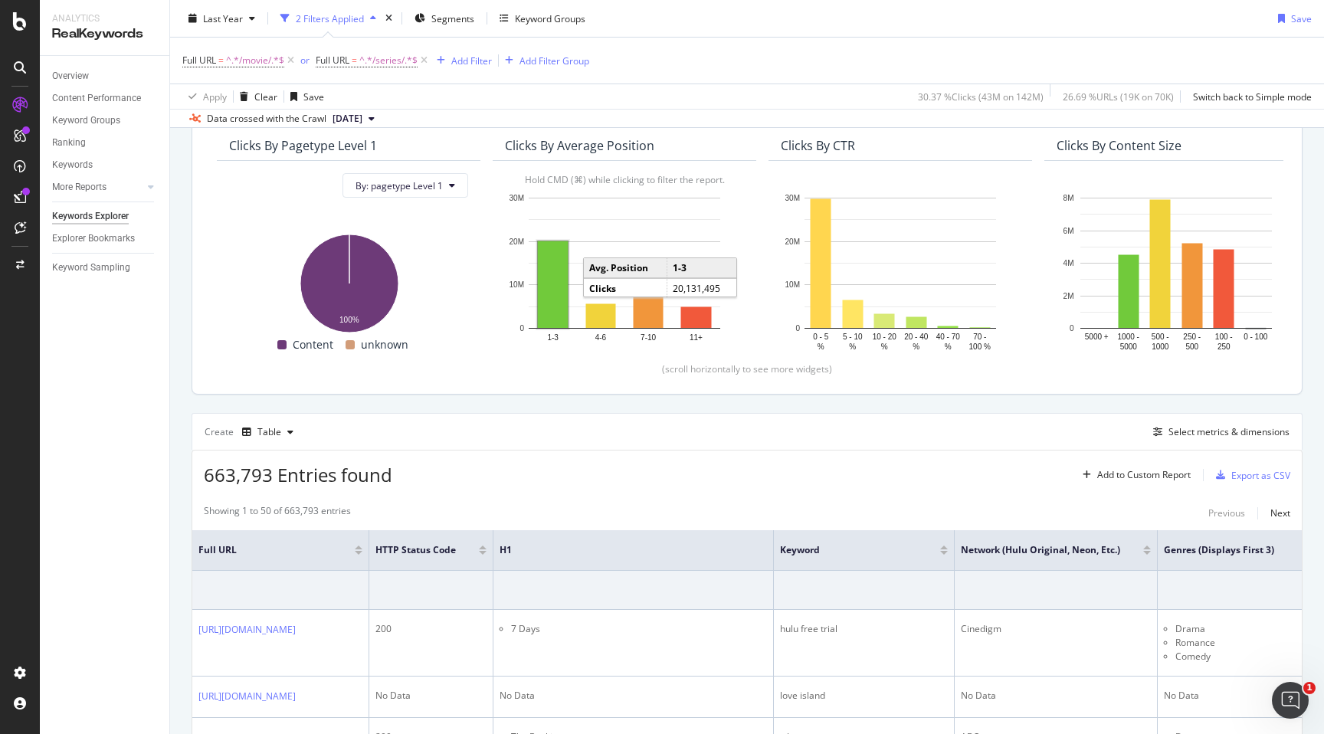
click at [553, 289] on rect "A chart." at bounding box center [553, 284] width 30 height 87
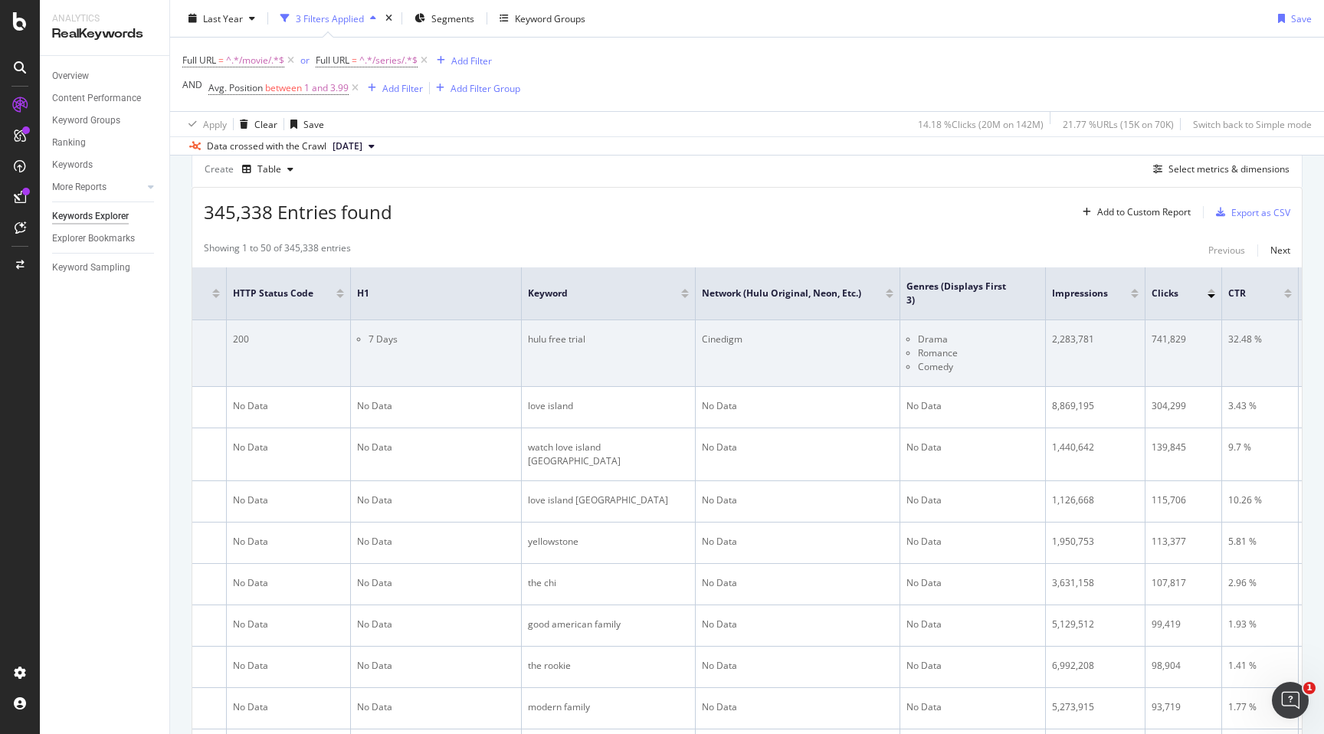
scroll to position [0, 375]
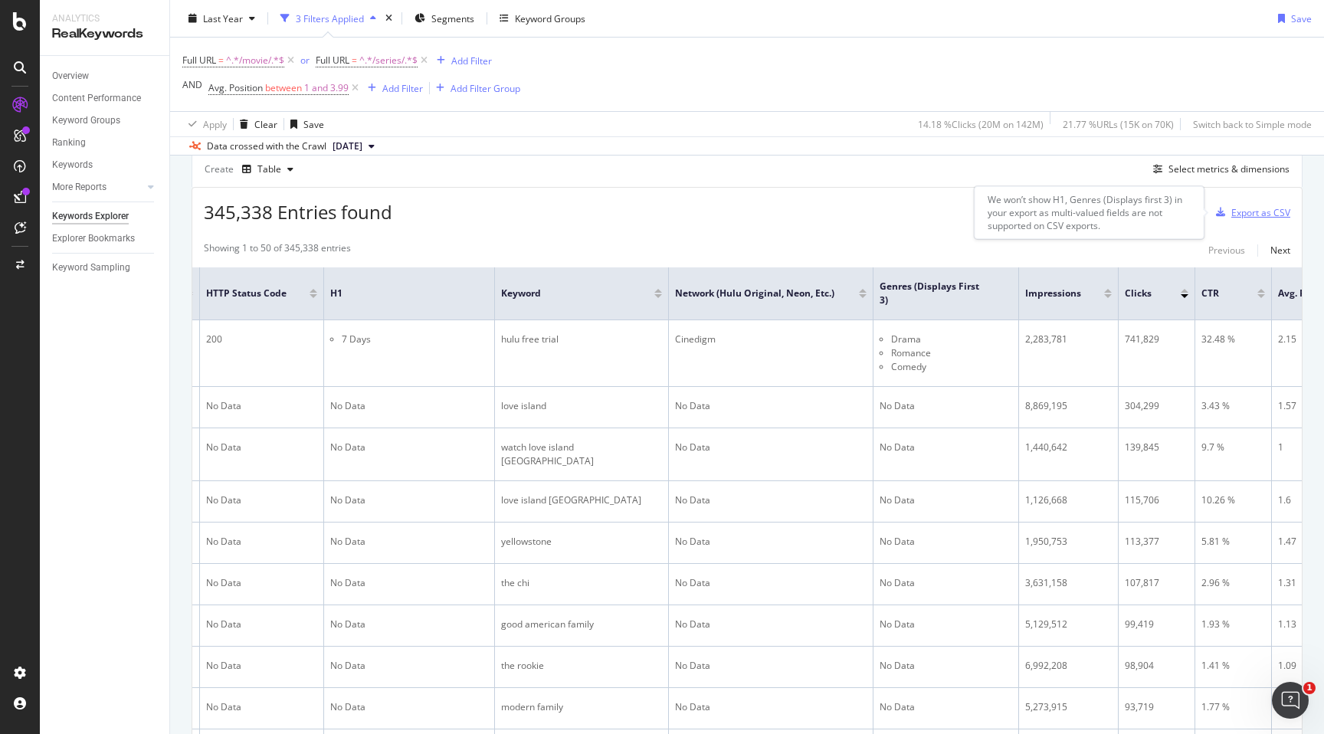
click at [1281, 212] on div "Export as CSV" at bounding box center [1260, 212] width 59 height 13
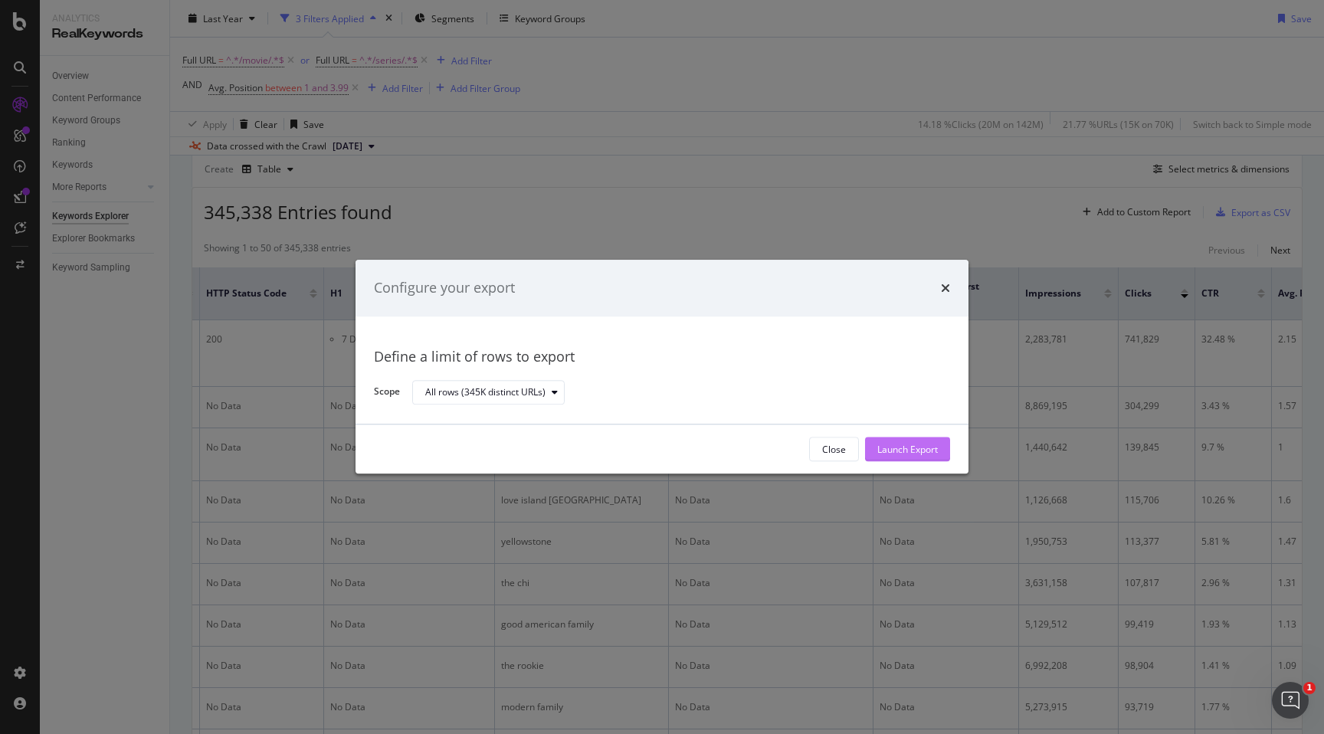
click at [914, 441] on div "Launch Export" at bounding box center [907, 449] width 61 height 23
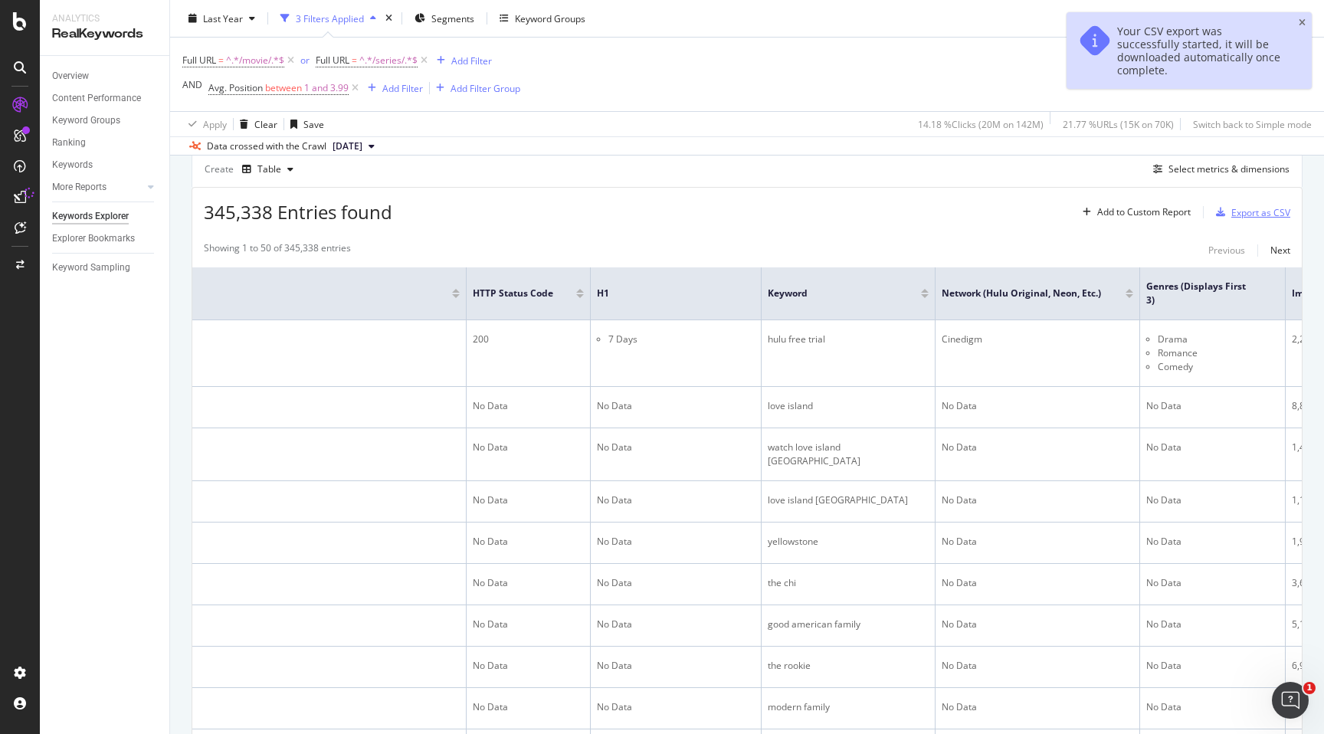
scroll to position [0, 0]
